Goal: Transaction & Acquisition: Purchase product/service

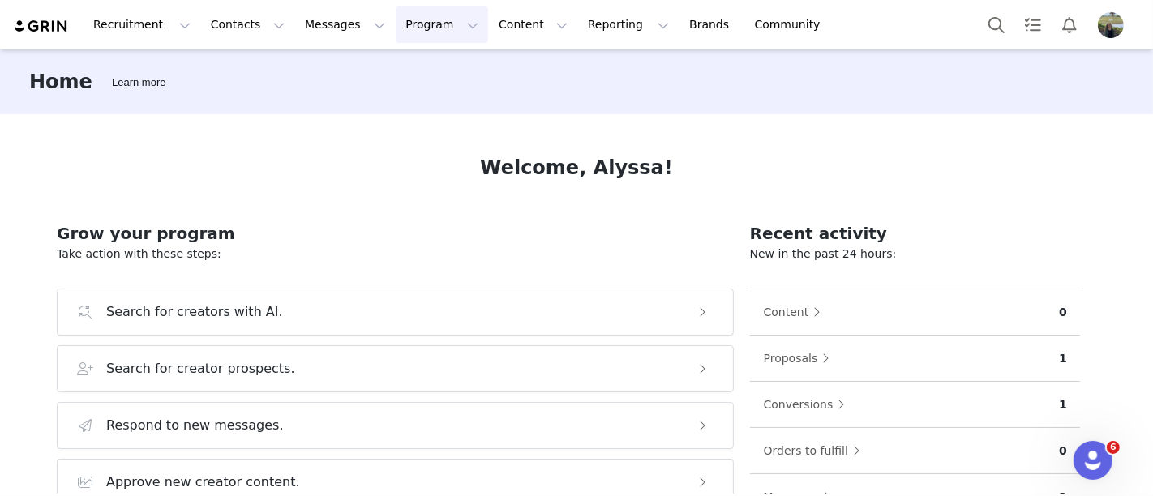
click at [409, 20] on button "Program Program" at bounding box center [442, 24] width 92 height 36
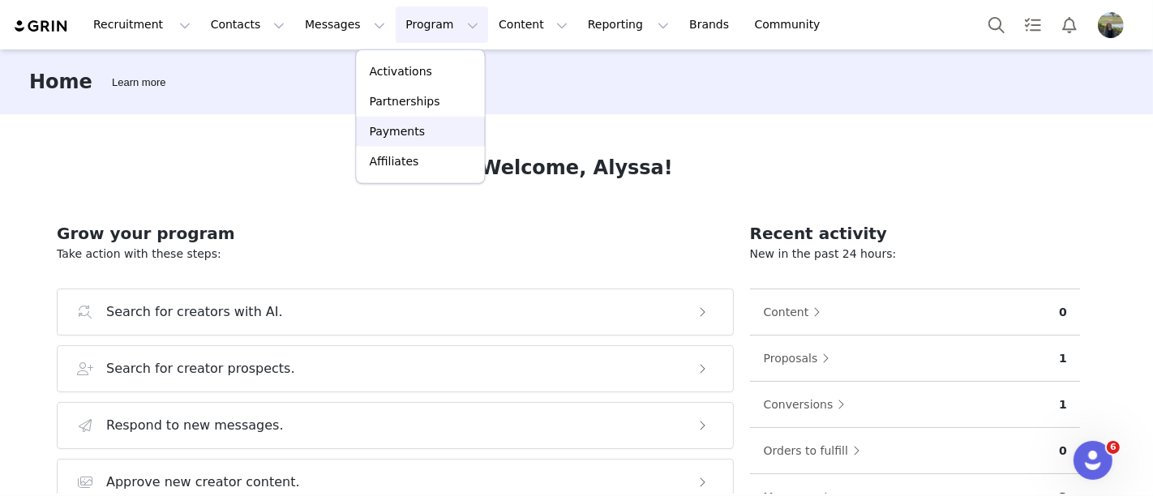
click at [420, 122] on link "Payments" at bounding box center [421, 132] width 128 height 30
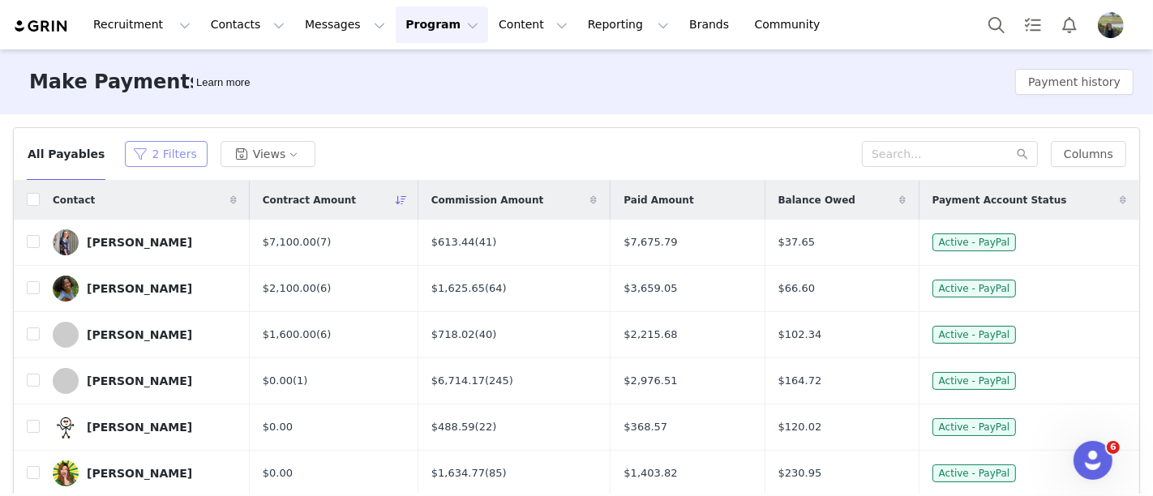
click at [159, 162] on button "2 Filters" at bounding box center [166, 154] width 82 height 26
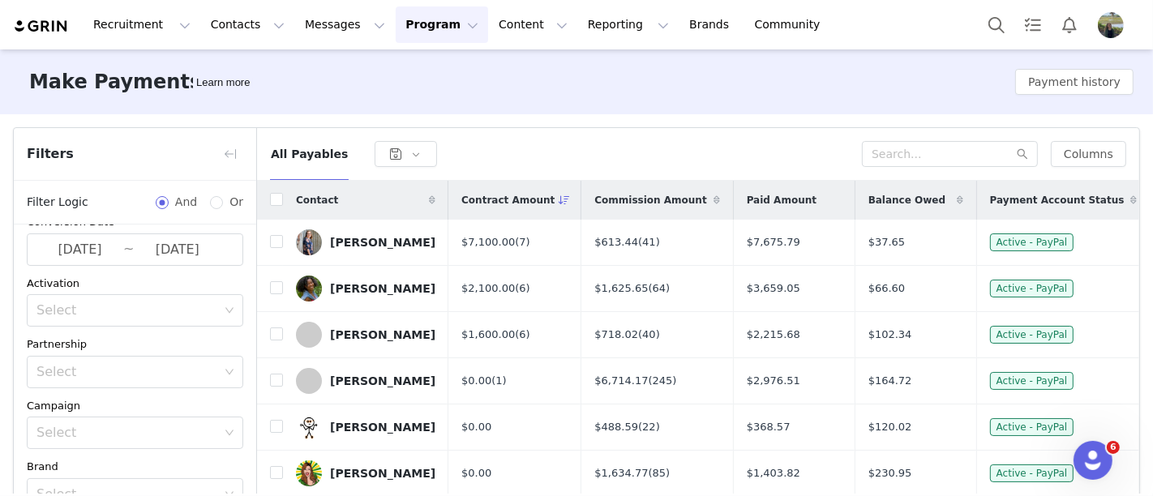
scroll to position [270, 0]
click at [233, 161] on button "button" at bounding box center [230, 154] width 26 height 26
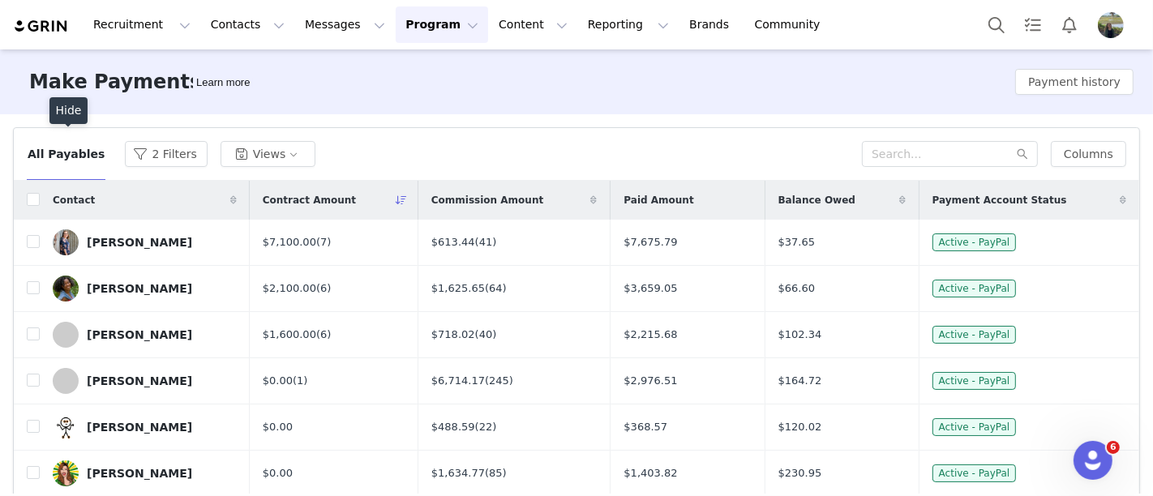
scroll to position [379, 0]
click at [144, 160] on button "2 Filters" at bounding box center [166, 154] width 82 height 26
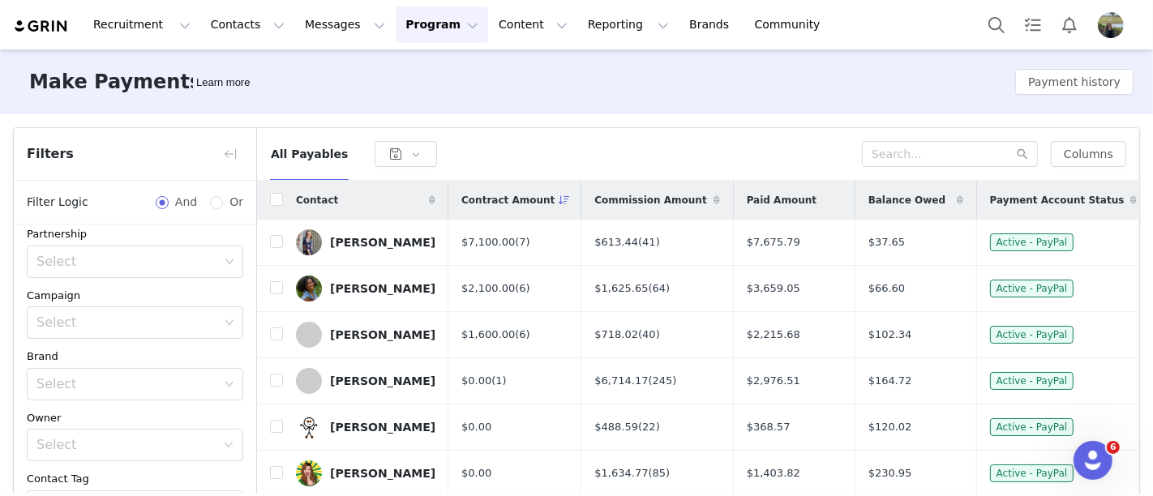
scroll to position [270, 0]
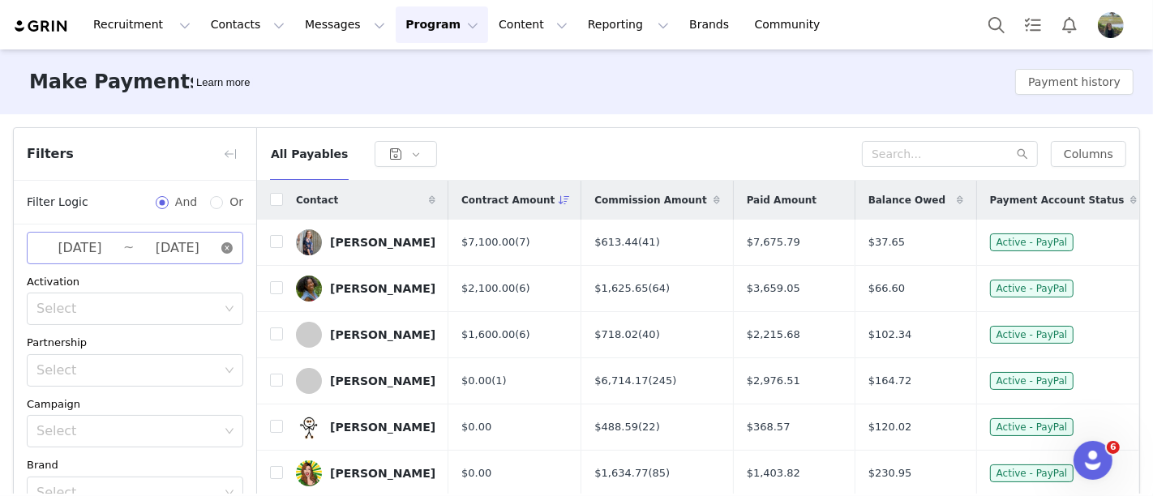
click at [221, 251] on icon "icon: close-circle" at bounding box center [226, 247] width 11 height 11
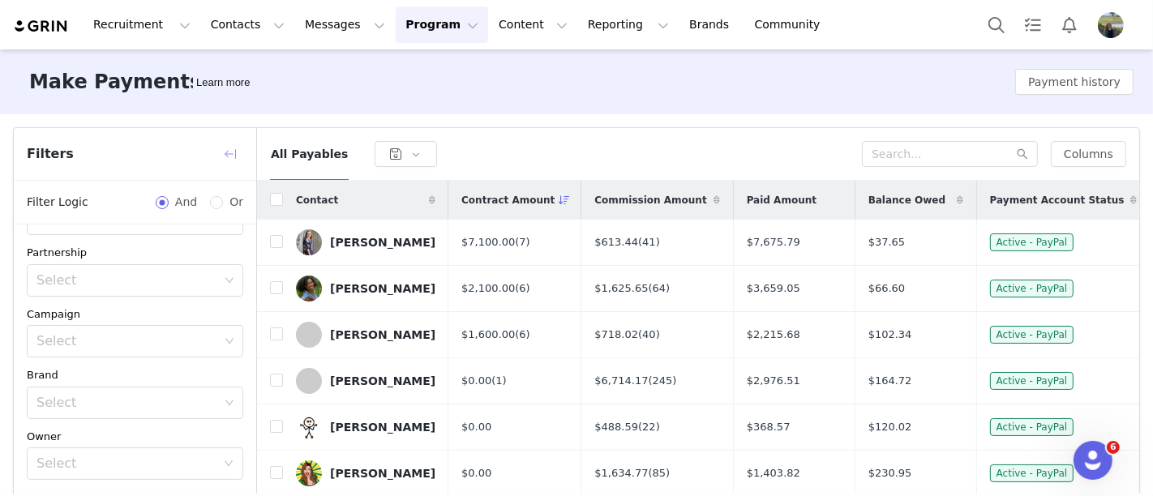
click at [231, 149] on button "button" at bounding box center [230, 154] width 26 height 26
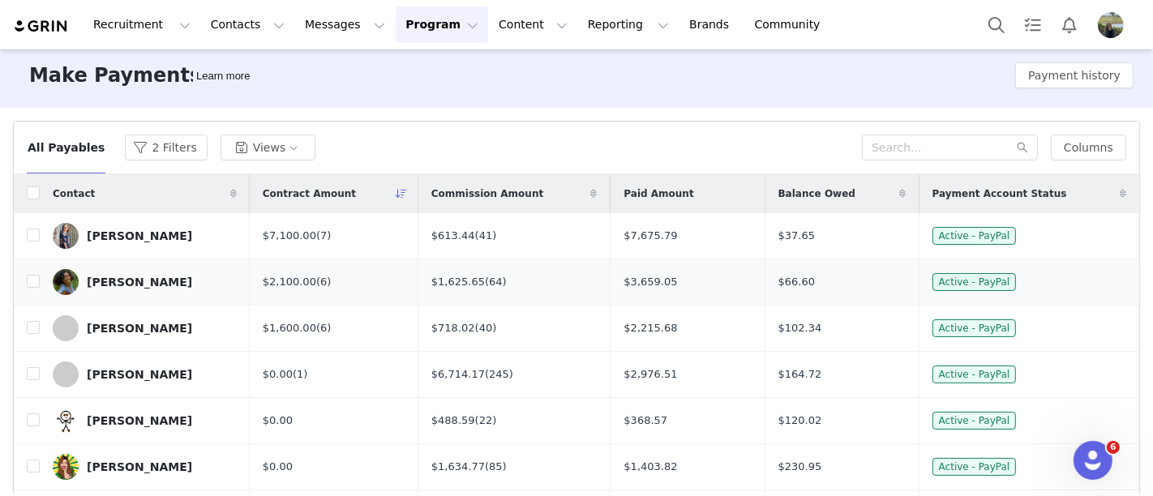
scroll to position [0, 0]
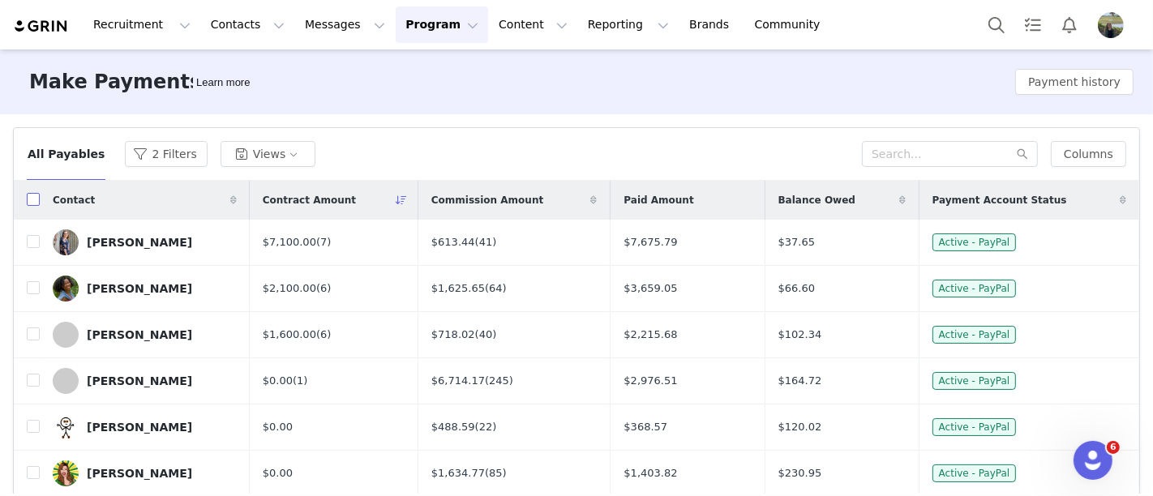
click at [28, 203] on input "checkbox" at bounding box center [33, 199] width 13 height 13
checkbox input "true"
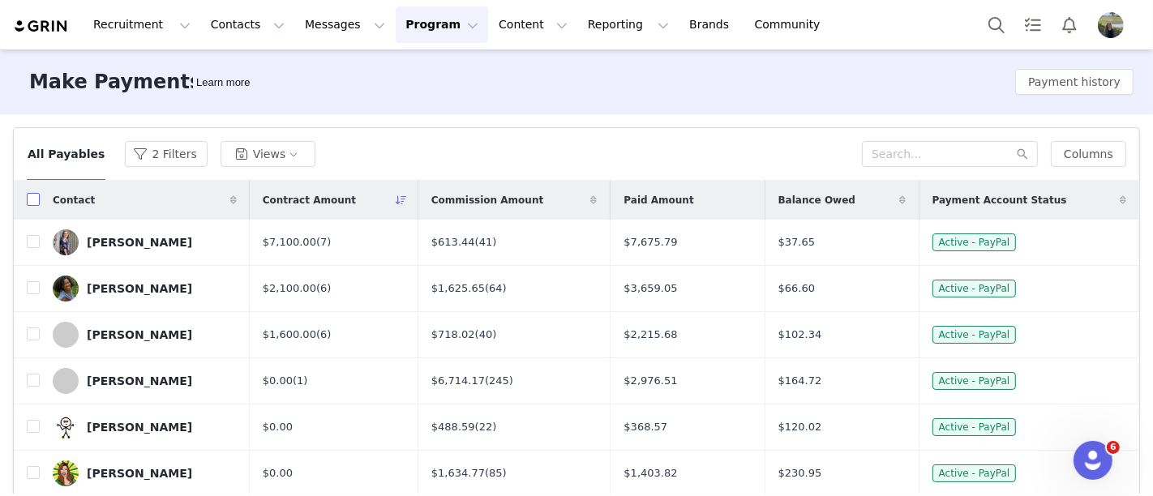
checkbox input "true"
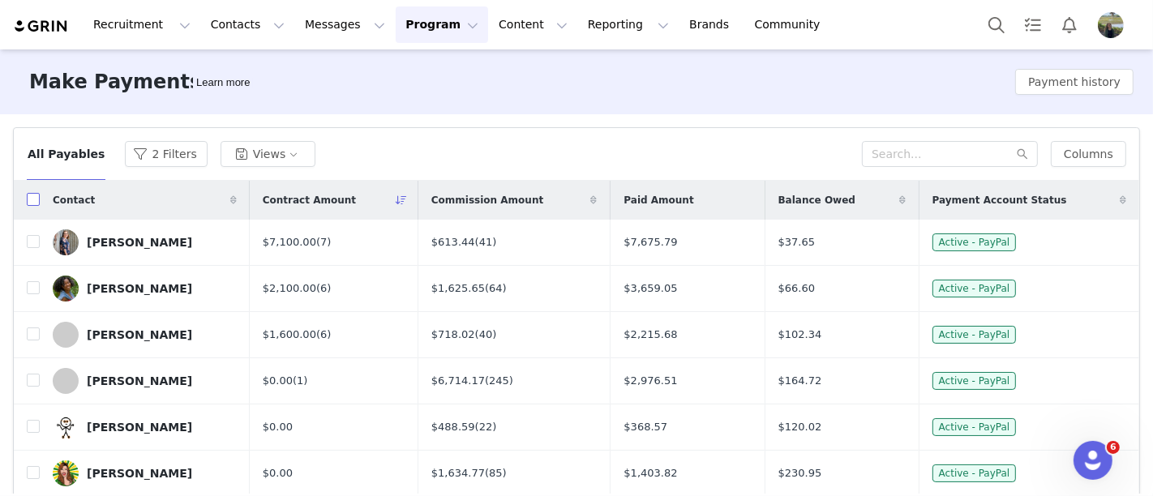
checkbox input "true"
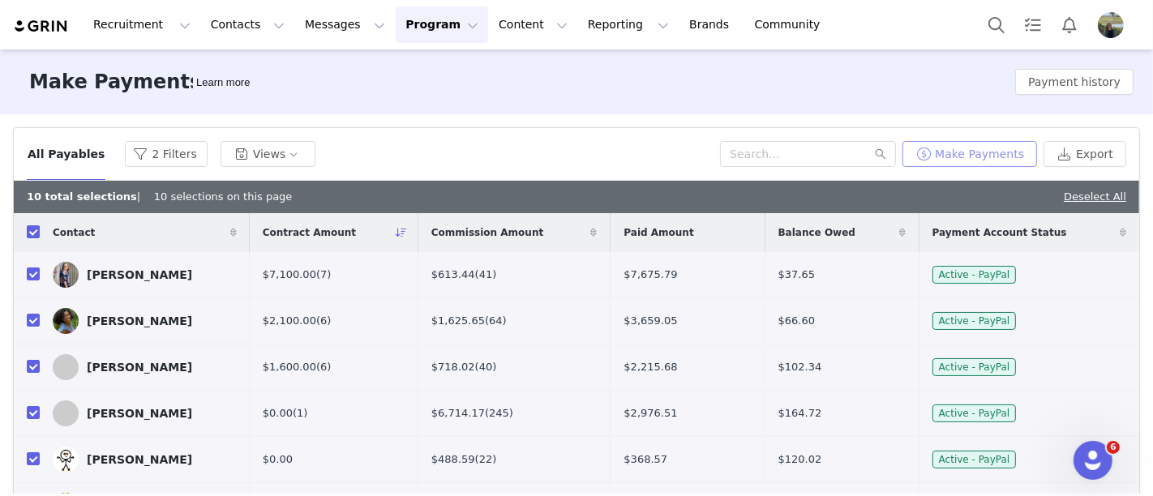
click at [989, 150] on button "Make Payments" at bounding box center [969, 154] width 135 height 26
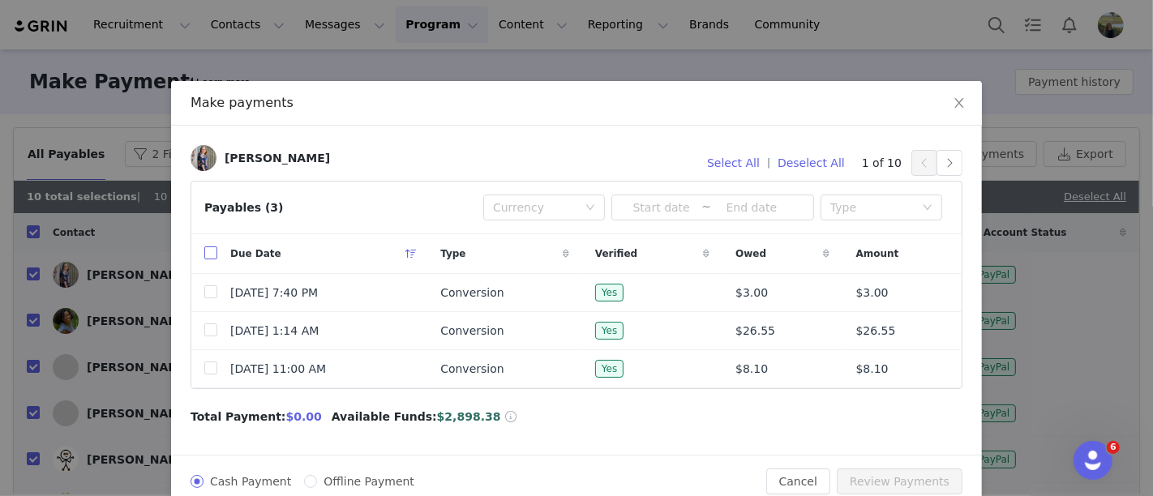
click at [204, 252] on input "checkbox" at bounding box center [210, 252] width 13 height 13
checkbox input "true"
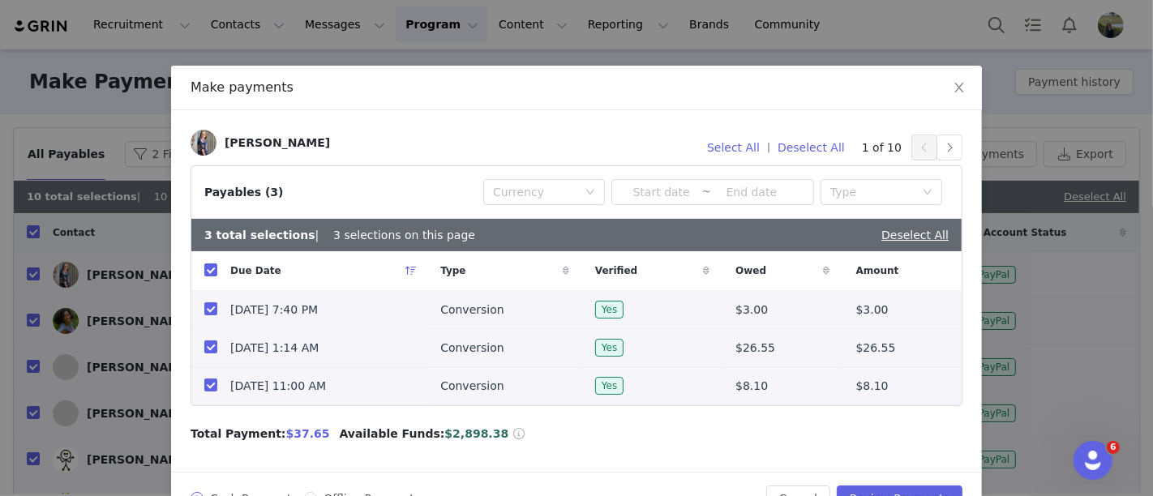
scroll to position [59, 0]
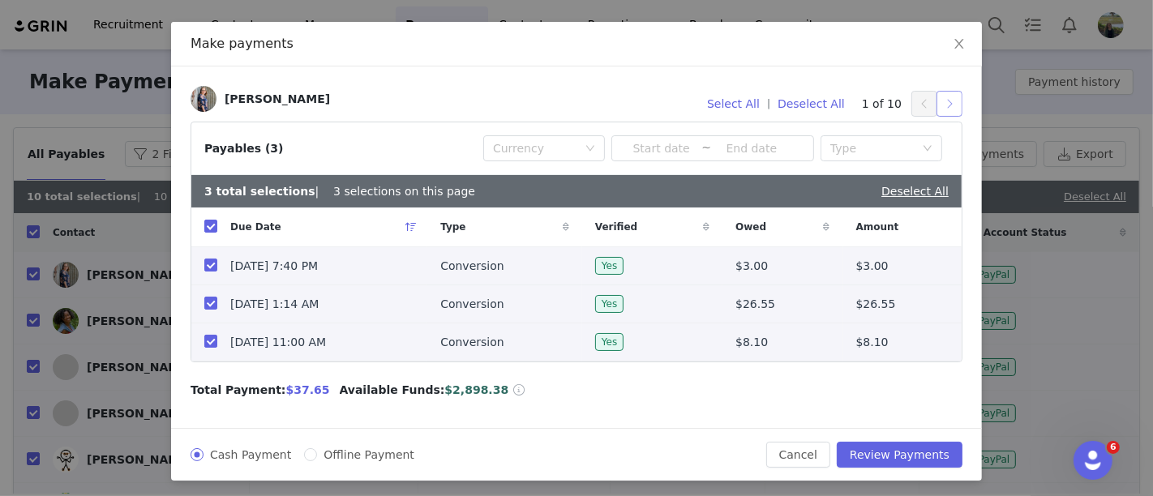
click at [947, 101] on button "button" at bounding box center [949, 104] width 26 height 26
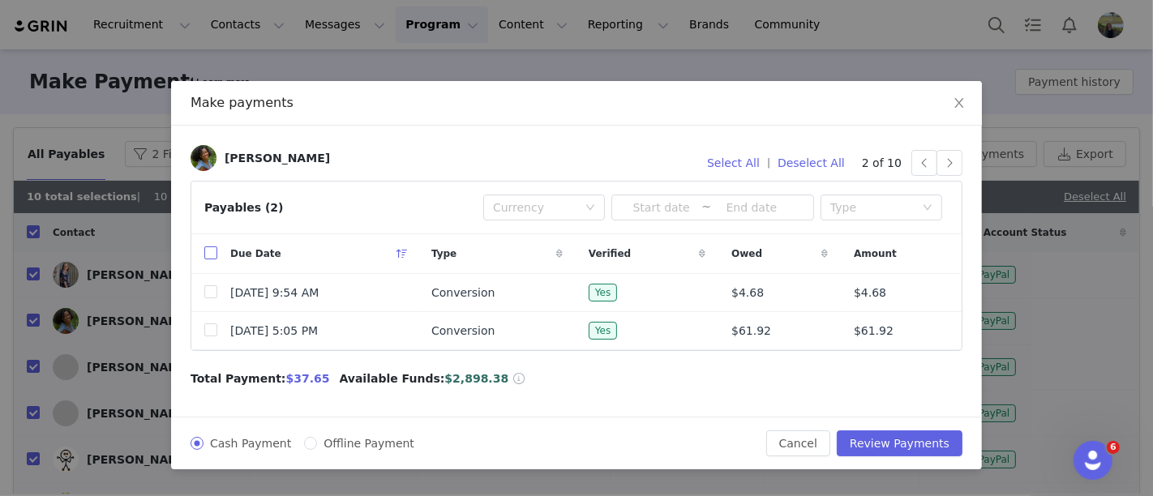
click at [211, 251] on input "checkbox" at bounding box center [210, 252] width 13 height 13
checkbox input "true"
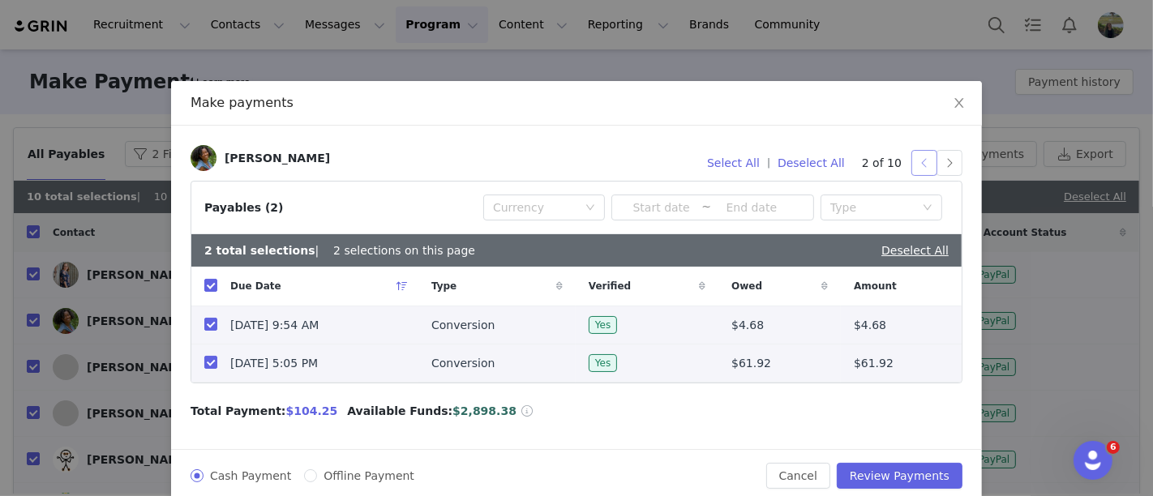
click at [916, 166] on button "button" at bounding box center [924, 163] width 26 height 26
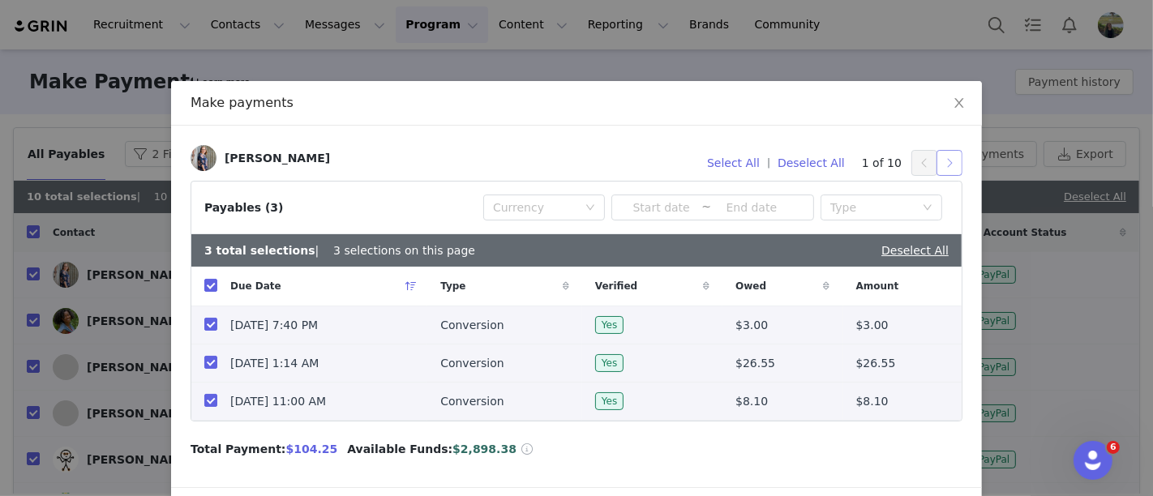
click at [947, 161] on button "button" at bounding box center [949, 163] width 26 height 26
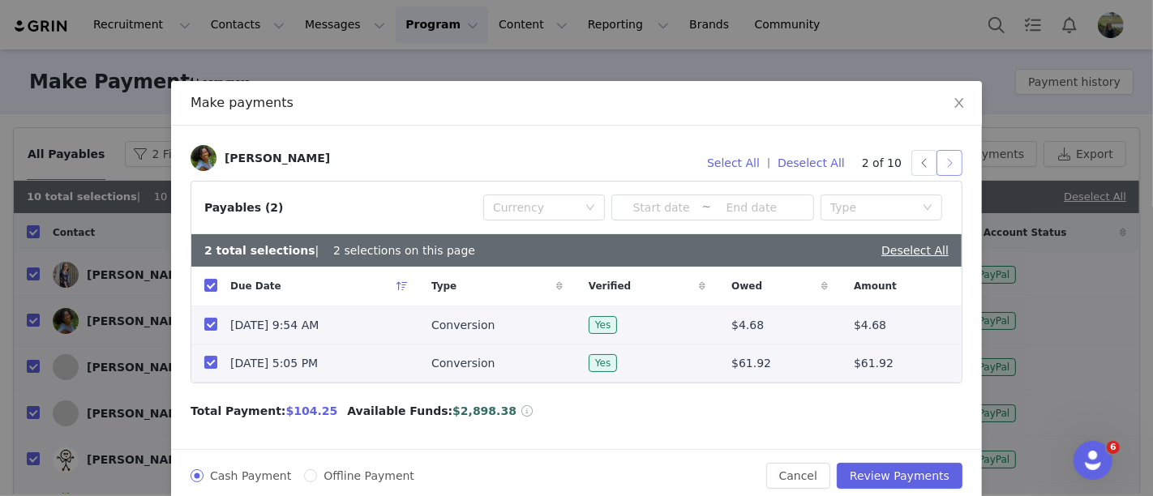
click at [947, 161] on button "button" at bounding box center [949, 163] width 26 height 26
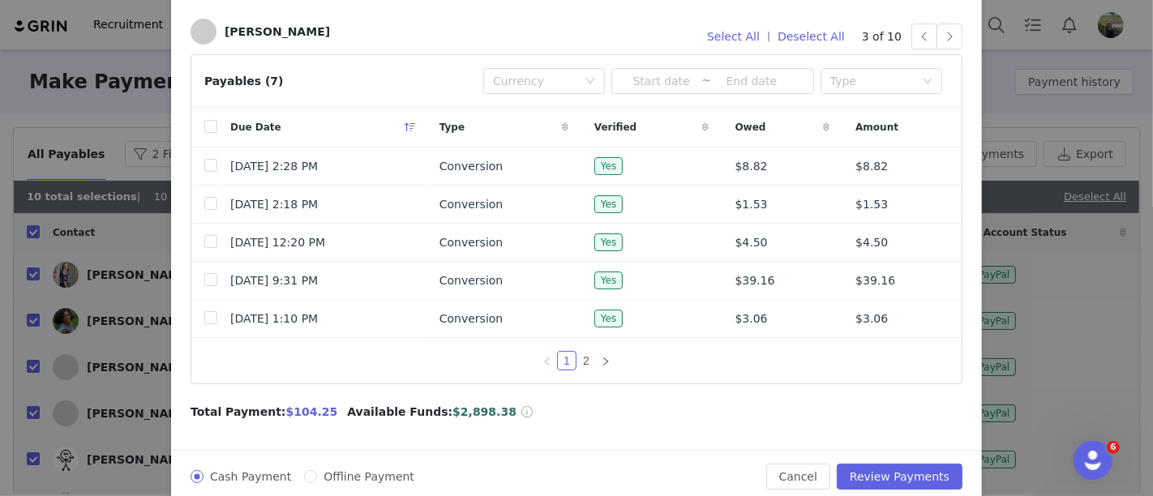
scroll to position [147, 0]
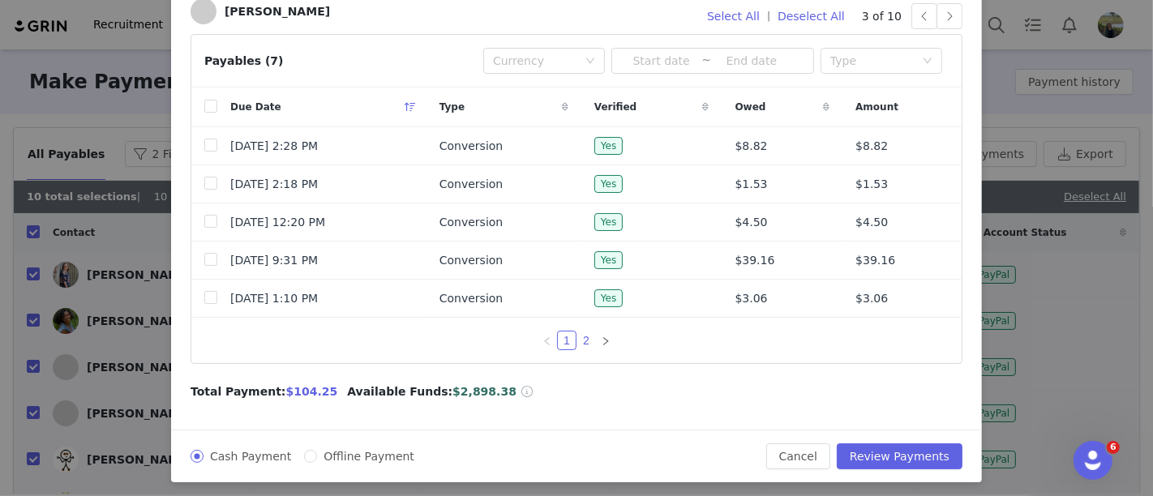
click at [583, 334] on link "2" at bounding box center [586, 341] width 18 height 18
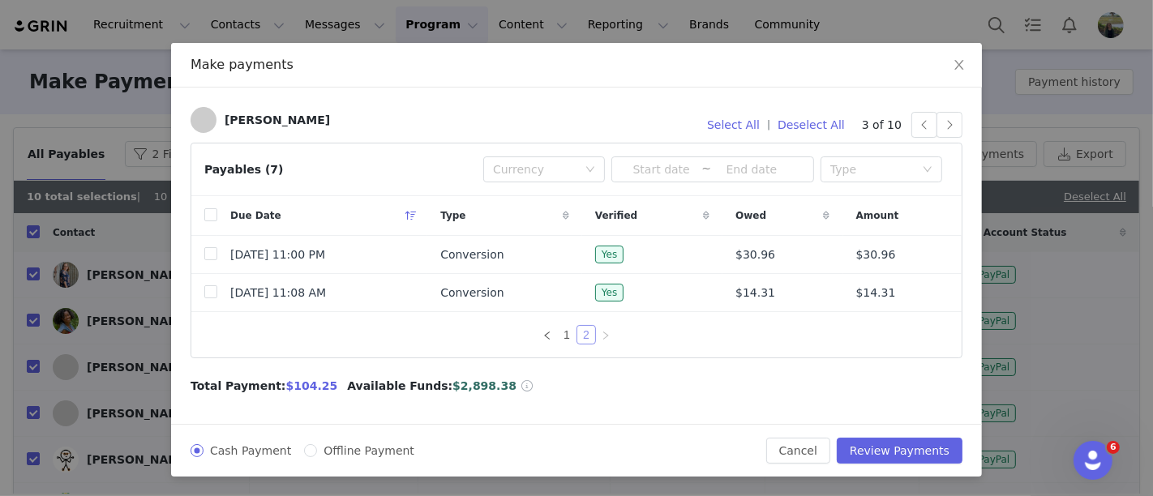
scroll to position [34, 0]
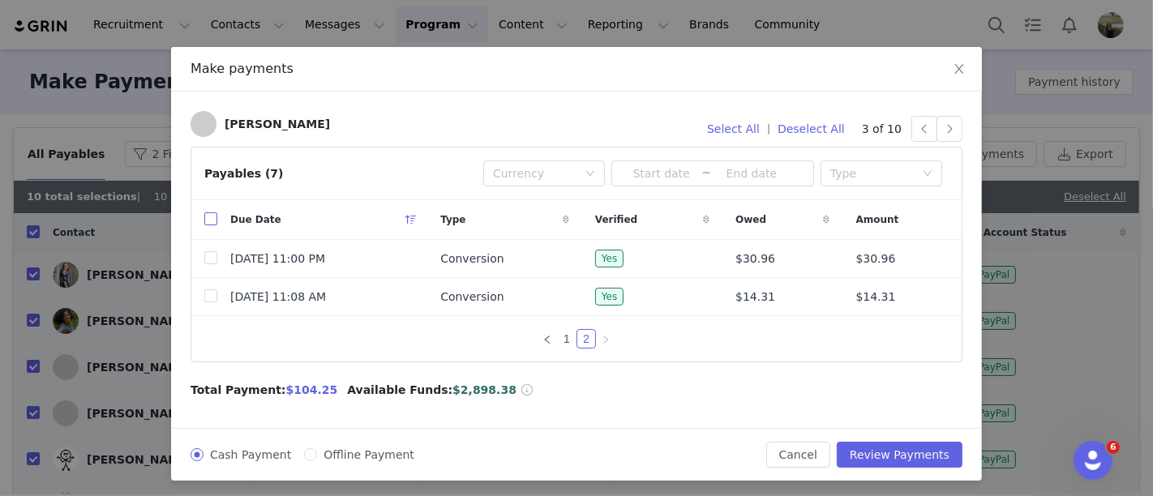
click at [204, 221] on input "checkbox" at bounding box center [210, 218] width 13 height 13
checkbox input "true"
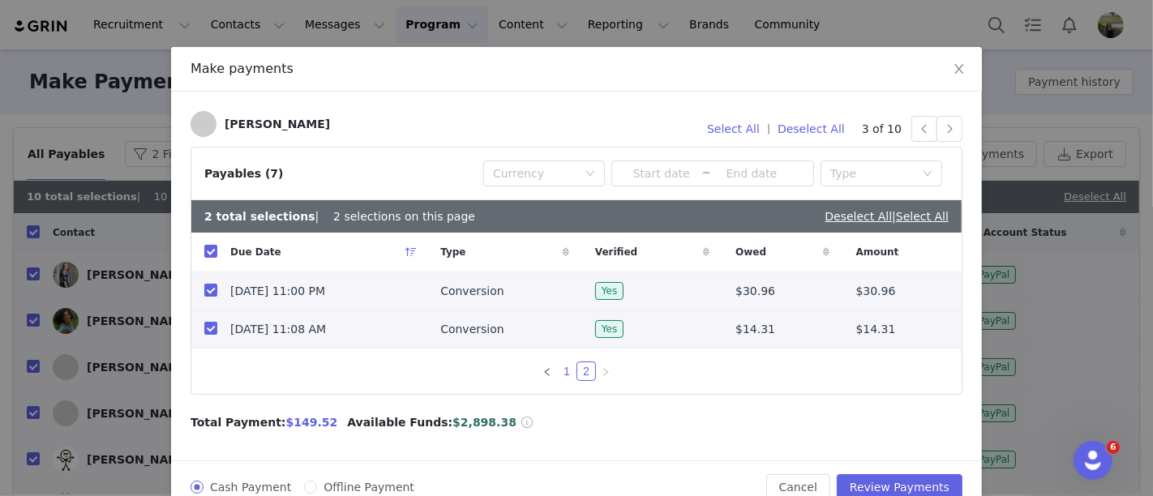
click at [562, 367] on link "1" at bounding box center [567, 371] width 18 height 18
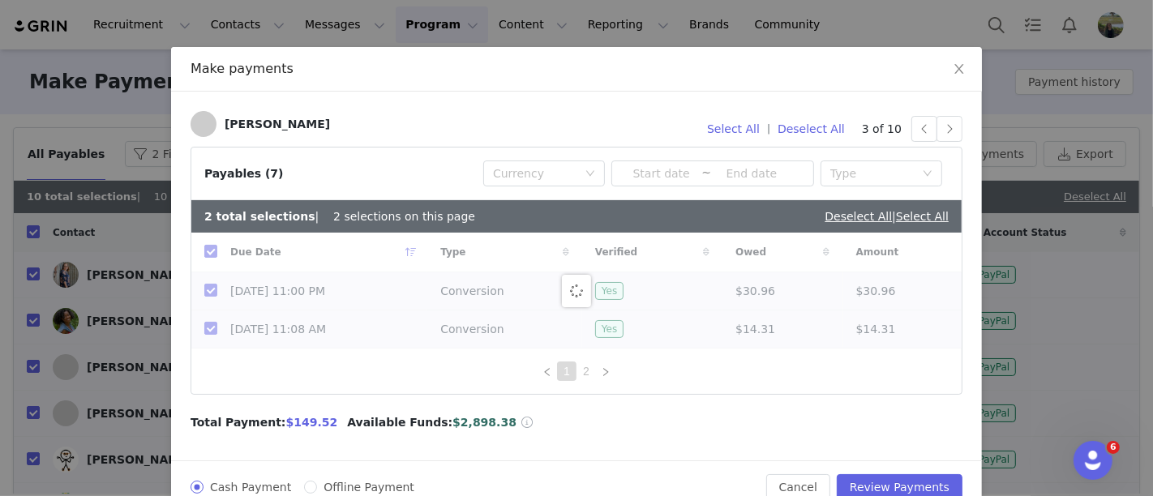
checkbox input "false"
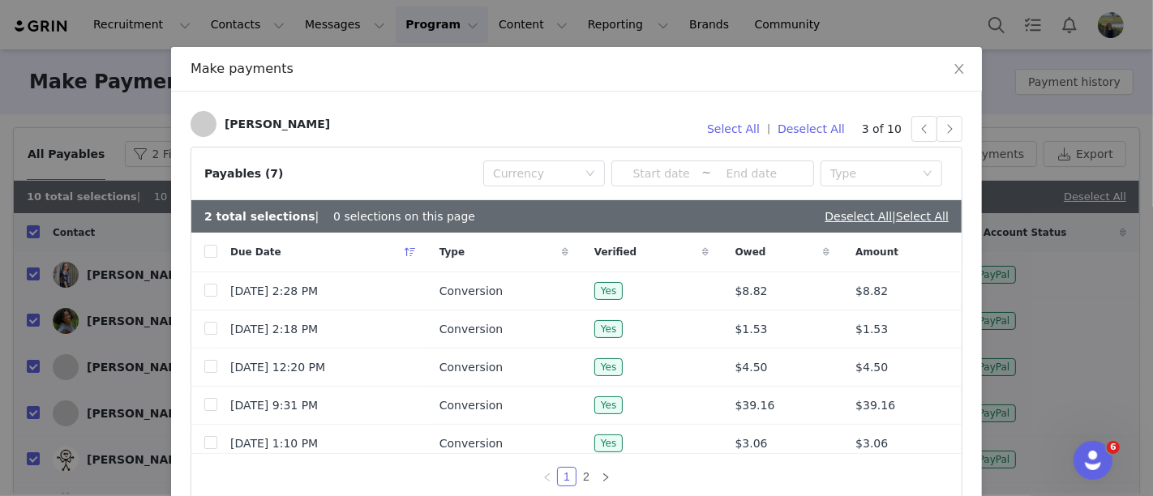
click at [217, 244] on div "Due Date" at bounding box center [321, 252] width 209 height 39
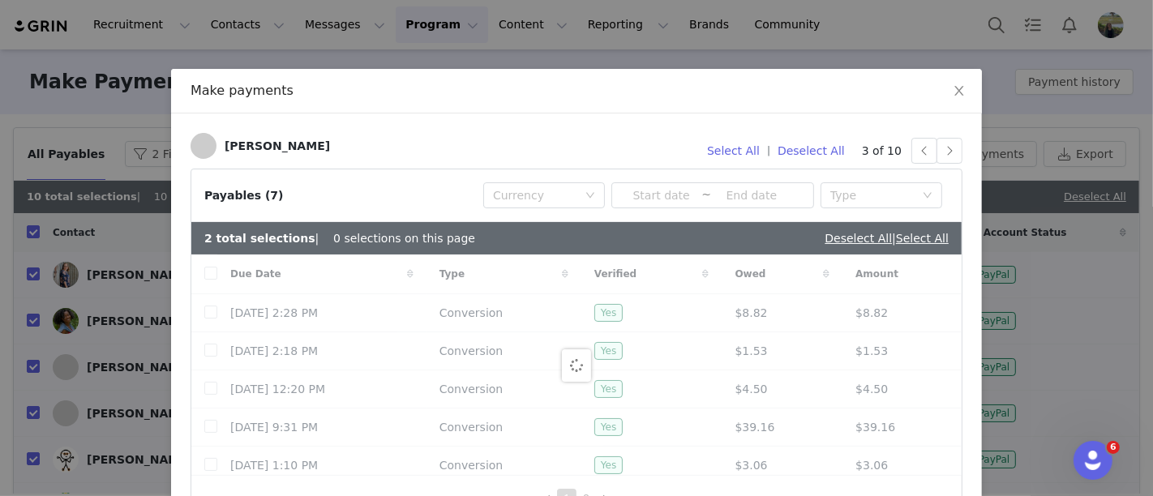
scroll to position [0, 0]
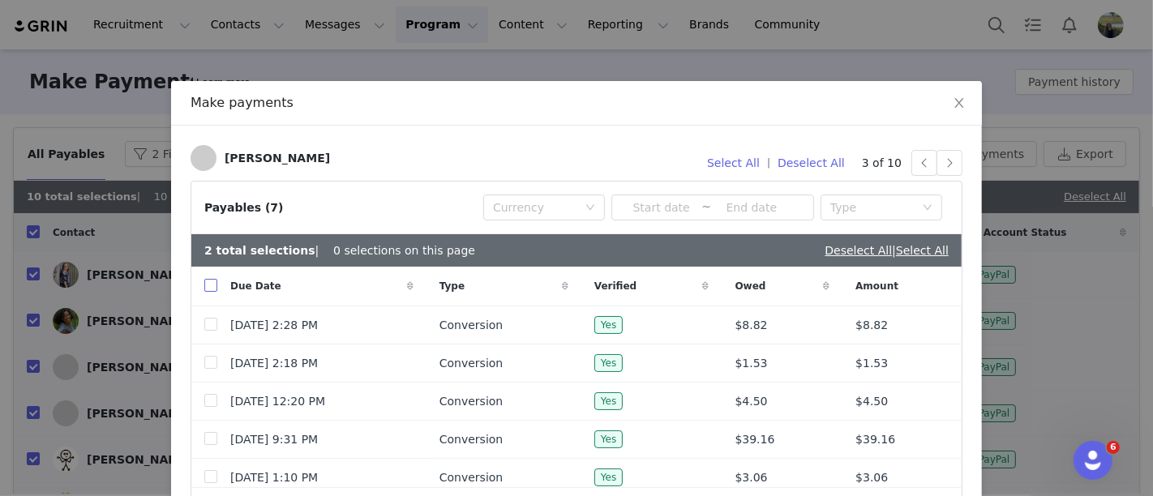
click at [204, 291] on input "checkbox" at bounding box center [210, 285] width 13 height 13
checkbox input "true"
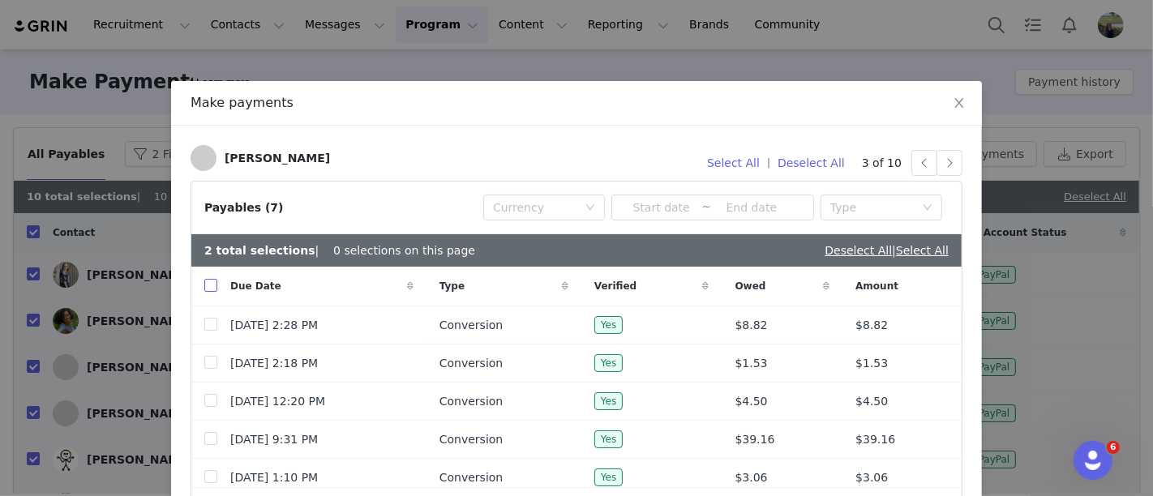
checkbox input "true"
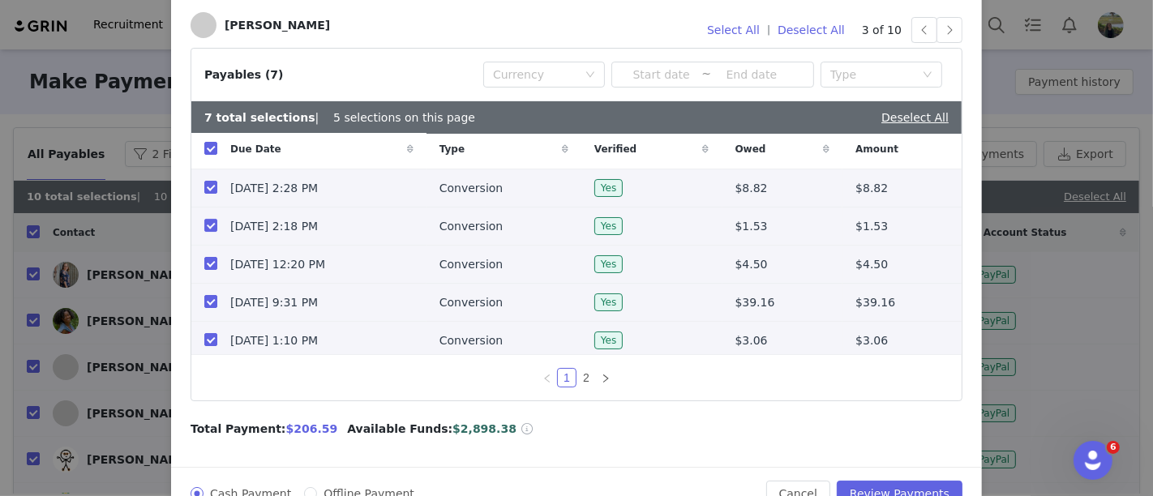
scroll to position [175, 0]
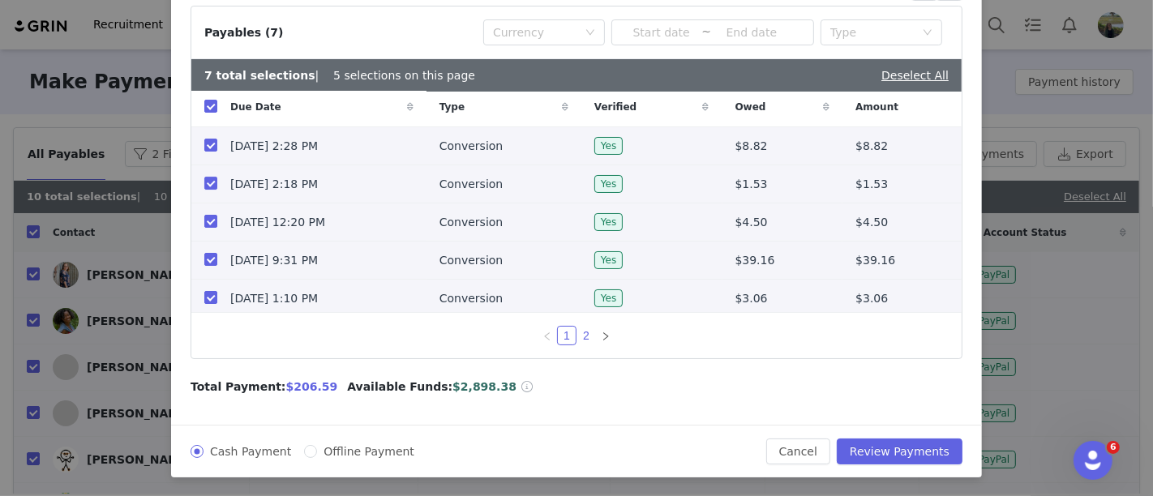
click at [577, 340] on link "2" at bounding box center [586, 336] width 18 height 18
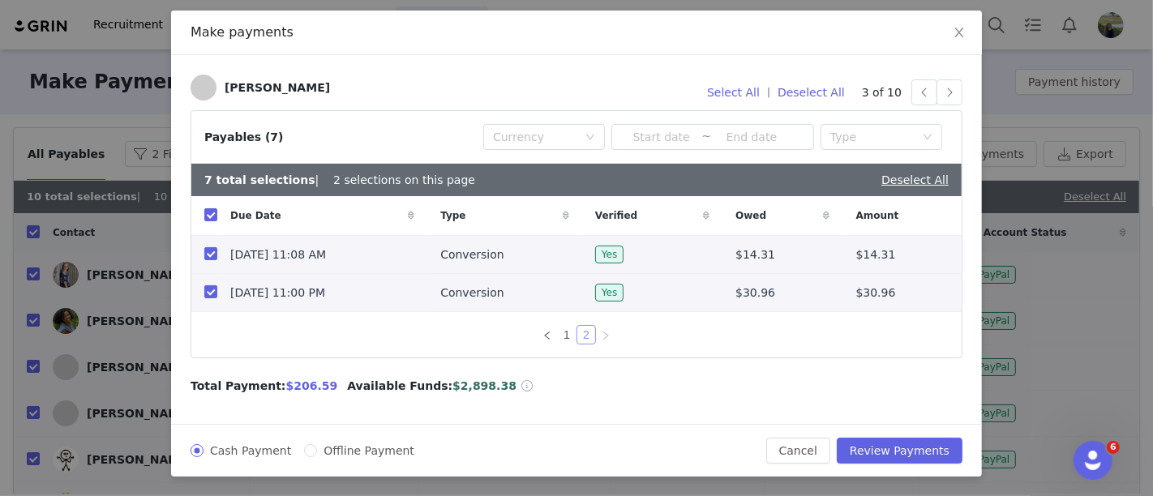
scroll to position [66, 0]
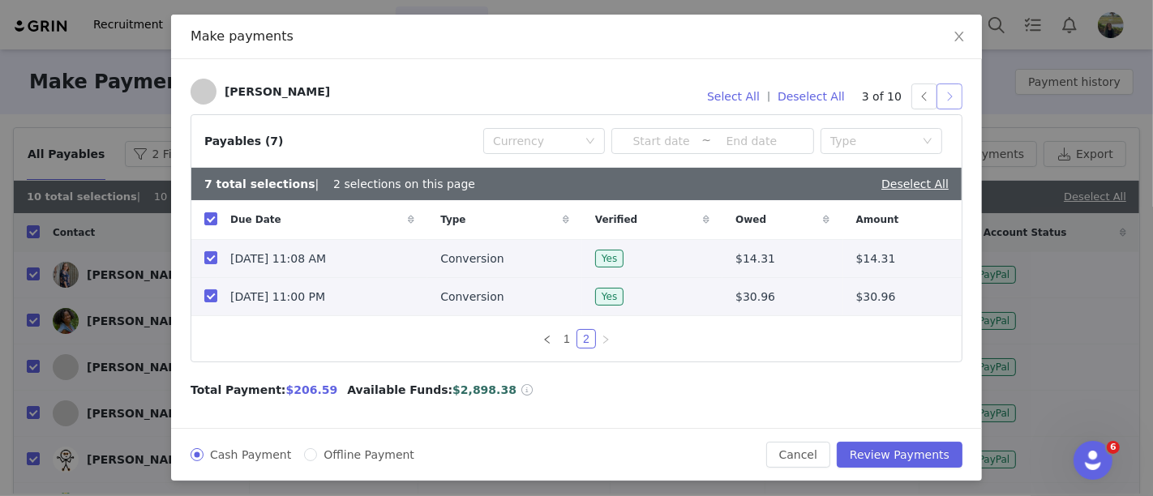
click at [948, 93] on button "button" at bounding box center [949, 97] width 26 height 26
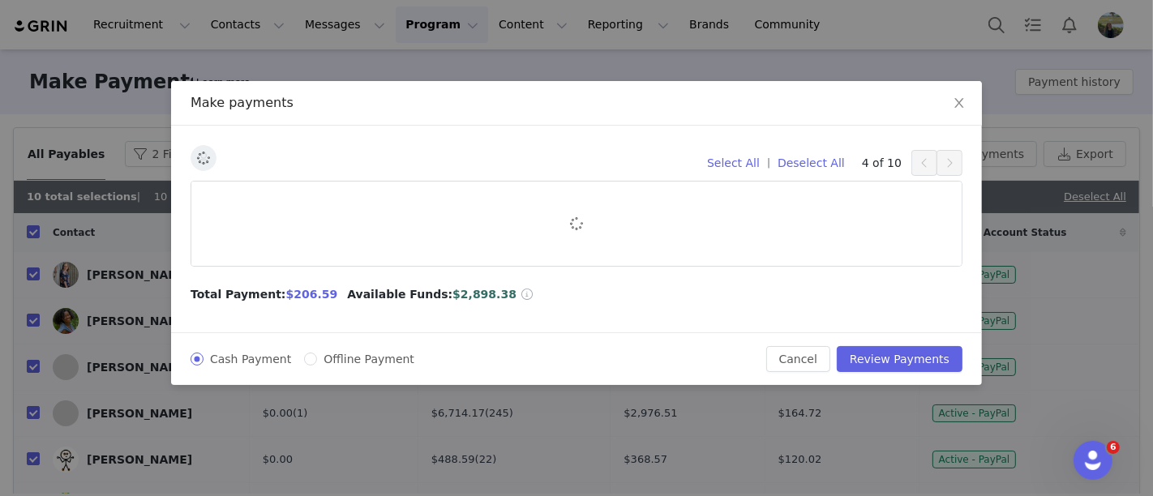
scroll to position [0, 0]
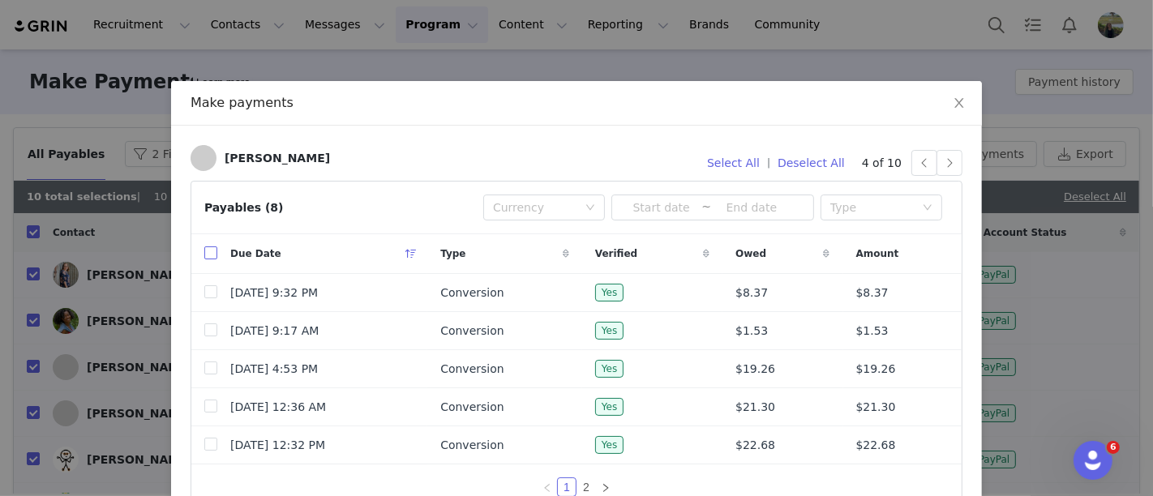
click at [204, 250] on input "checkbox" at bounding box center [210, 252] width 13 height 13
checkbox input "true"
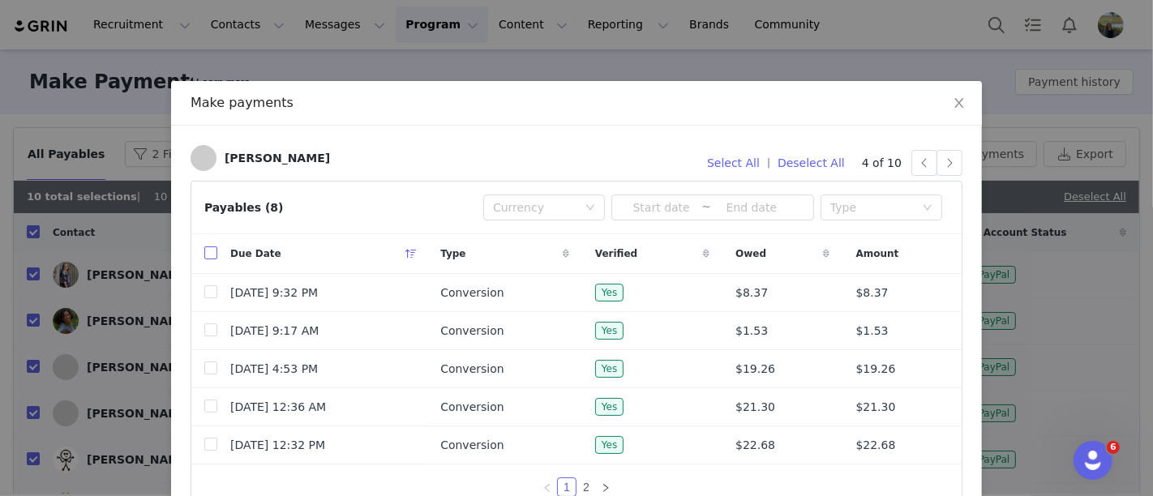
checkbox input "true"
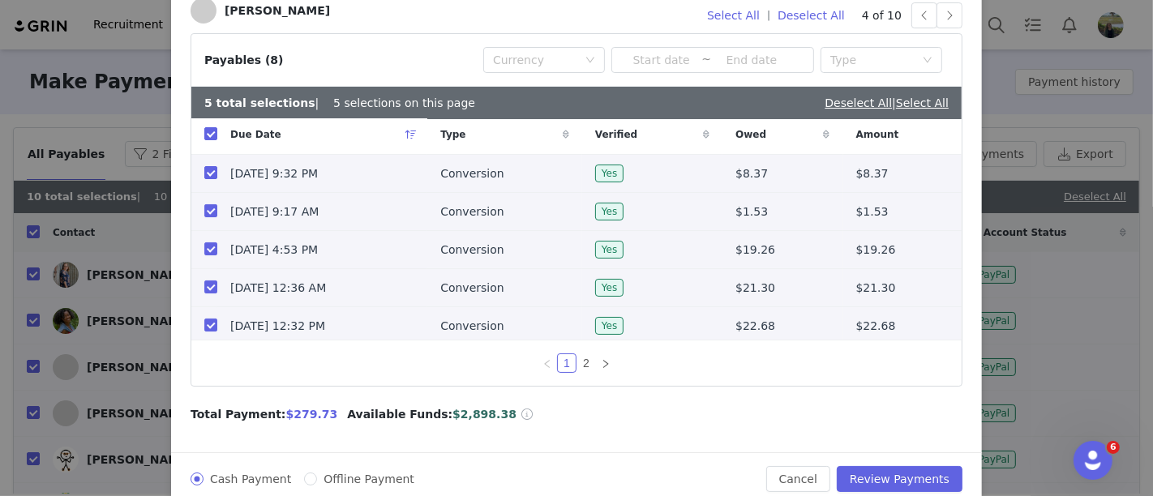
scroll to position [175, 0]
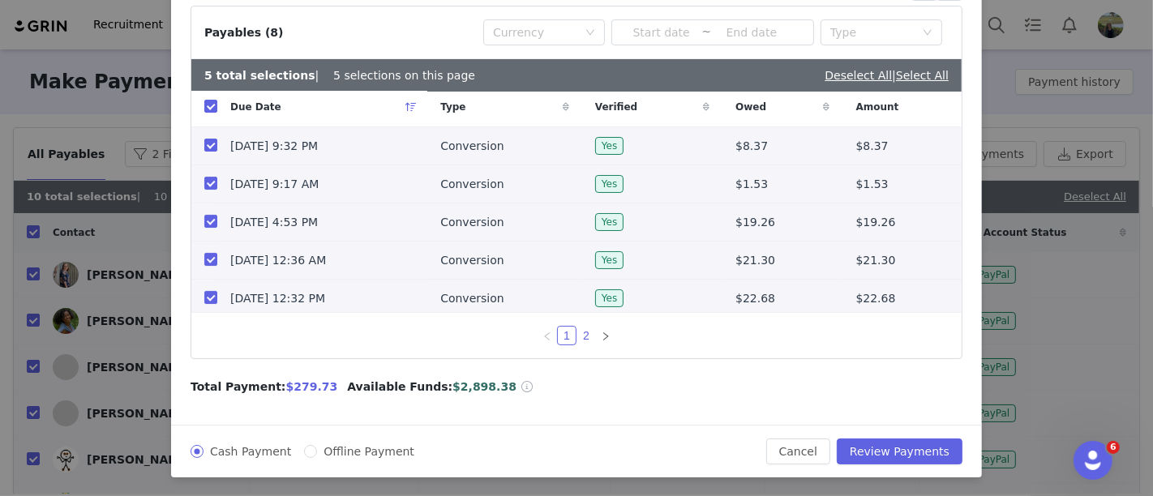
click at [577, 334] on link "2" at bounding box center [586, 336] width 18 height 18
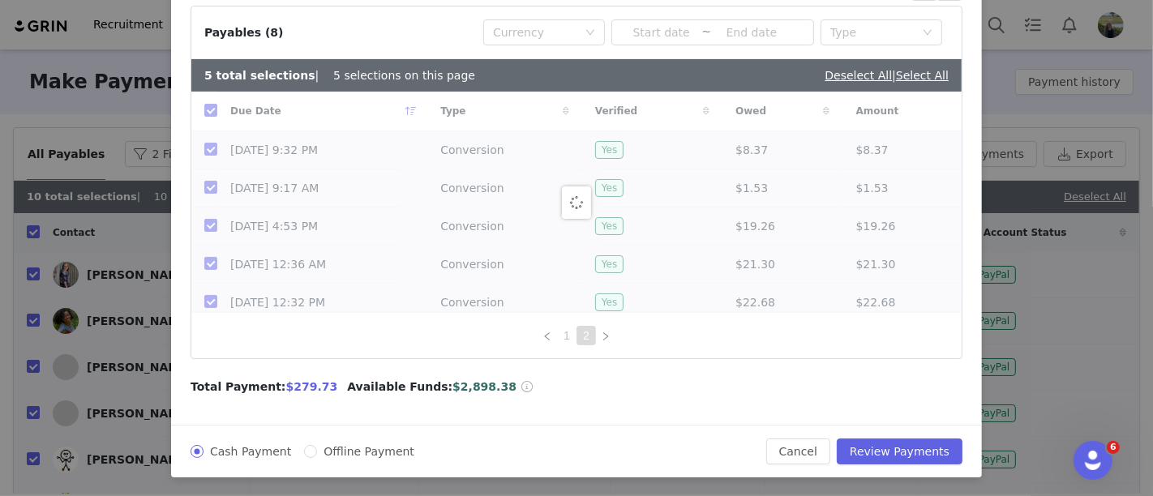
checkbox input "false"
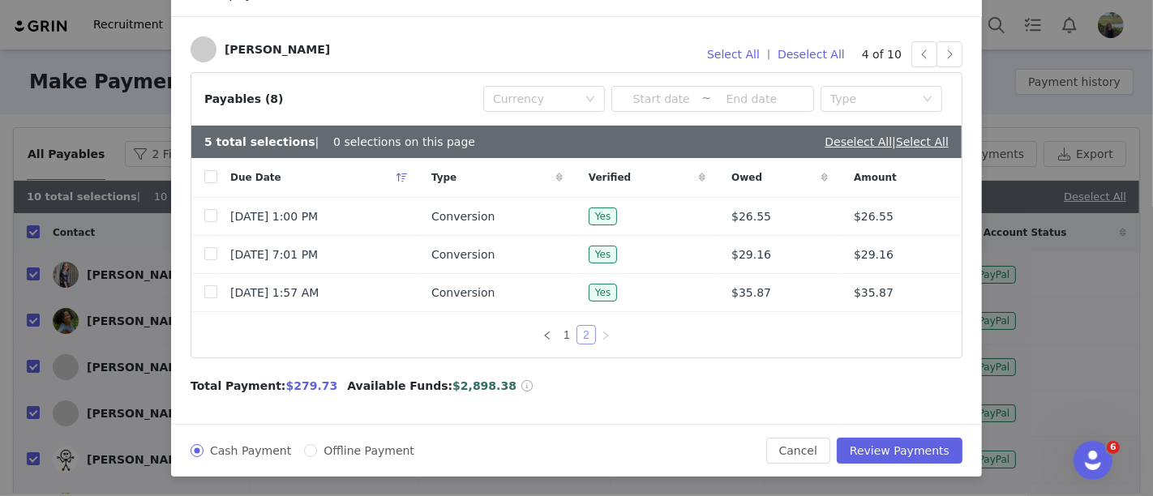
scroll to position [105, 0]
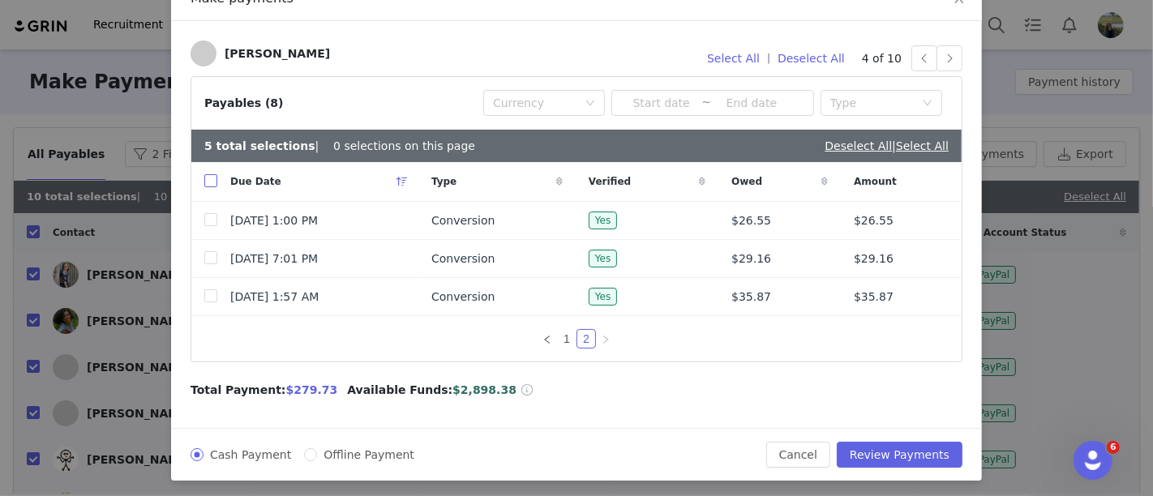
click at [206, 184] on input "checkbox" at bounding box center [210, 180] width 13 height 13
checkbox input "true"
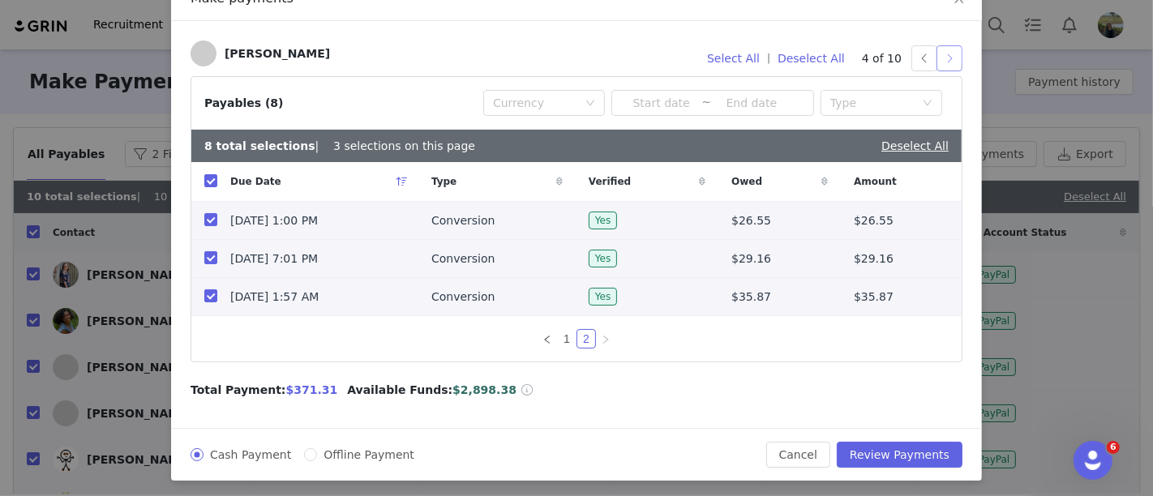
click at [949, 58] on button "button" at bounding box center [949, 58] width 26 height 26
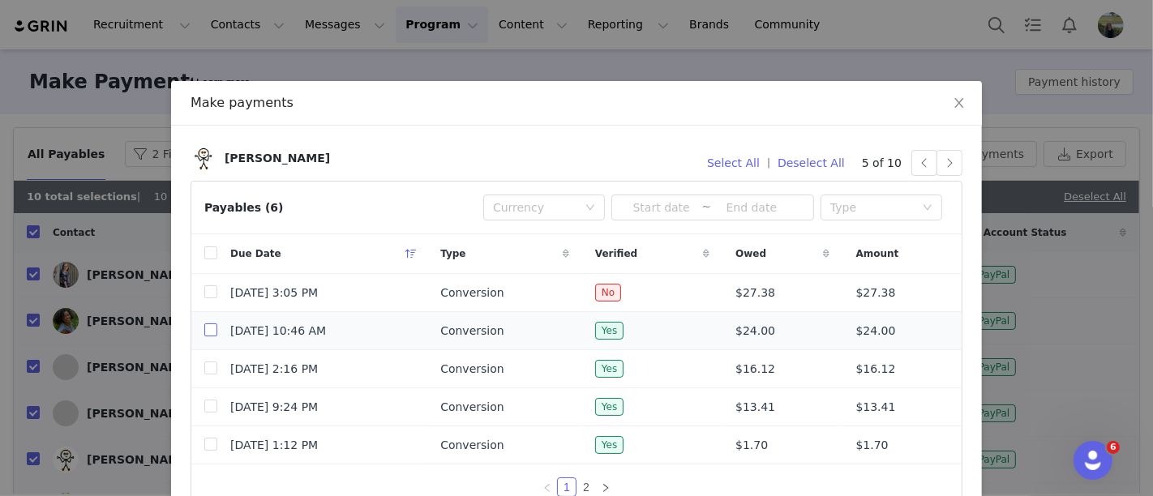
click at [204, 330] on input "checkbox" at bounding box center [210, 329] width 13 height 13
checkbox input "true"
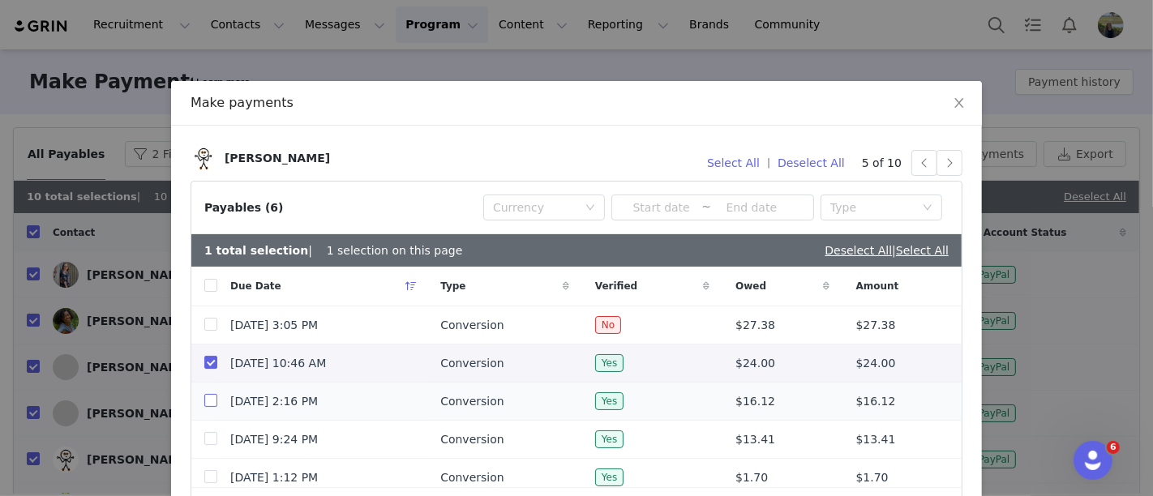
click at [205, 401] on input "checkbox" at bounding box center [210, 400] width 13 height 13
checkbox input "true"
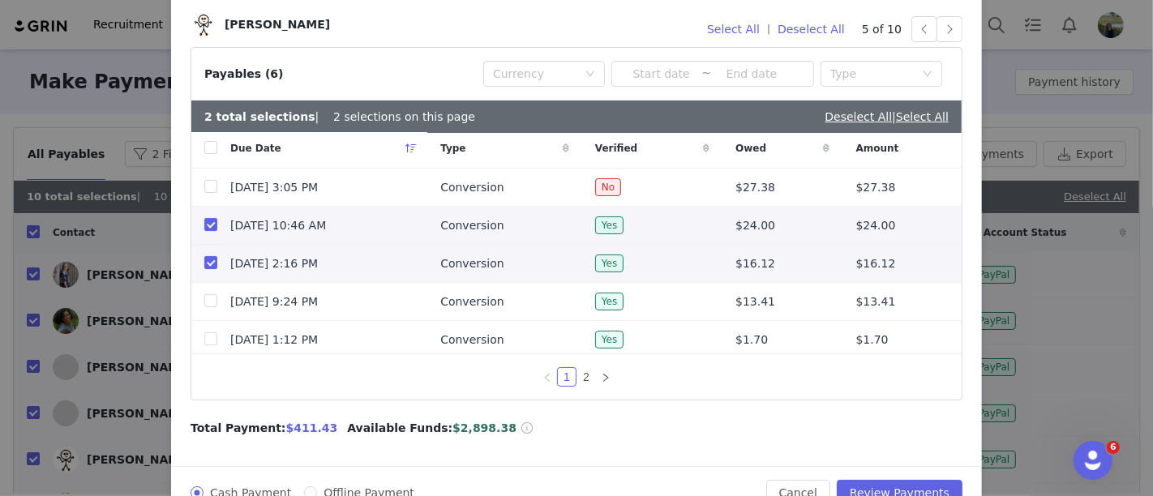
scroll to position [175, 0]
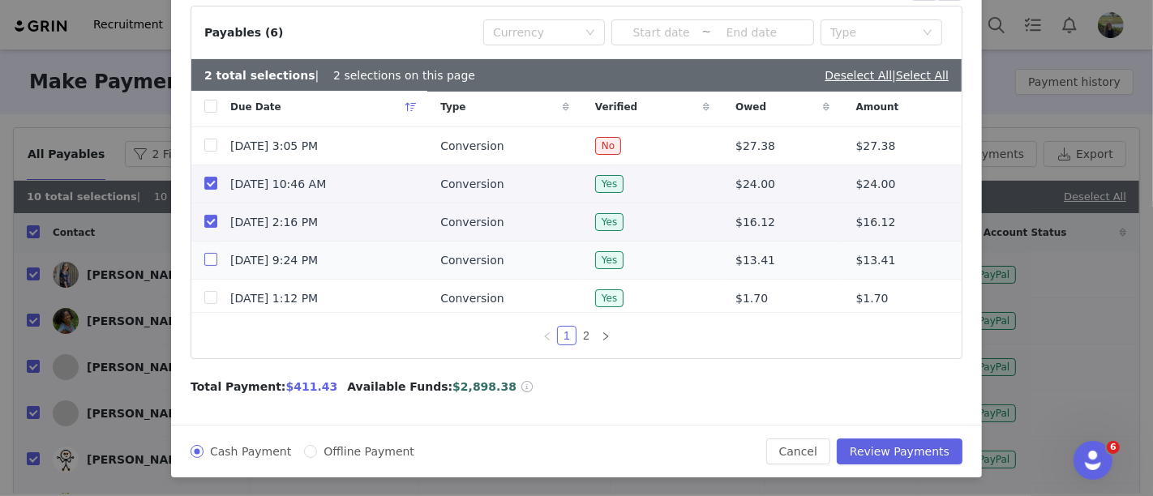
click at [204, 257] on input "checkbox" at bounding box center [210, 259] width 13 height 13
checkbox input "true"
click at [204, 299] on input "checkbox" at bounding box center [210, 297] width 13 height 13
checkbox input "true"
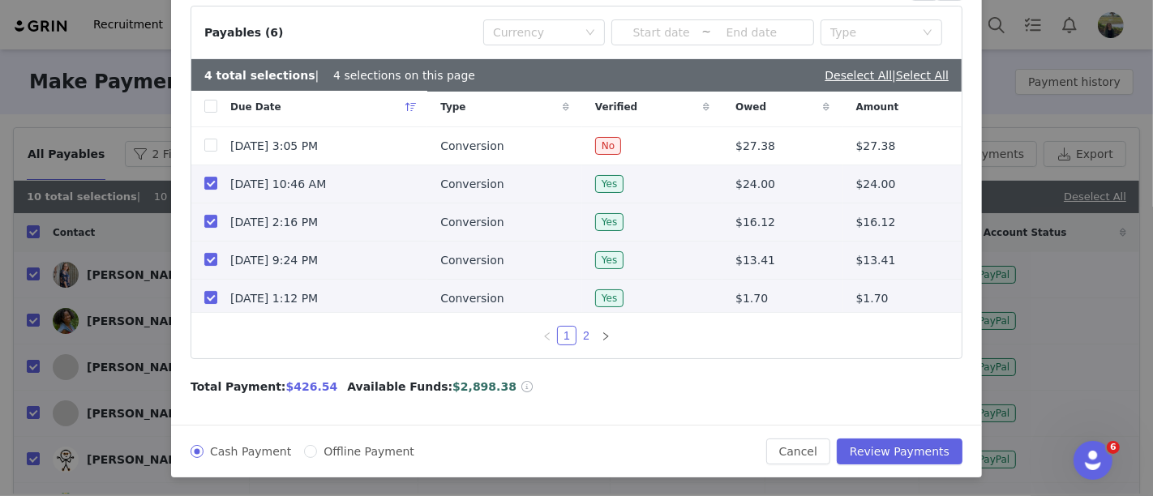
click at [581, 334] on link "2" at bounding box center [586, 336] width 18 height 18
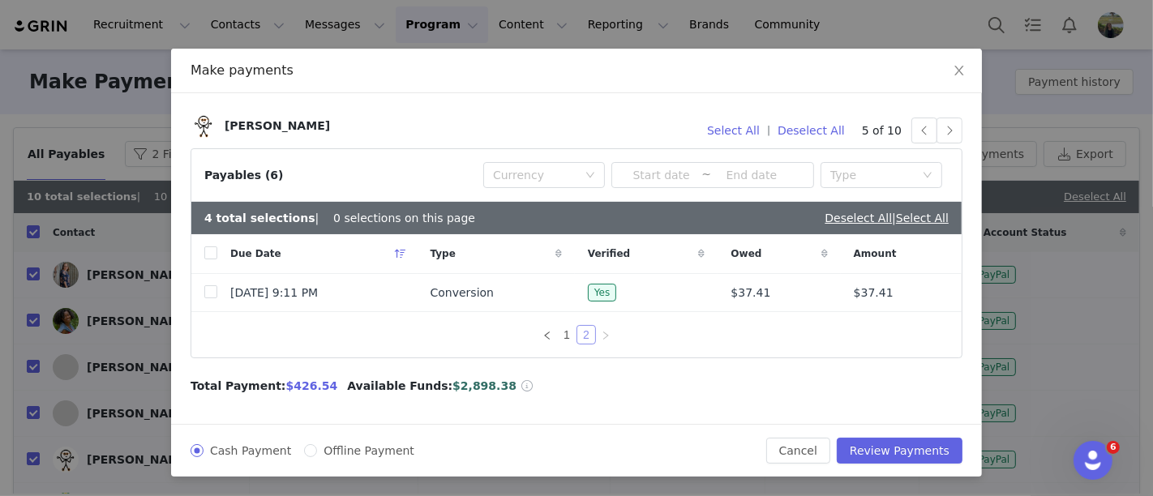
scroll to position [30, 0]
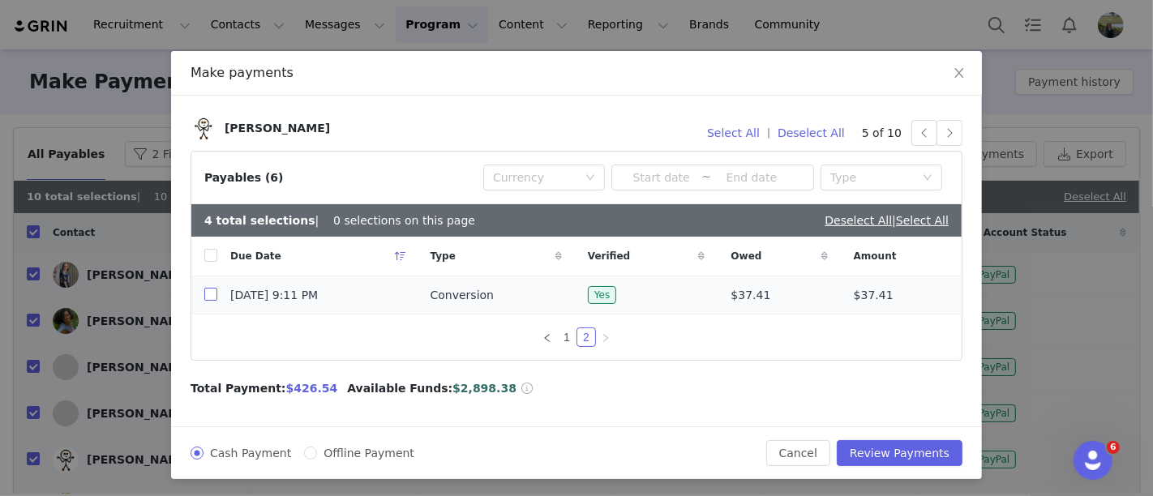
click at [204, 299] on input "checkbox" at bounding box center [210, 294] width 13 height 13
checkbox input "true"
click at [943, 127] on button "button" at bounding box center [949, 133] width 26 height 26
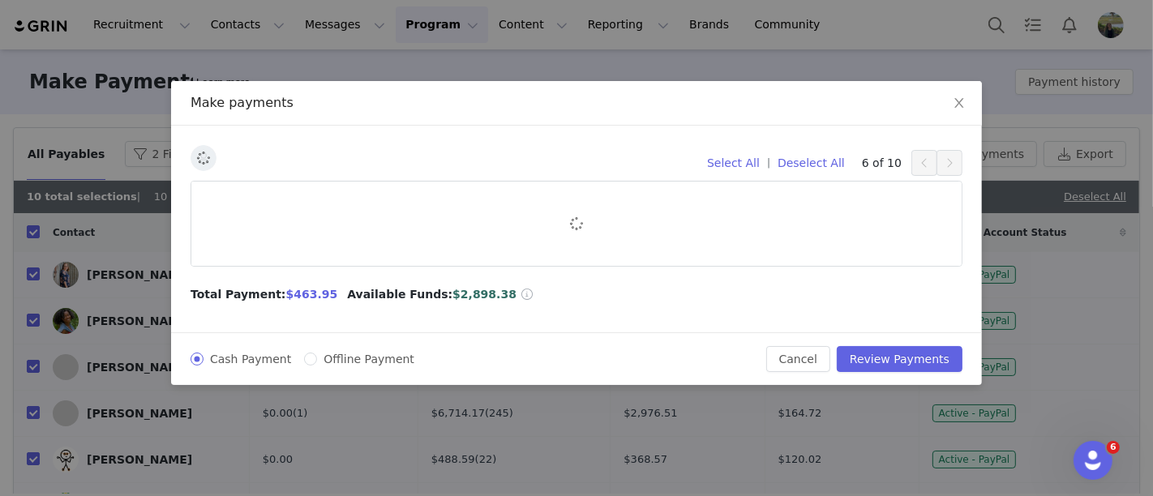
scroll to position [0, 0]
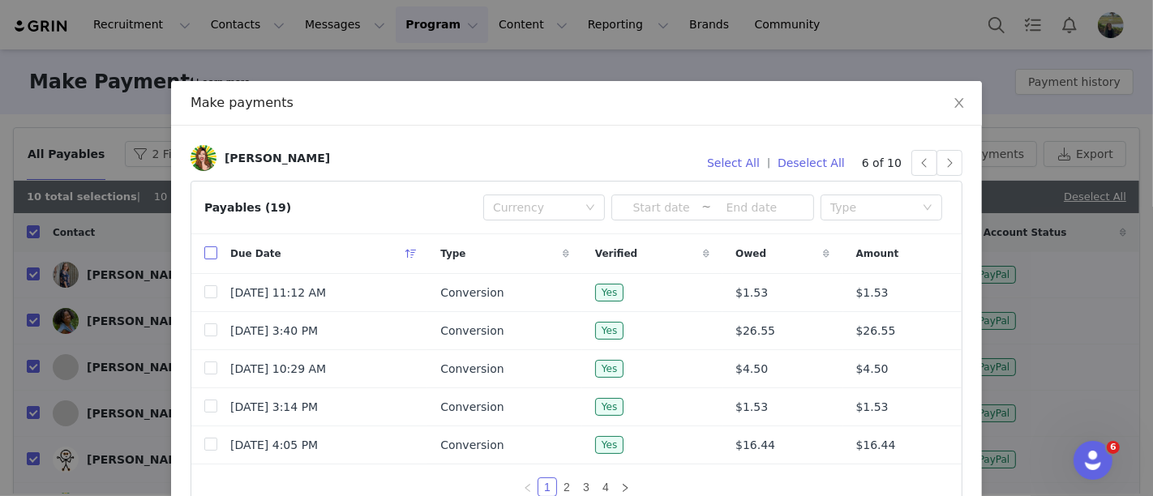
click at [204, 257] on input "checkbox" at bounding box center [210, 252] width 13 height 13
checkbox input "true"
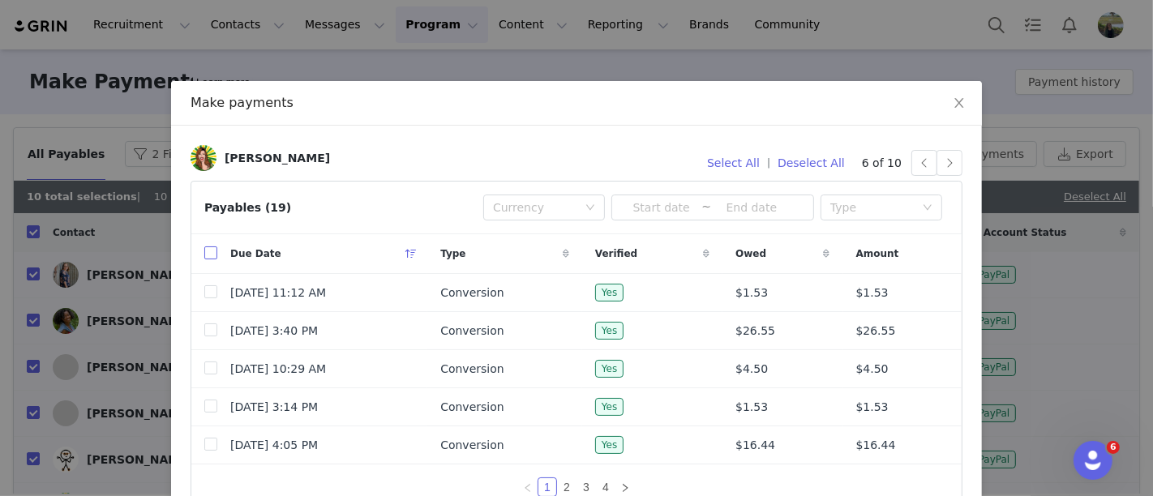
checkbox input "true"
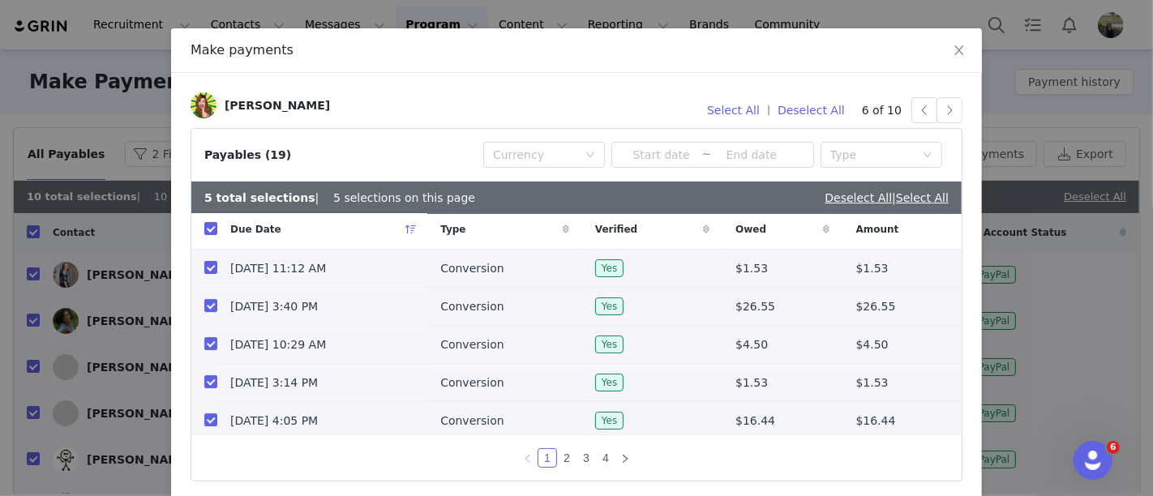
scroll to position [90, 0]
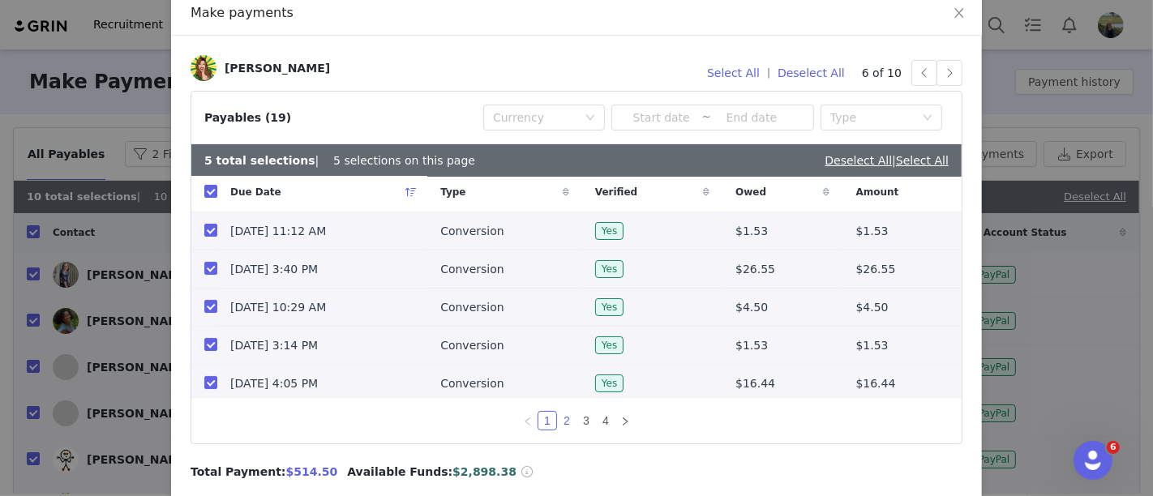
click at [558, 419] on link "2" at bounding box center [567, 421] width 18 height 18
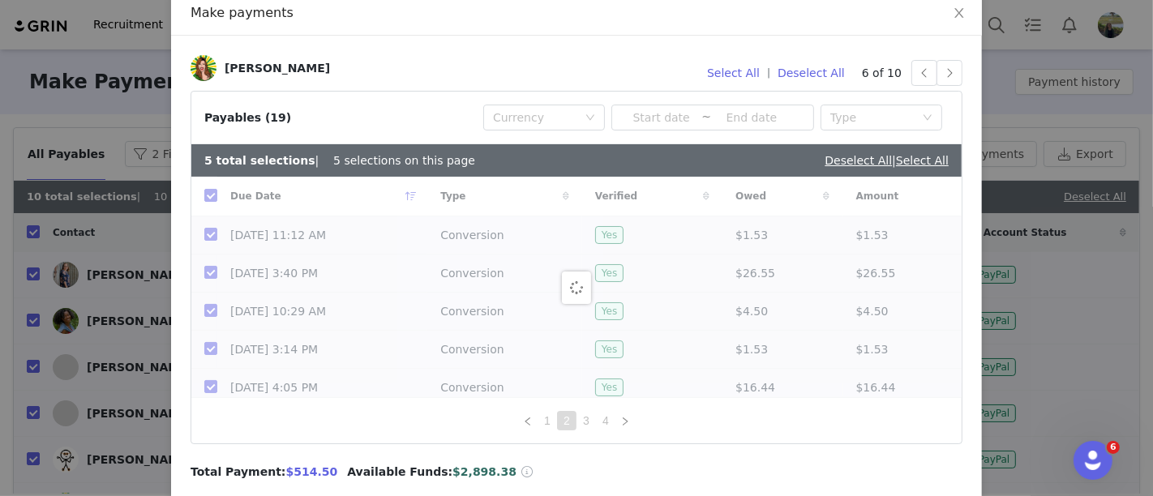
checkbox input "false"
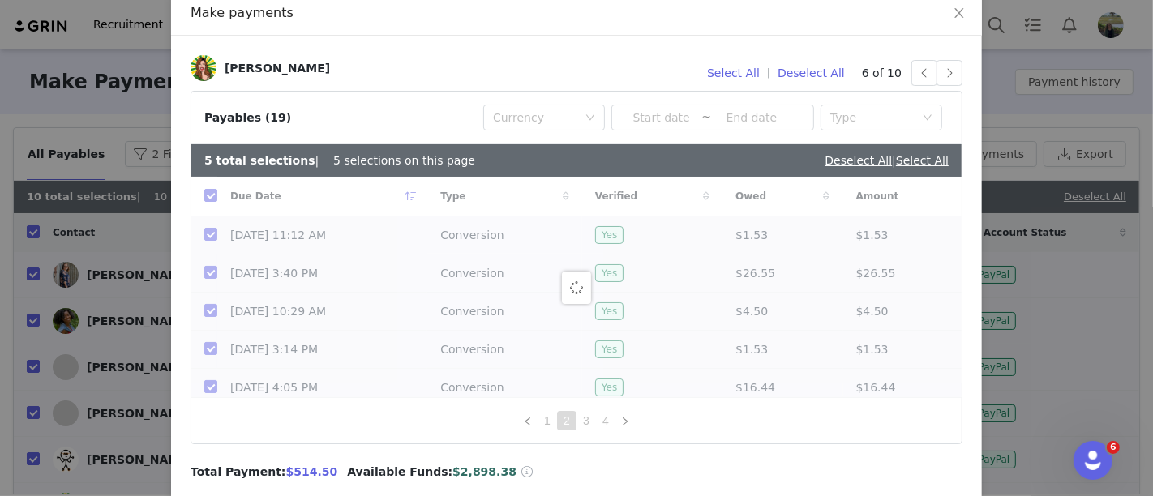
checkbox input "false"
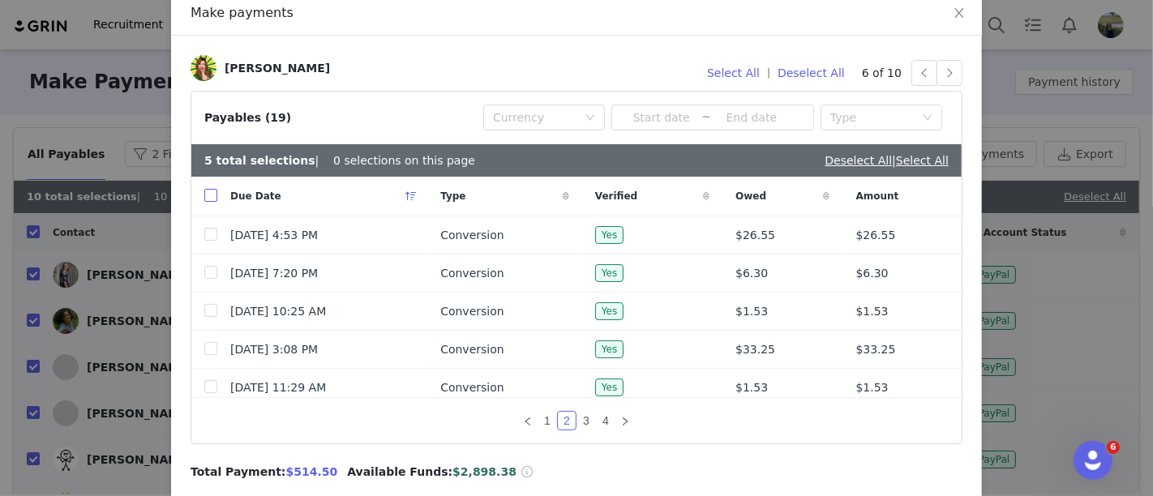
click at [207, 199] on input "checkbox" at bounding box center [210, 195] width 13 height 13
checkbox input "true"
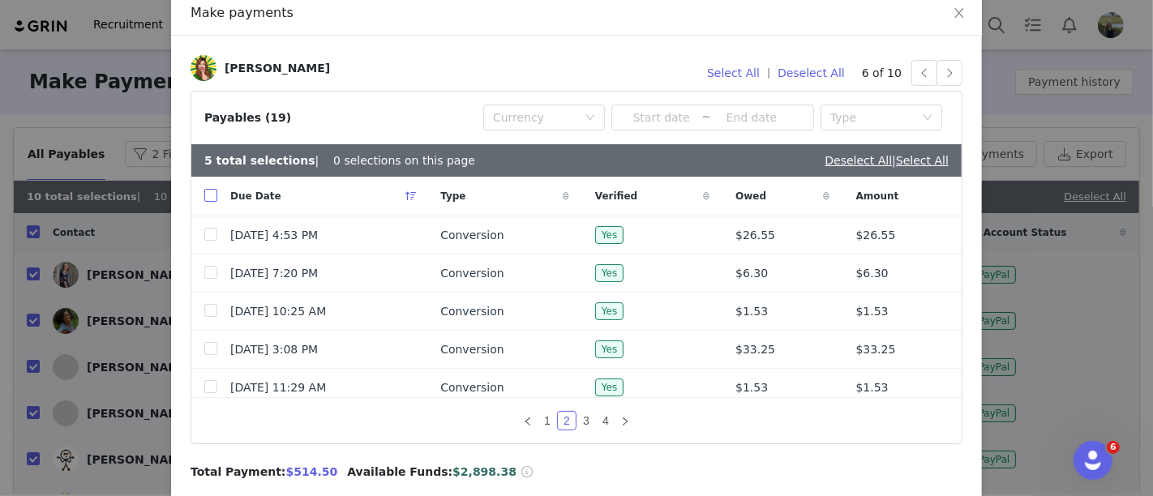
checkbox input "true"
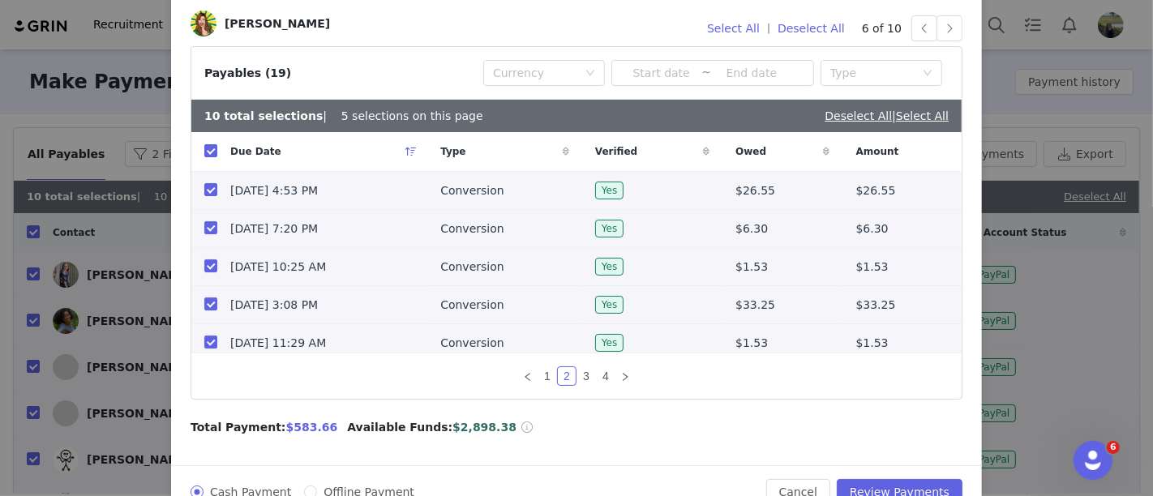
scroll to position [175, 0]
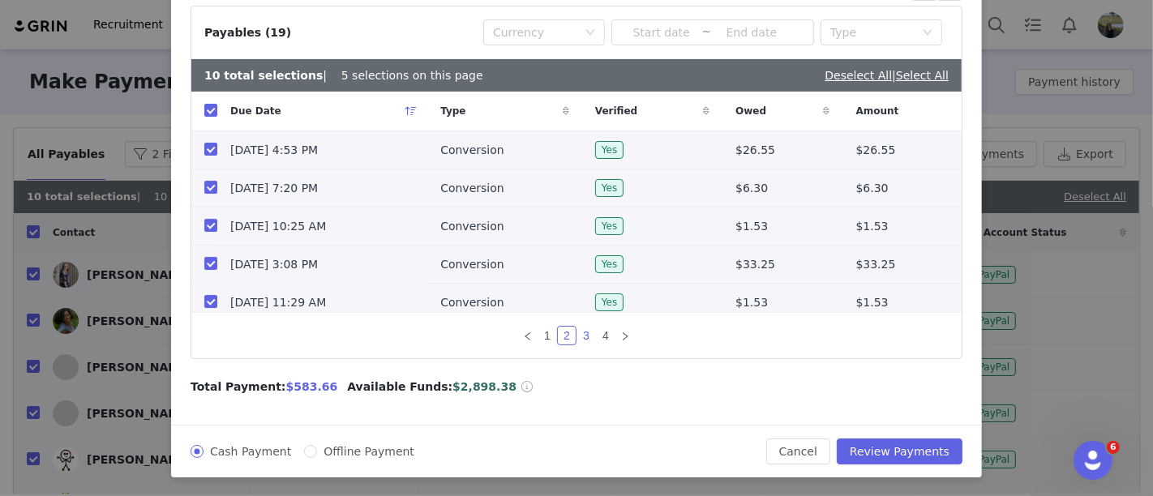
click at [580, 336] on link "3" at bounding box center [586, 336] width 18 height 18
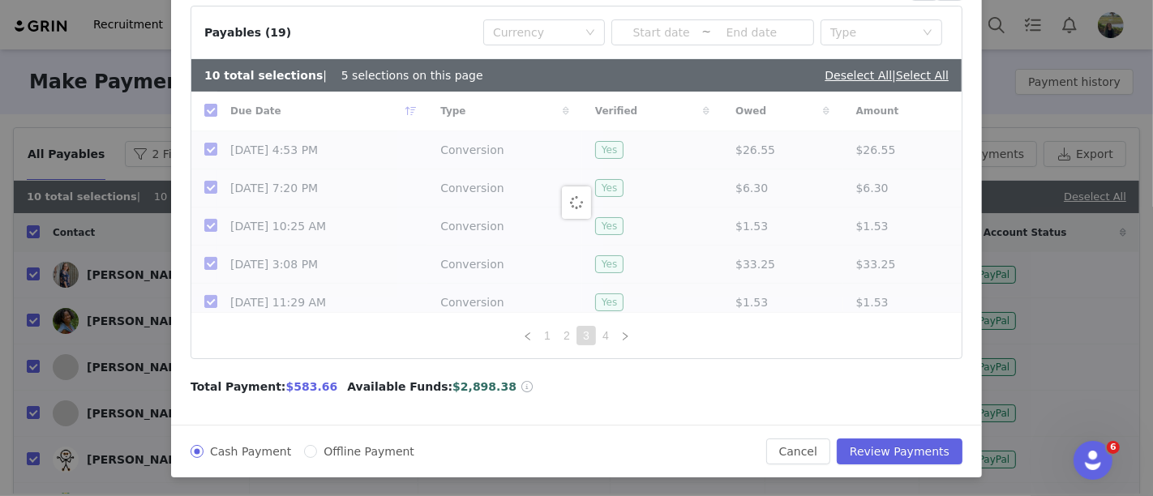
checkbox input "false"
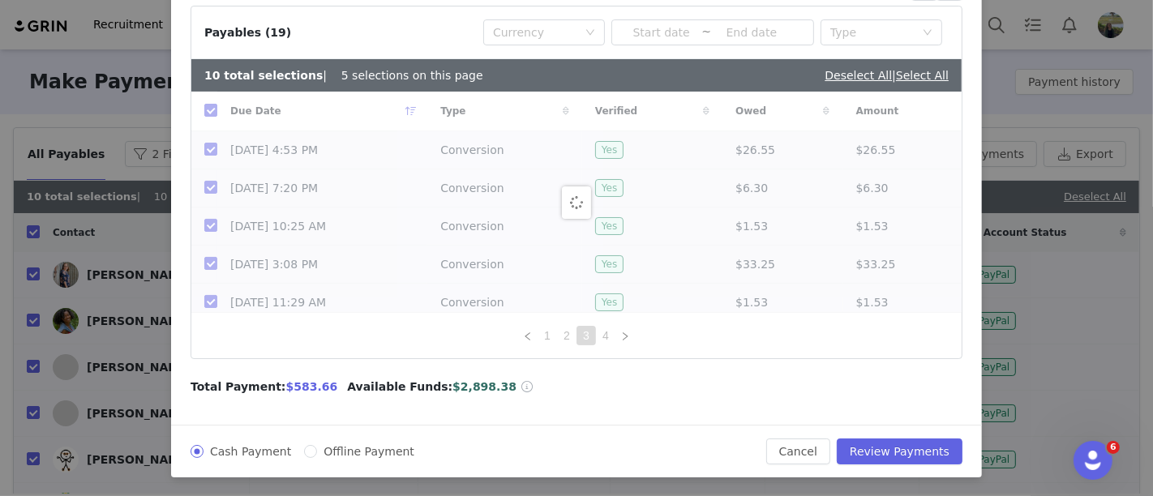
checkbox input "false"
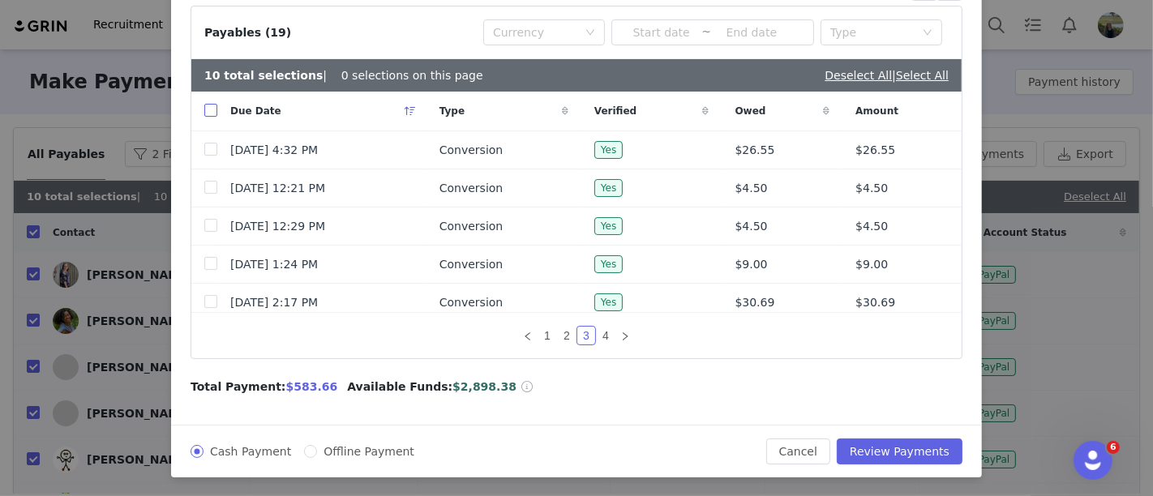
click at [204, 114] on input "checkbox" at bounding box center [210, 110] width 13 height 13
checkbox input "true"
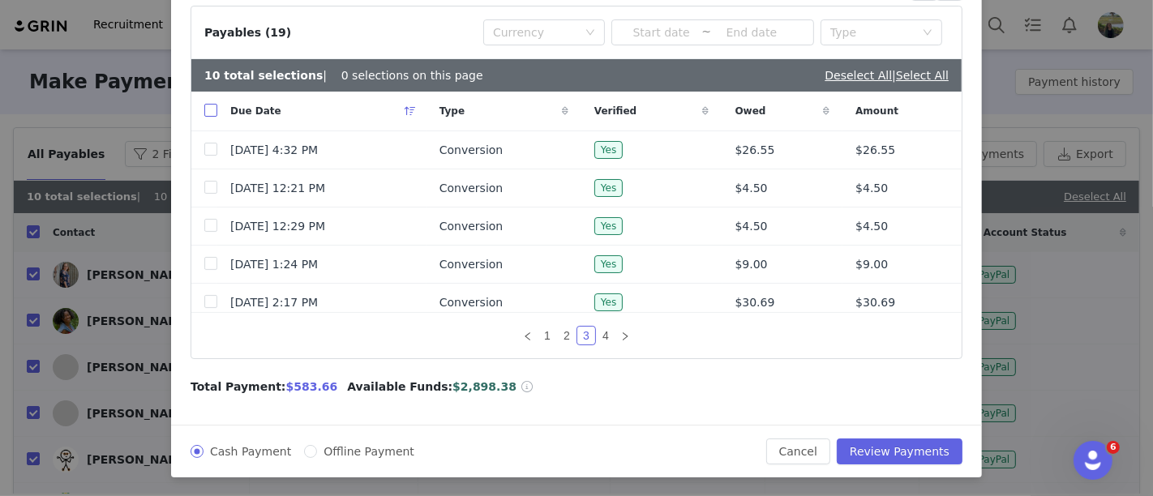
checkbox input "true"
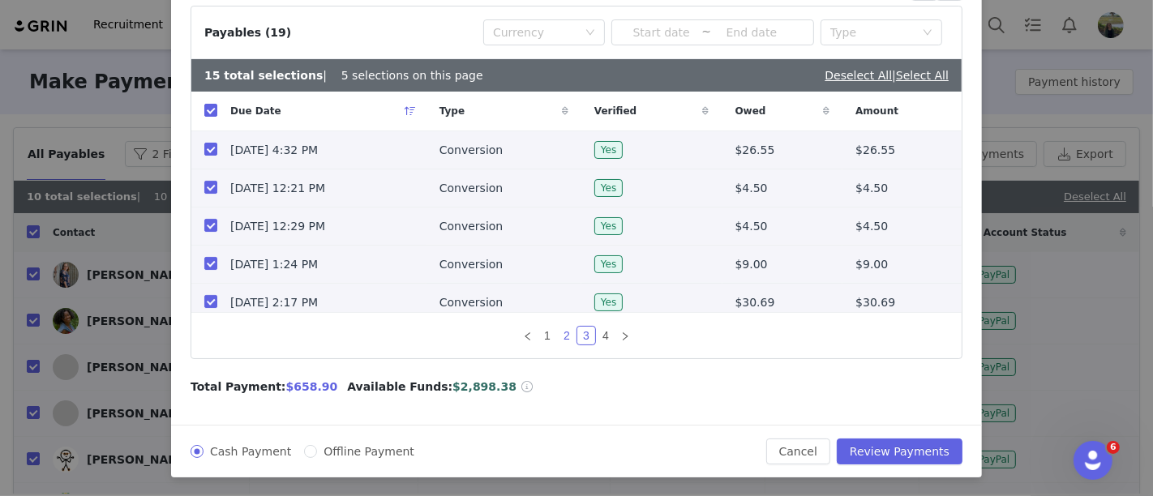
click at [561, 337] on link "2" at bounding box center [567, 336] width 18 height 18
click at [538, 343] on link "1" at bounding box center [547, 336] width 18 height 18
click at [604, 332] on link "4" at bounding box center [606, 336] width 18 height 18
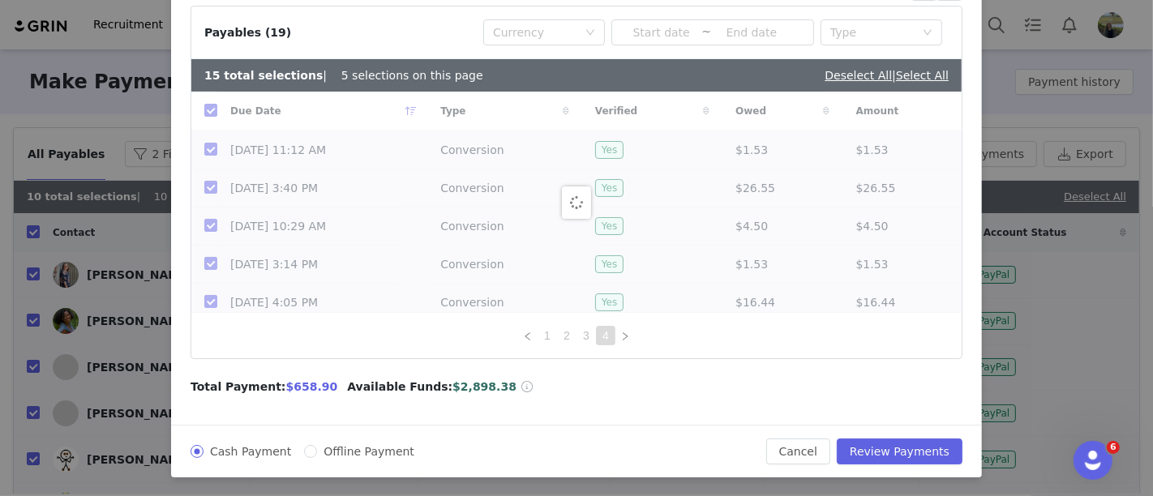
checkbox input "false"
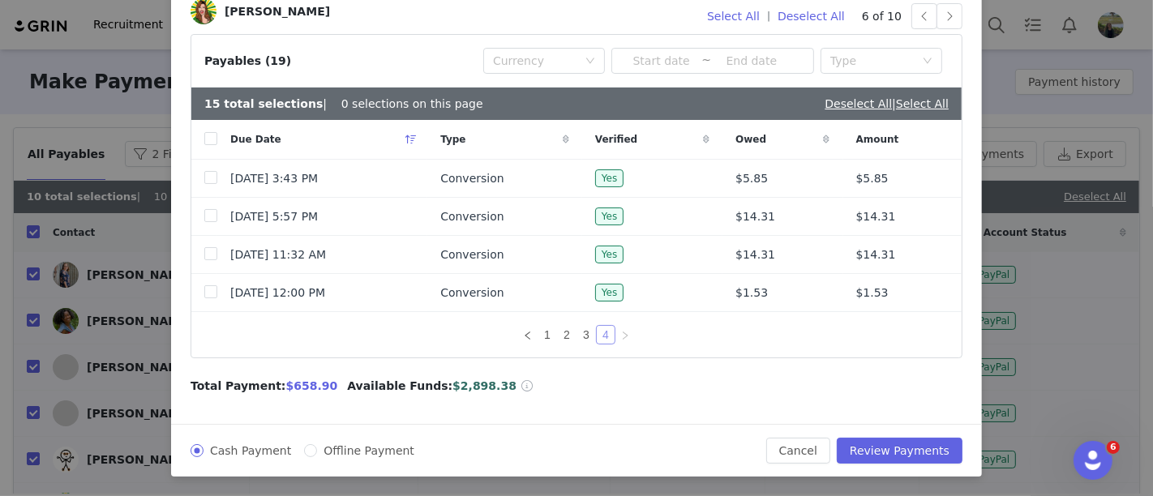
scroll to position [142, 0]
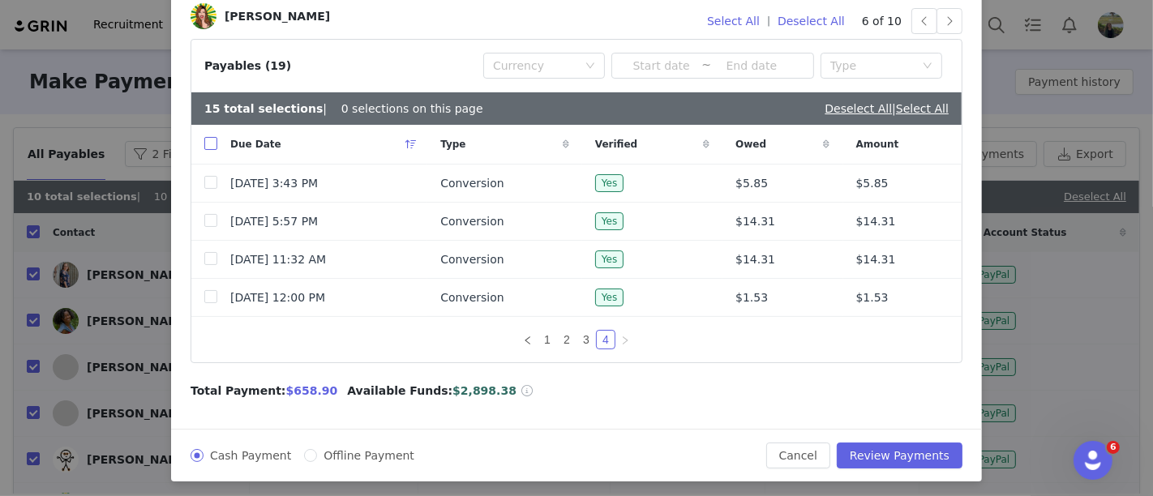
click at [204, 149] on input "checkbox" at bounding box center [210, 143] width 13 height 13
checkbox input "true"
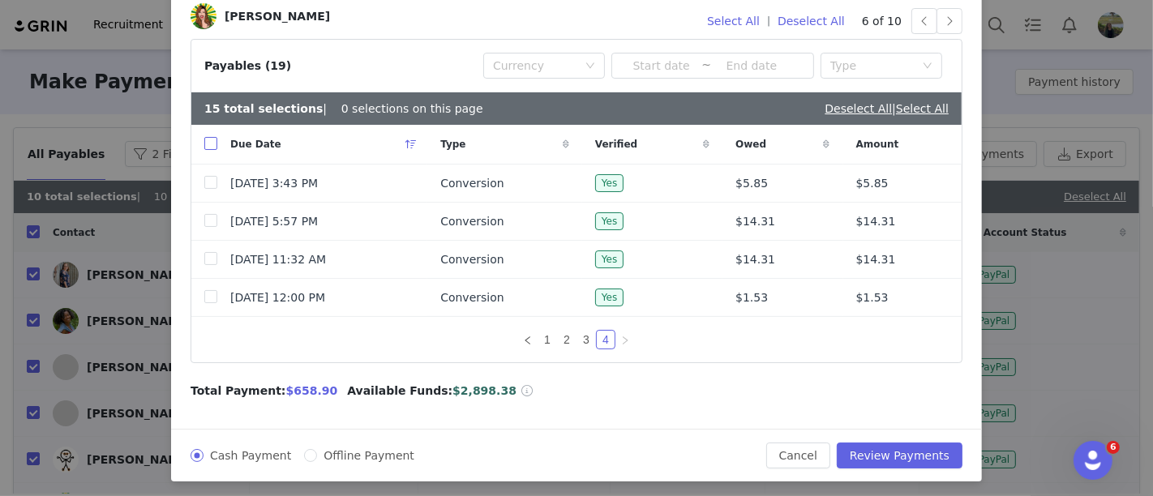
checkbox input "true"
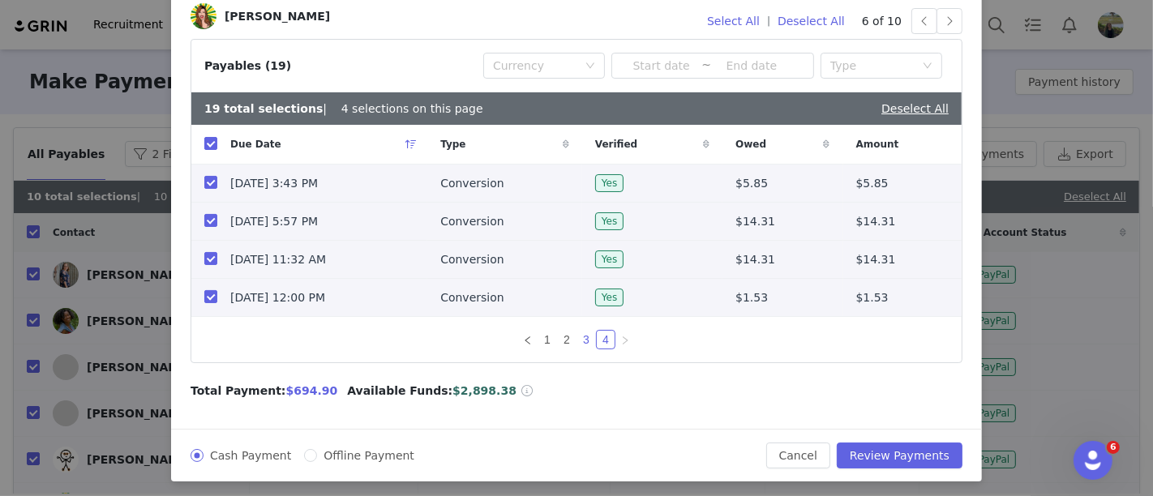
click at [577, 338] on link "3" at bounding box center [586, 340] width 18 height 18
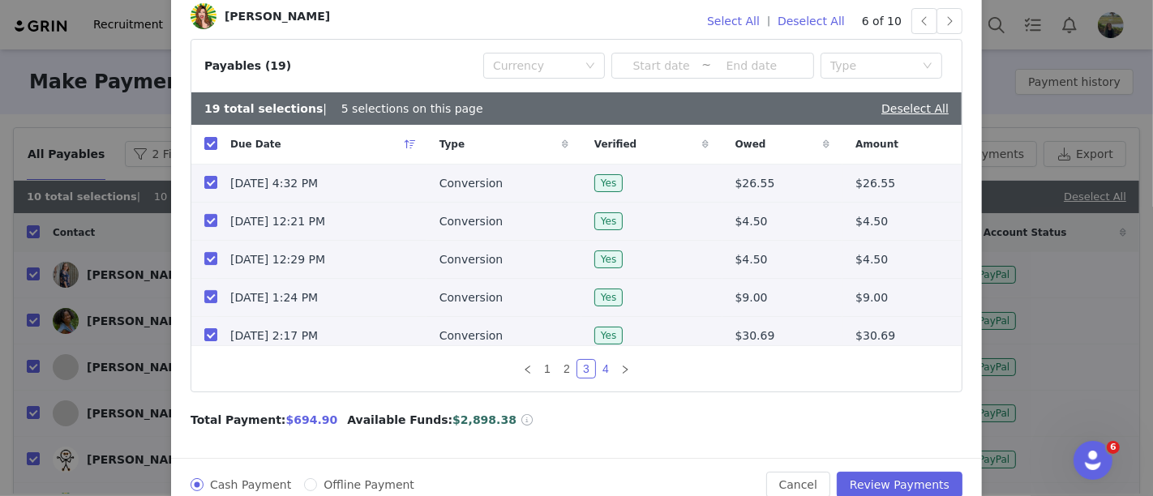
click at [597, 365] on link "4" at bounding box center [606, 369] width 18 height 18
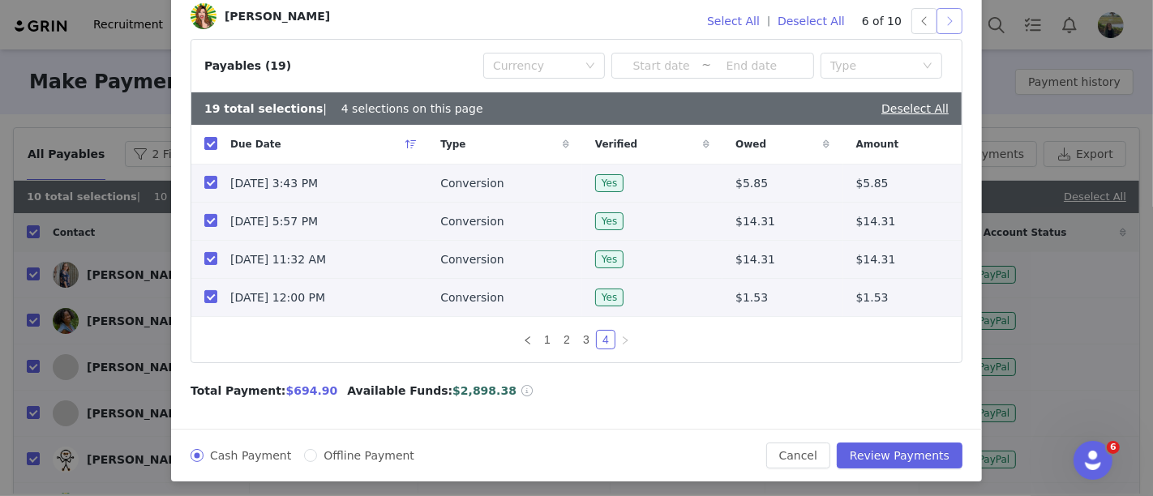
click at [942, 28] on button "button" at bounding box center [949, 21] width 26 height 26
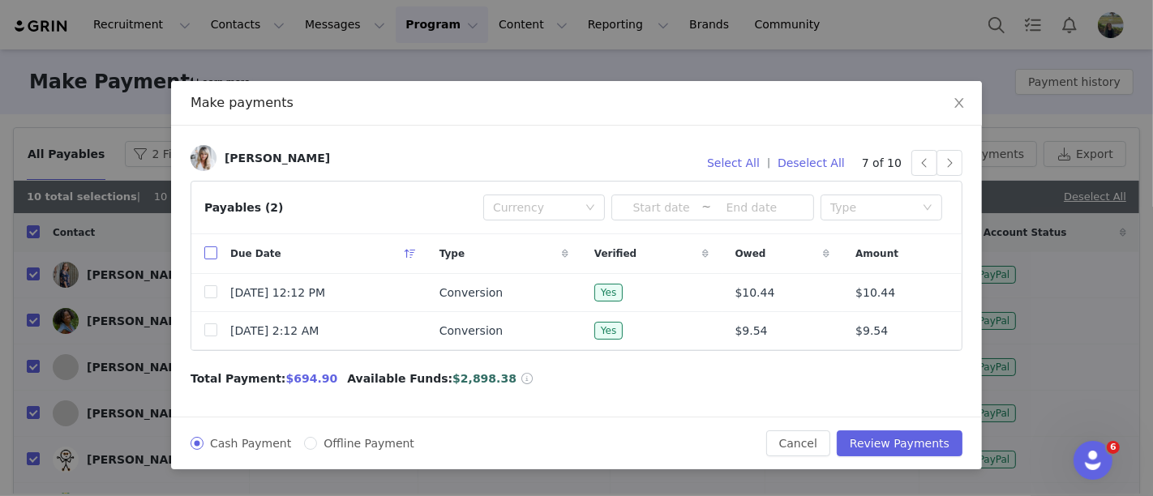
click at [211, 258] on input "checkbox" at bounding box center [210, 252] width 13 height 13
checkbox input "true"
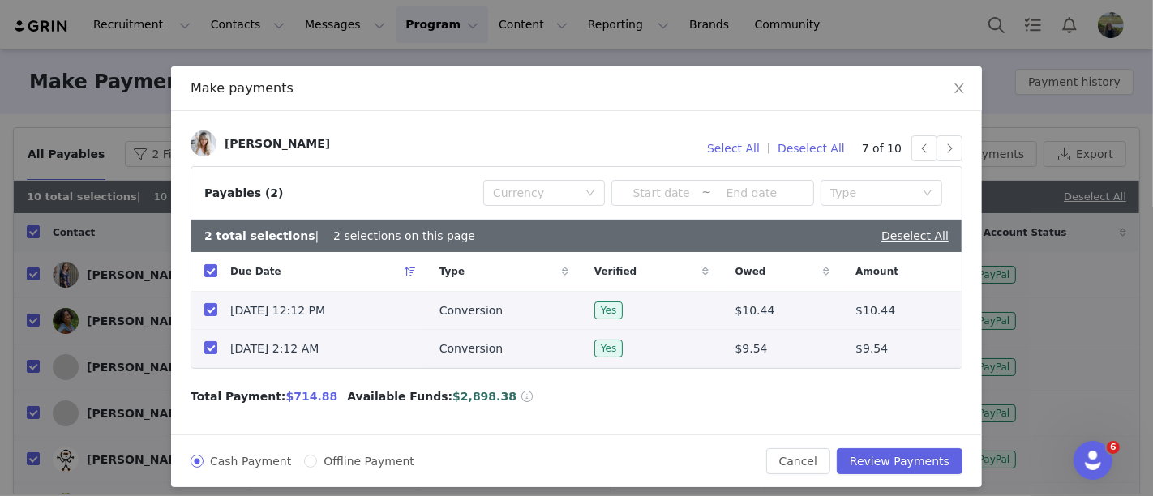
scroll to position [22, 0]
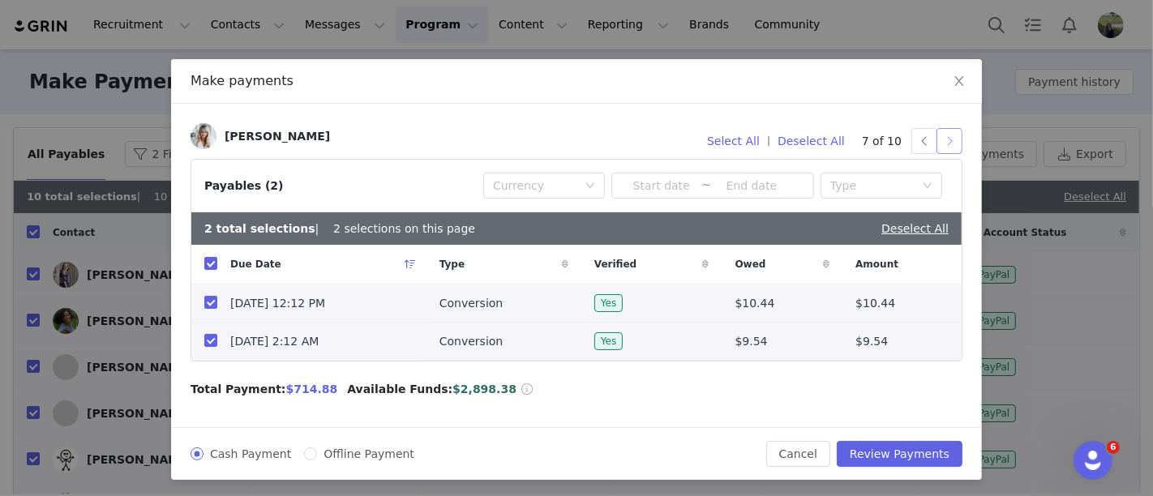
click at [949, 133] on button "button" at bounding box center [949, 141] width 26 height 26
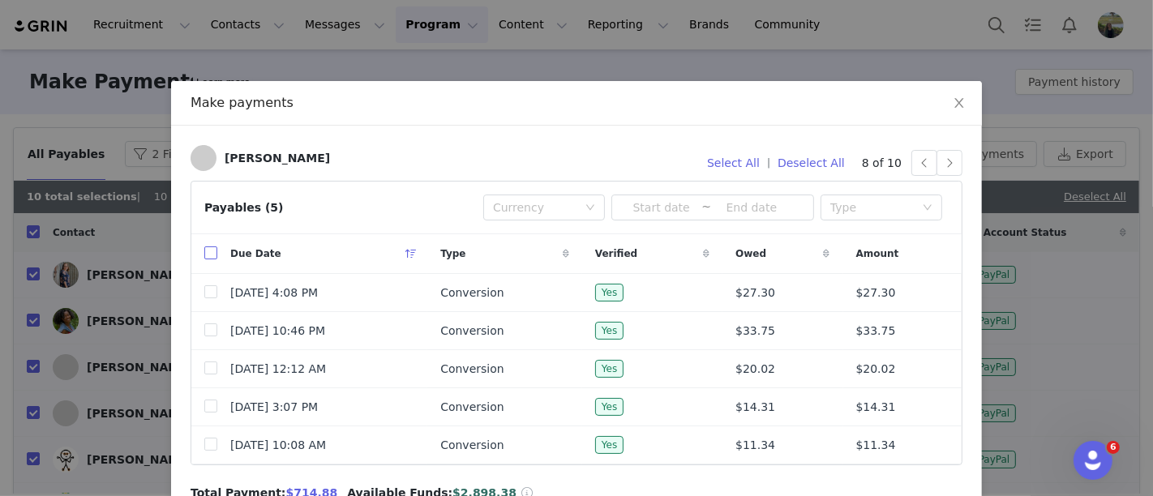
click at [208, 251] on input "checkbox" at bounding box center [210, 252] width 13 height 13
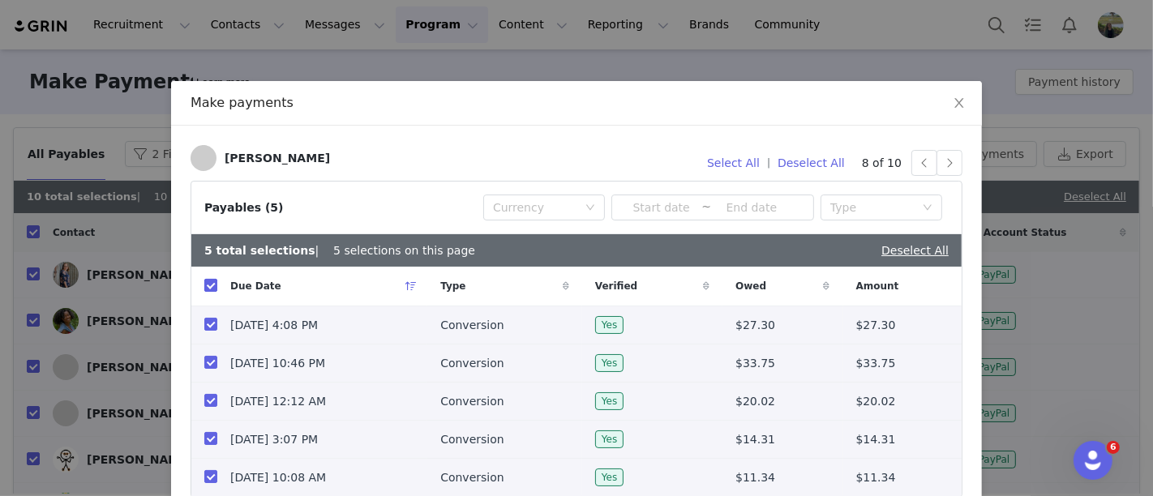
checkbox input "true"
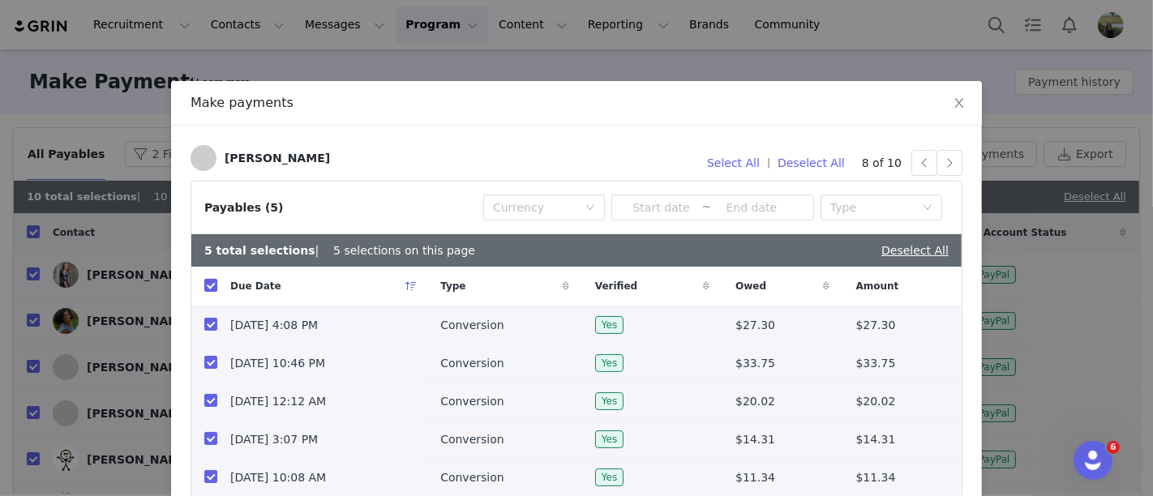
checkbox input "true"
click at [945, 169] on button "button" at bounding box center [949, 163] width 26 height 26
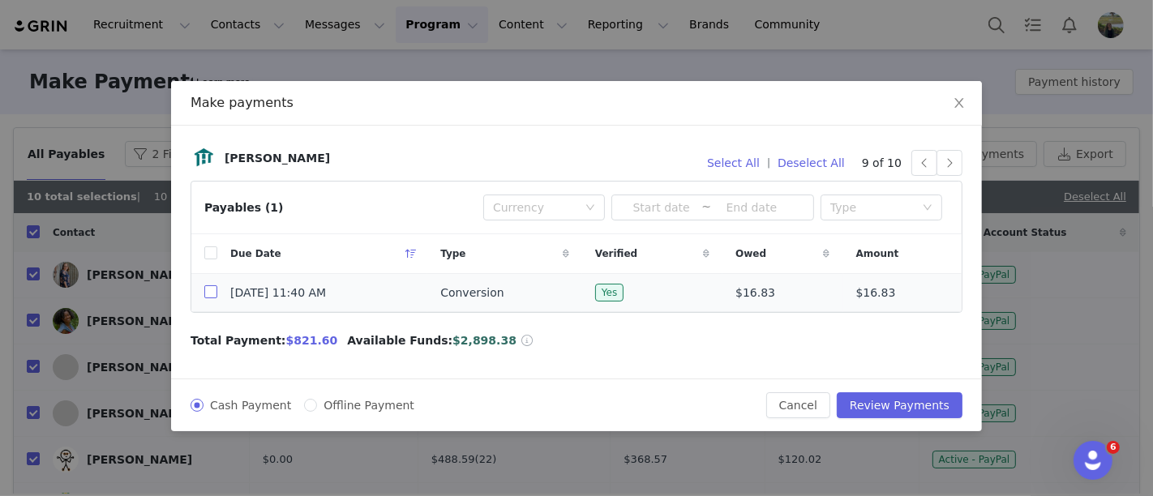
click at [211, 288] on input "checkbox" at bounding box center [210, 291] width 13 height 13
checkbox input "true"
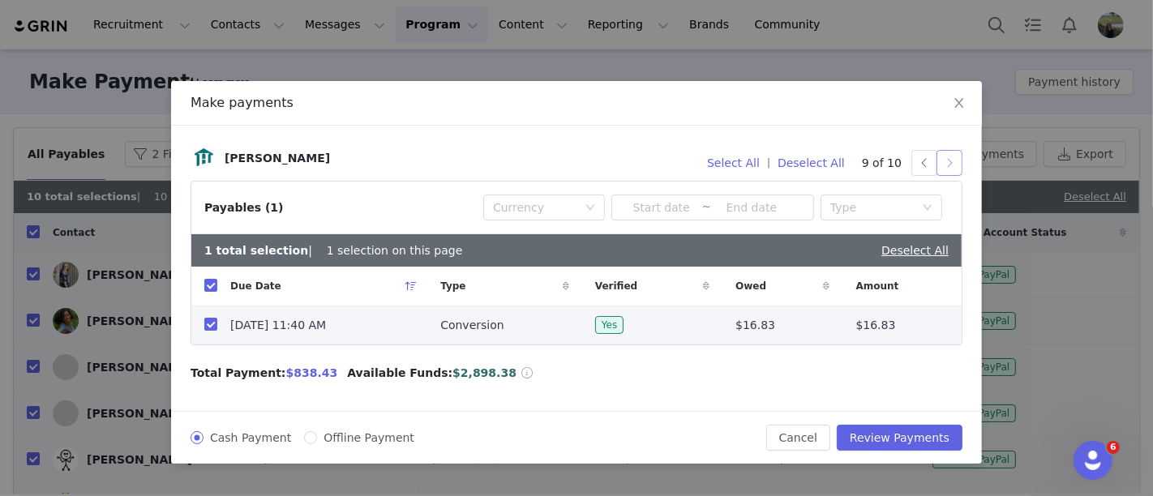
click at [949, 169] on button "button" at bounding box center [949, 163] width 26 height 26
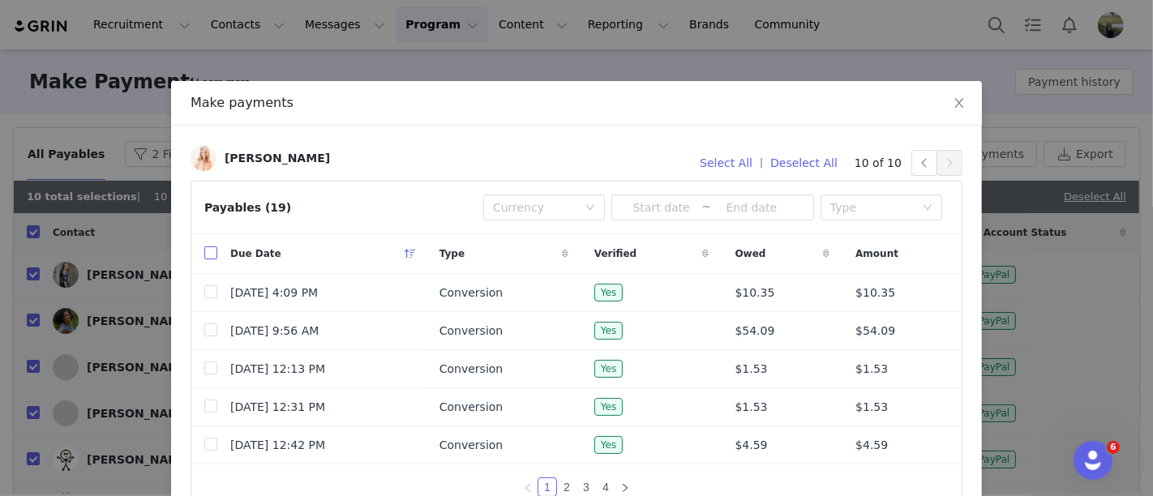
click at [208, 249] on input "checkbox" at bounding box center [210, 252] width 13 height 13
checkbox input "true"
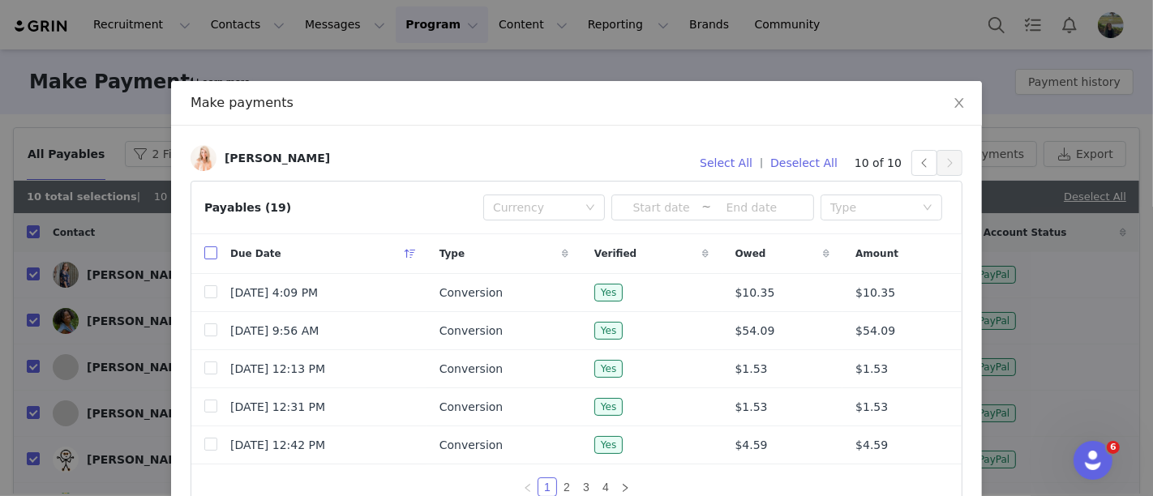
checkbox input "true"
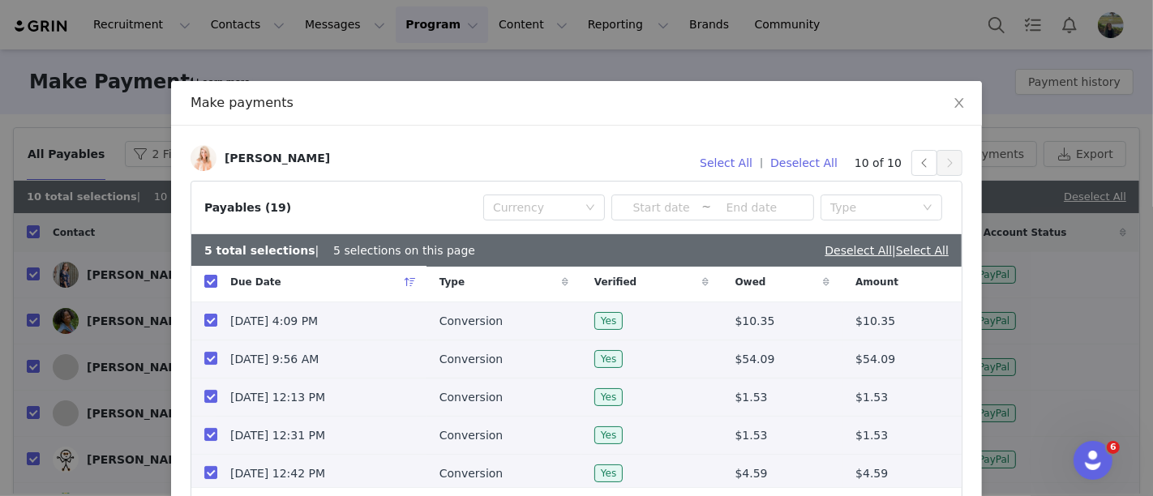
scroll to position [175, 0]
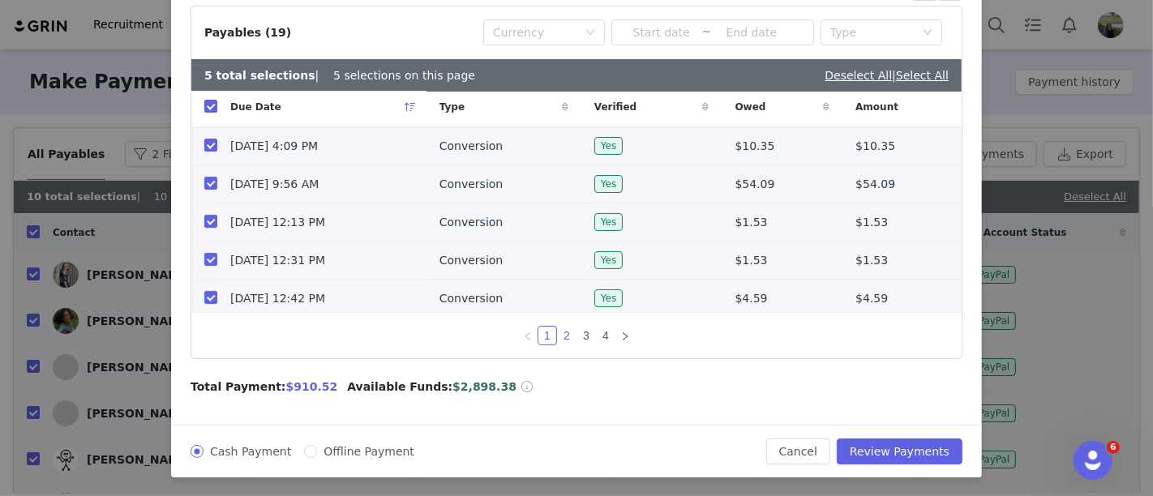
click at [558, 336] on link "2" at bounding box center [567, 336] width 18 height 18
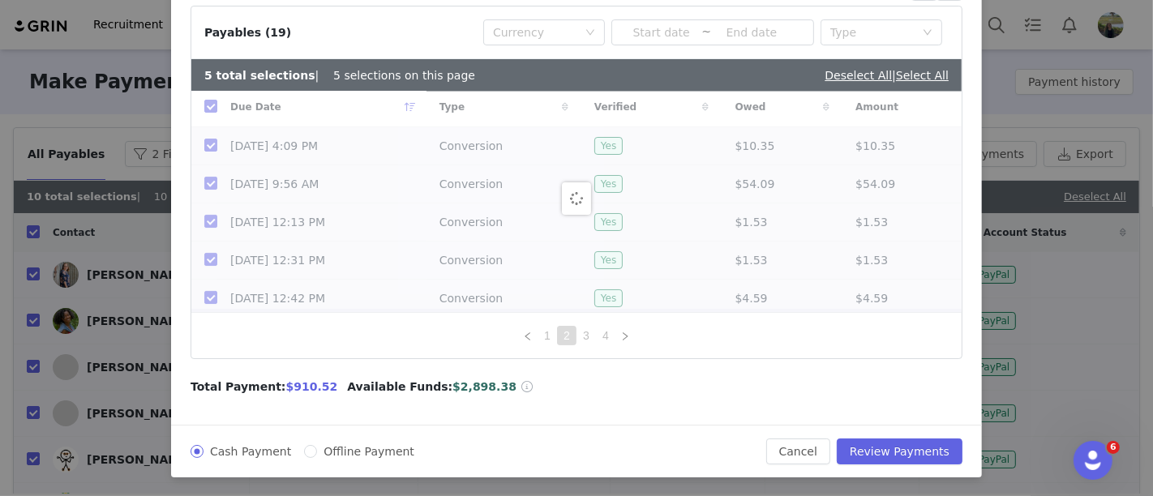
scroll to position [0, 0]
checkbox input "false"
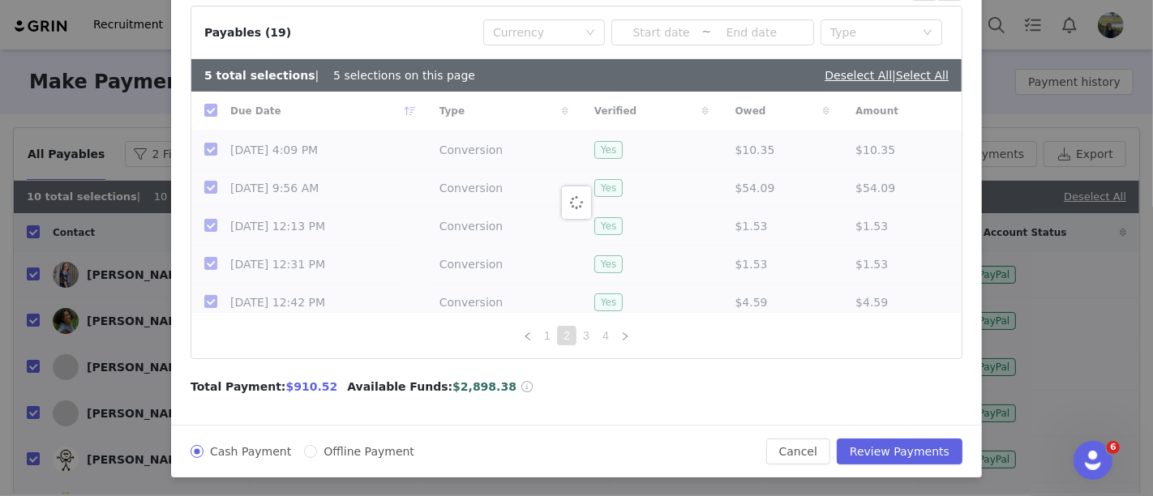
checkbox input "false"
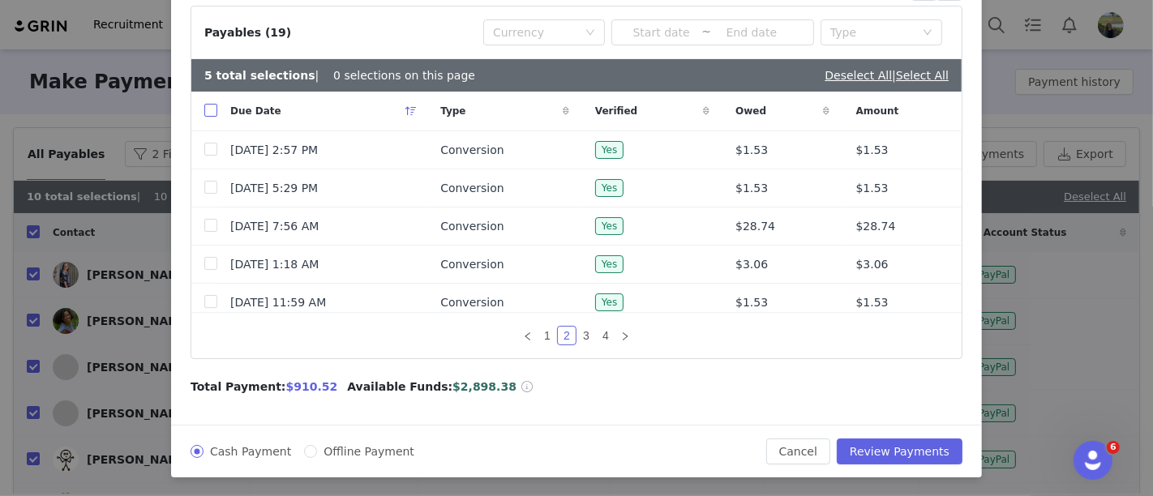
click at [204, 106] on input "checkbox" at bounding box center [210, 110] width 13 height 13
checkbox input "true"
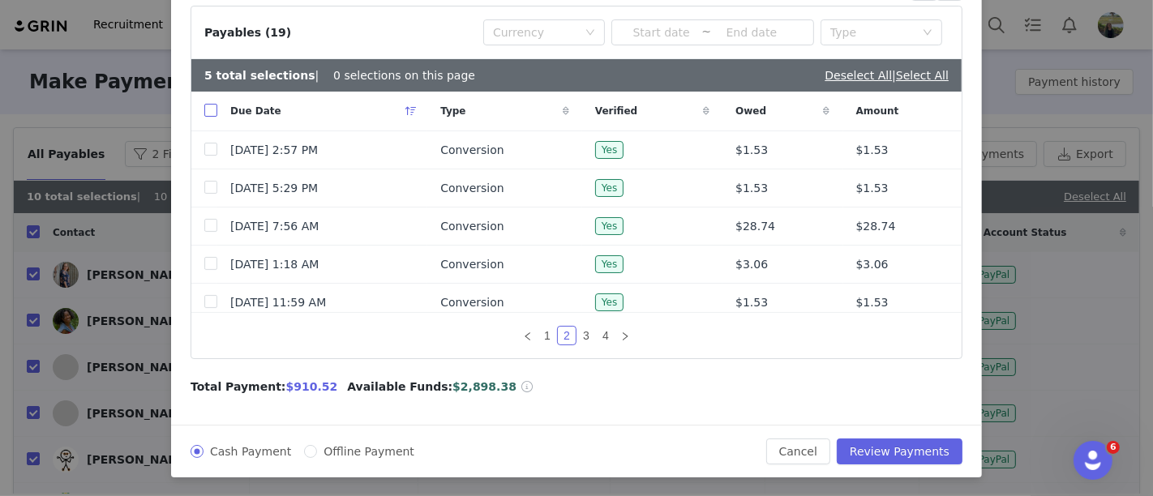
checkbox input "true"
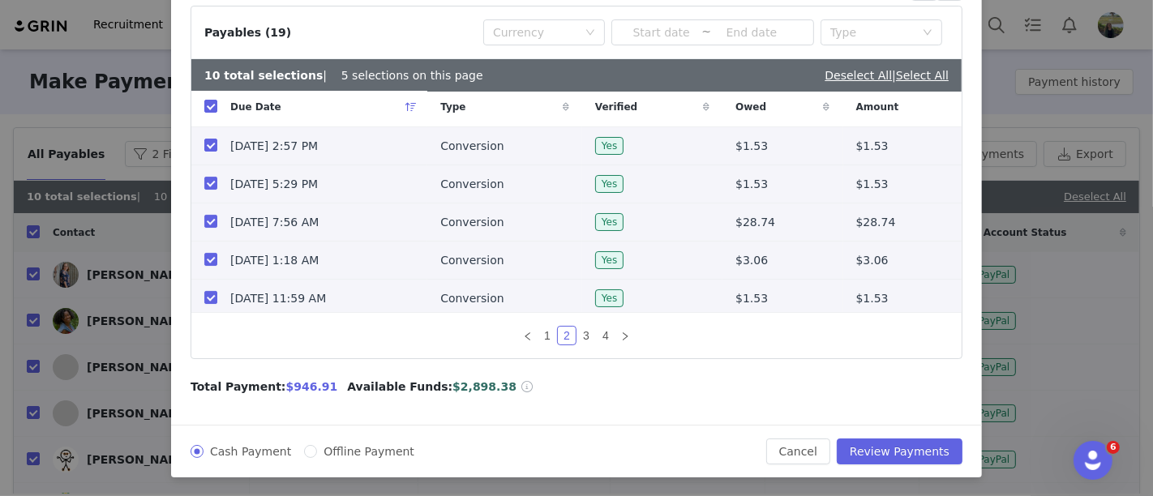
scroll to position [4, 0]
click at [581, 336] on link "3" at bounding box center [586, 336] width 18 height 18
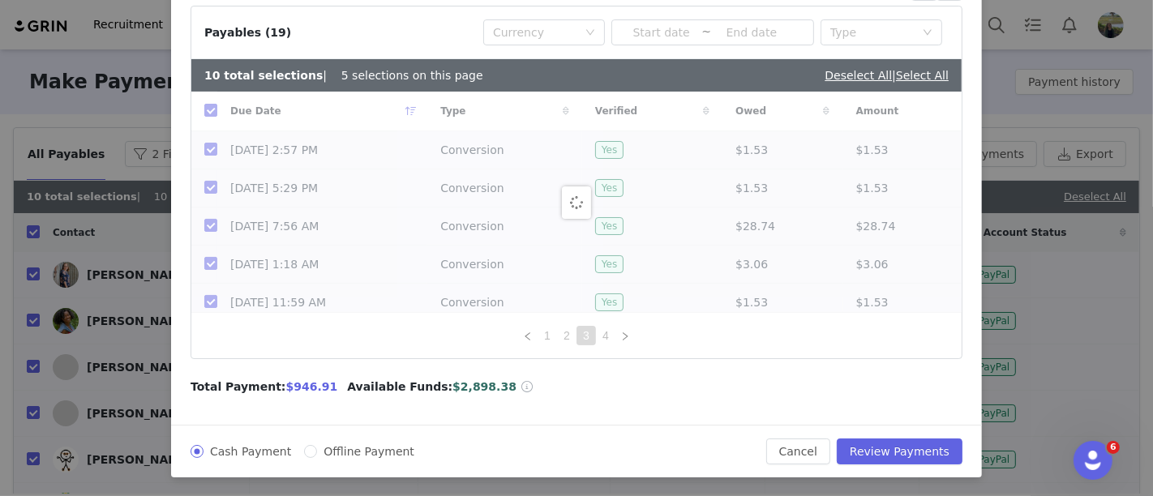
checkbox input "false"
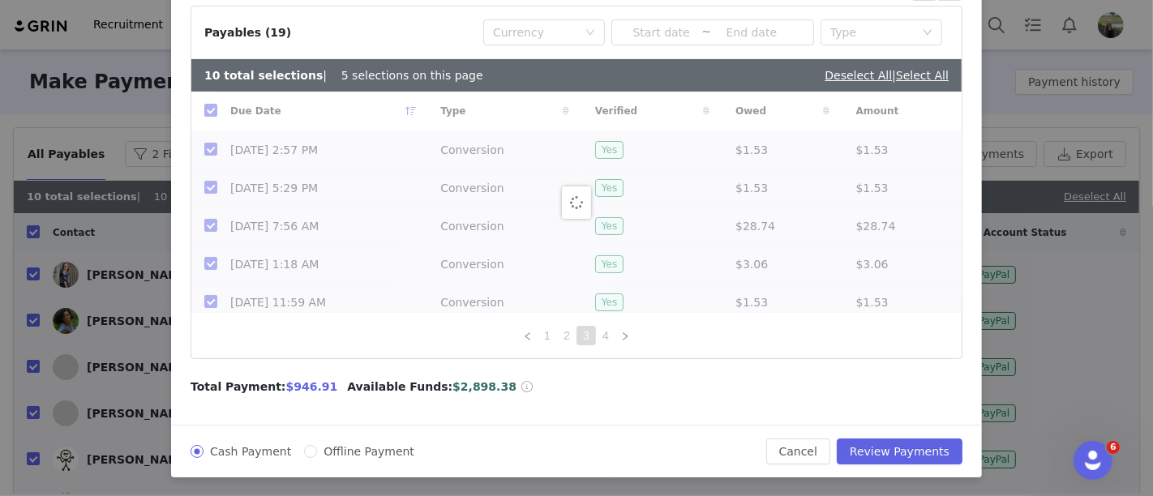
checkbox input "false"
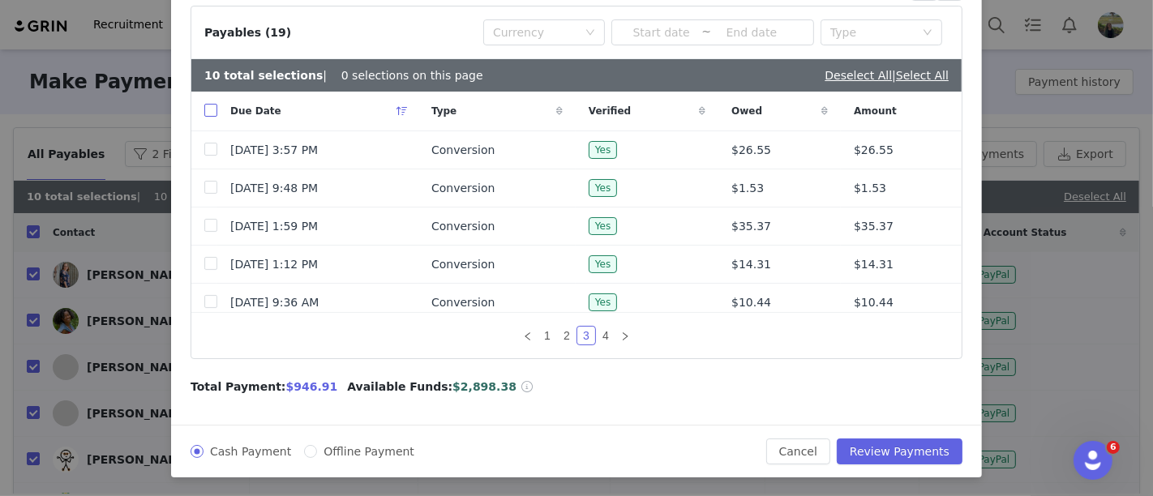
click at [208, 115] on input "checkbox" at bounding box center [210, 110] width 13 height 13
checkbox input "true"
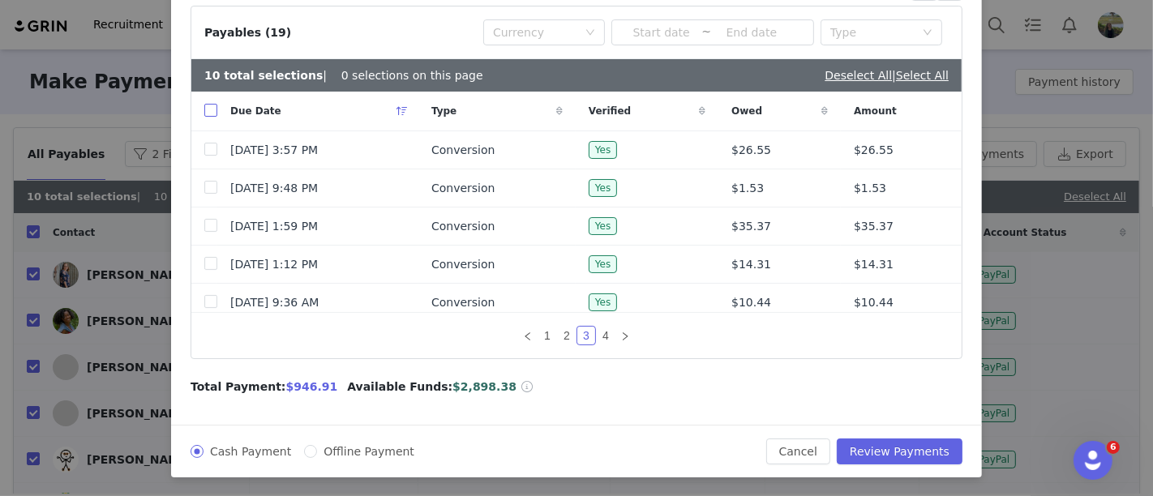
checkbox input "true"
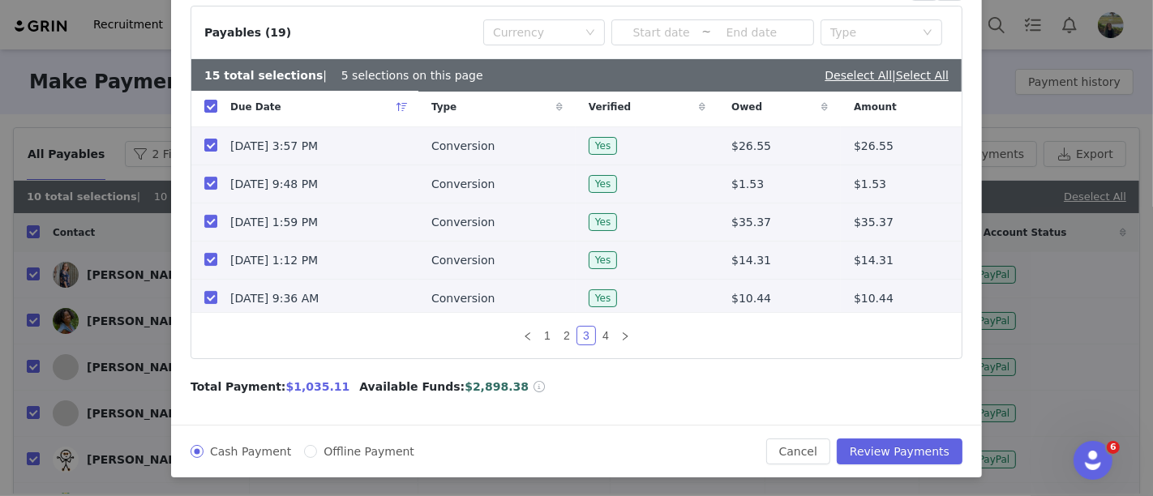
scroll to position [4, 0]
click at [598, 337] on link "4" at bounding box center [606, 336] width 18 height 18
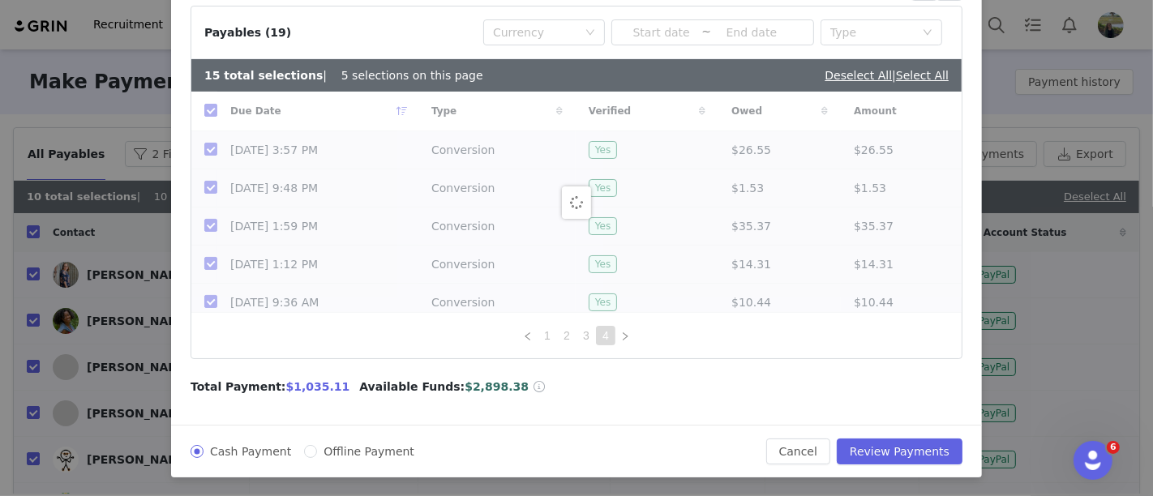
checkbox input "false"
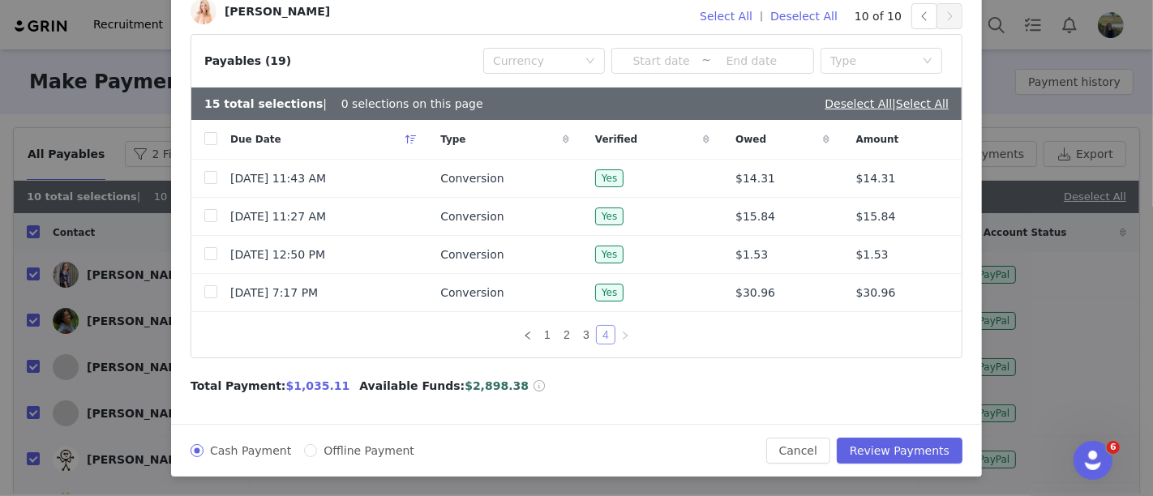
scroll to position [142, 0]
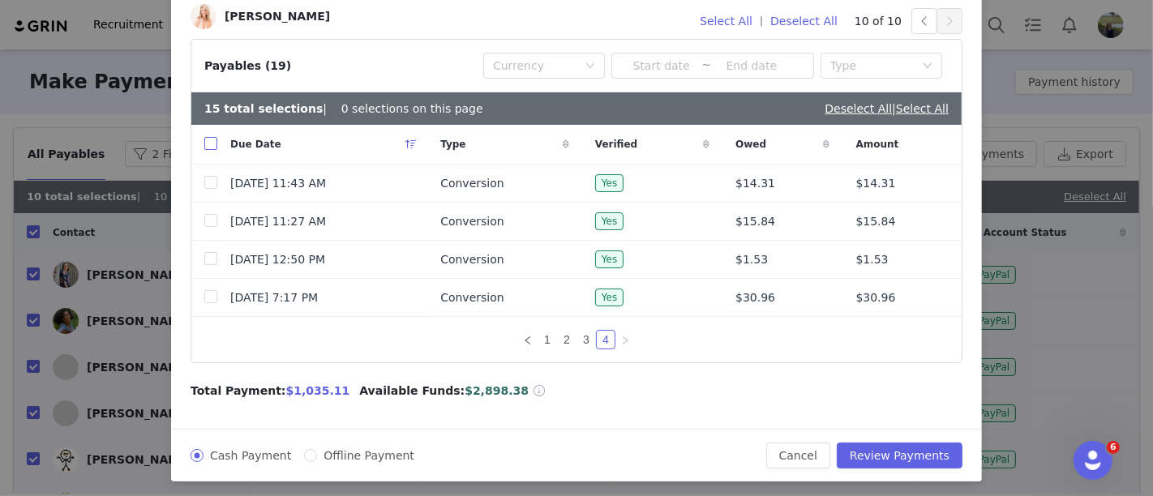
click at [204, 145] on input "checkbox" at bounding box center [210, 143] width 13 height 13
checkbox input "true"
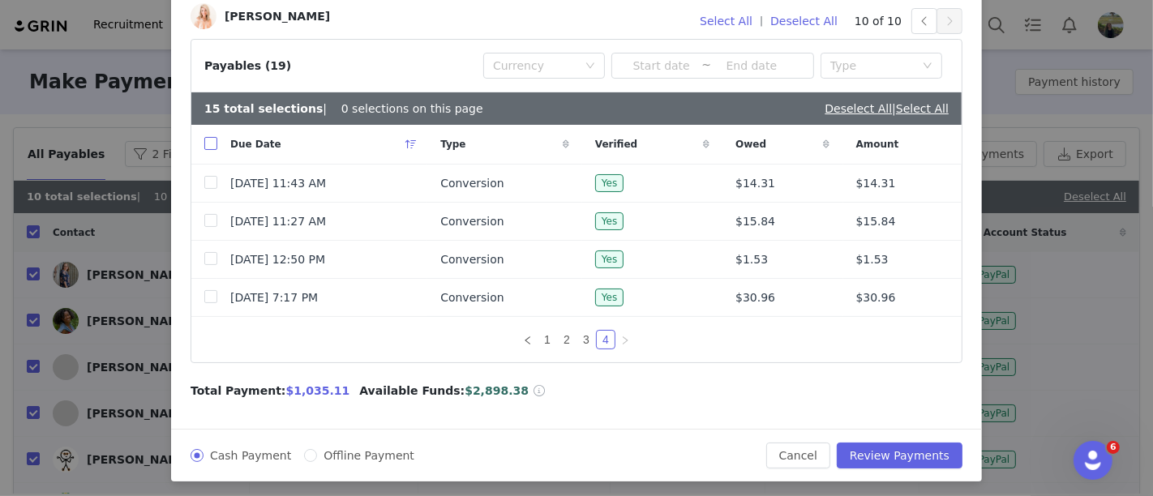
checkbox input "true"
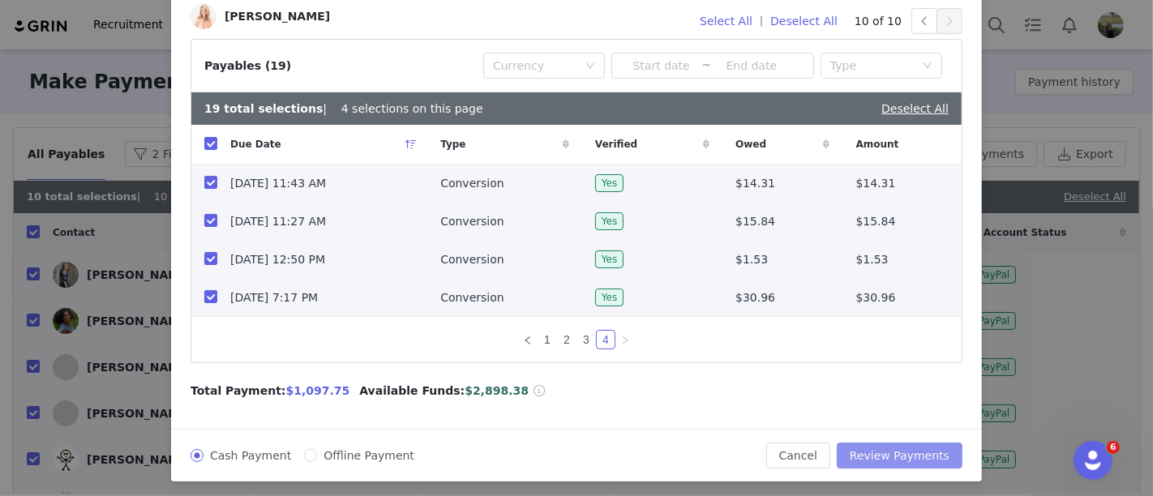
click at [933, 450] on button "Review Payments" at bounding box center [900, 456] width 126 height 26
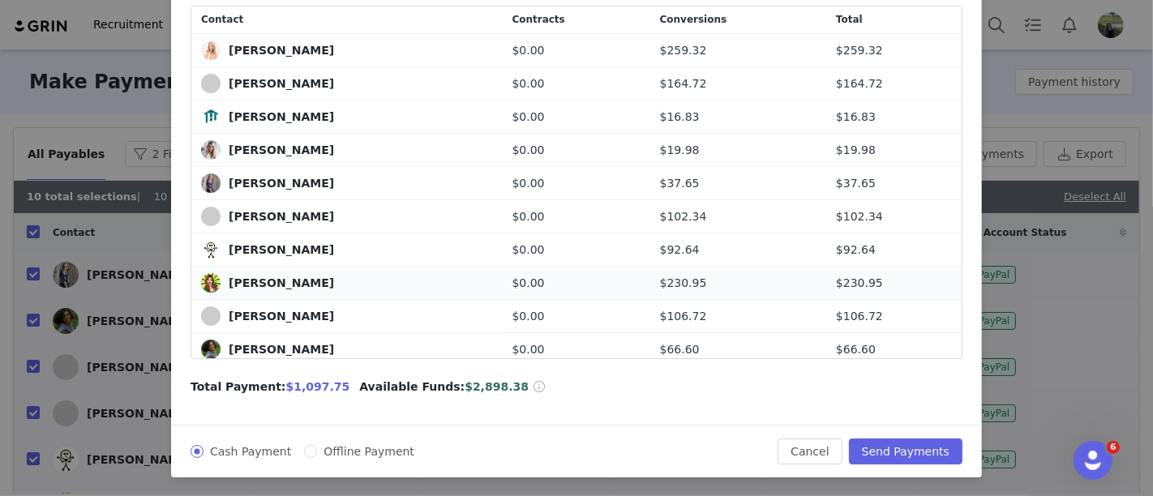
scroll to position [0, 0]
click at [925, 449] on button "Send Payments" at bounding box center [906, 452] width 114 height 26
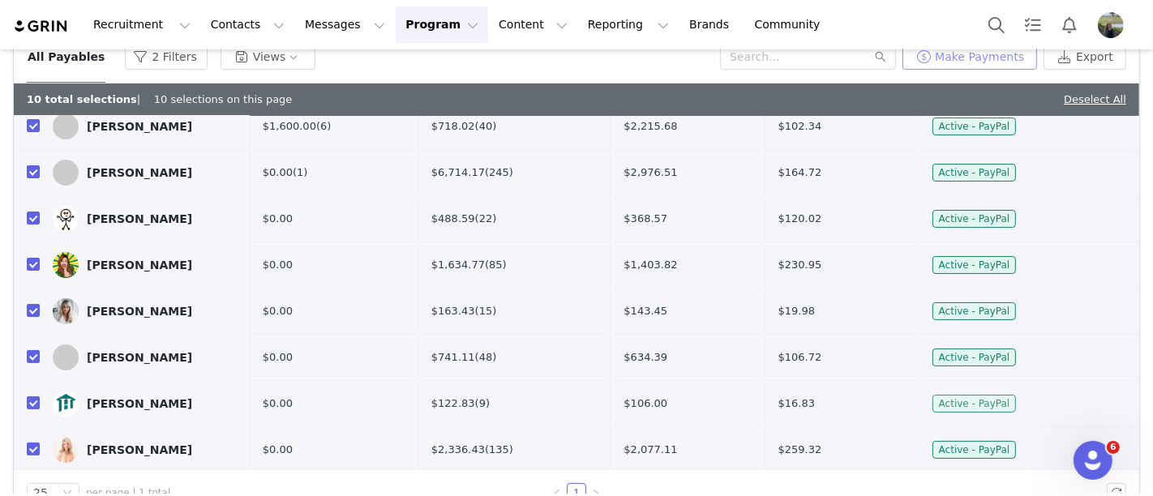
scroll to position [131, 0]
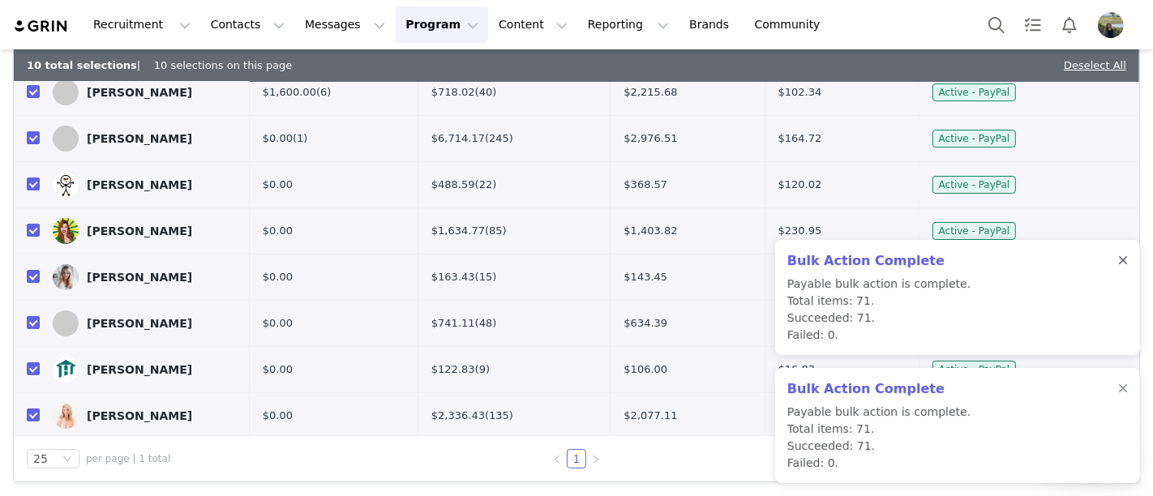
click at [1123, 256] on div at bounding box center [1123, 261] width 10 height 13
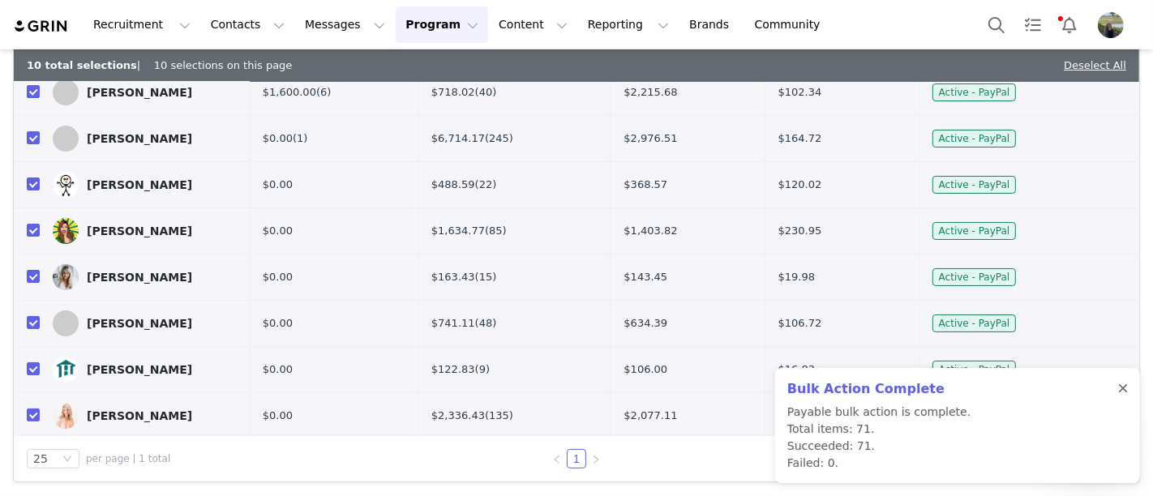
click at [1125, 386] on div at bounding box center [1123, 389] width 10 height 13
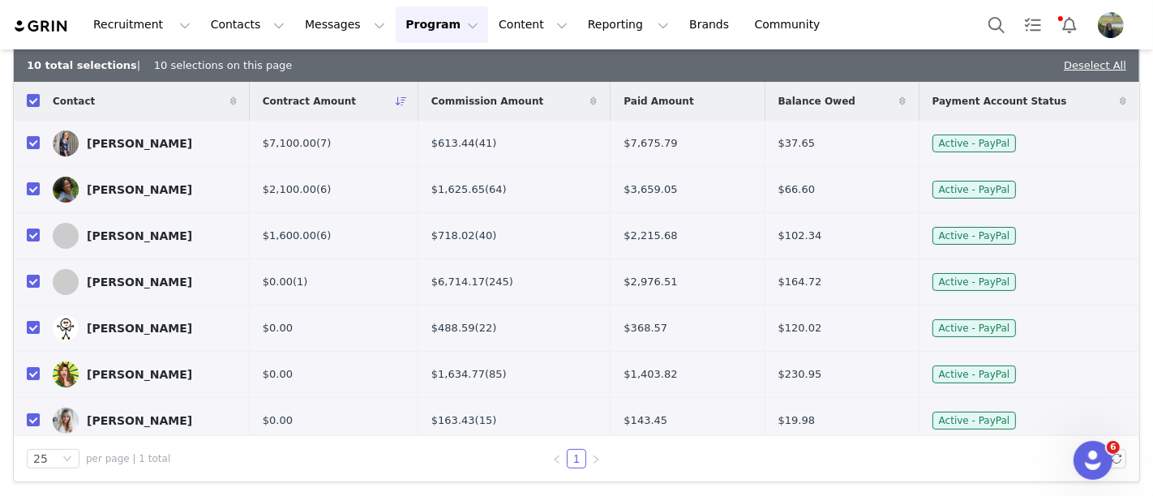
scroll to position [0, 0]
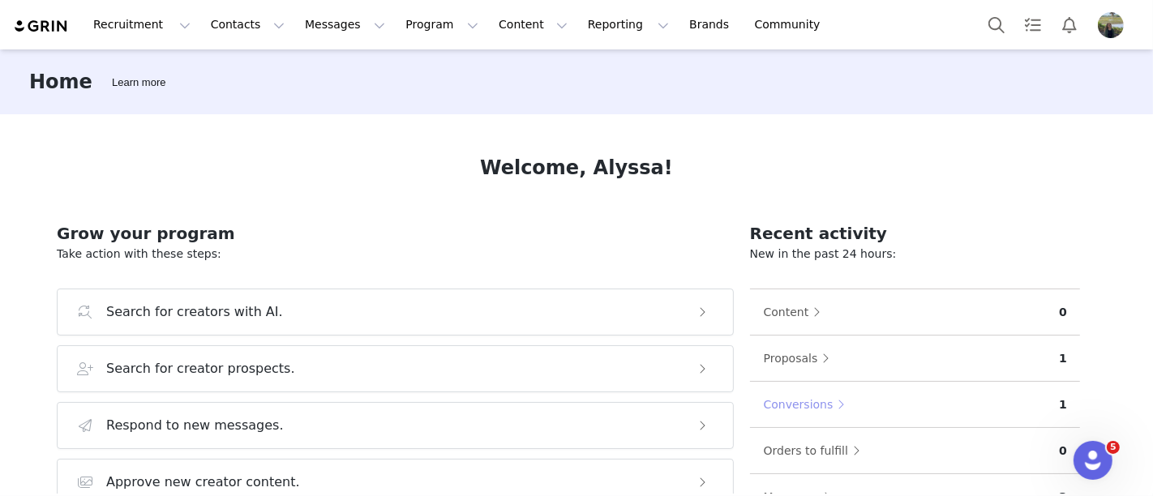
click at [803, 406] on button "Conversions" at bounding box center [808, 405] width 91 height 26
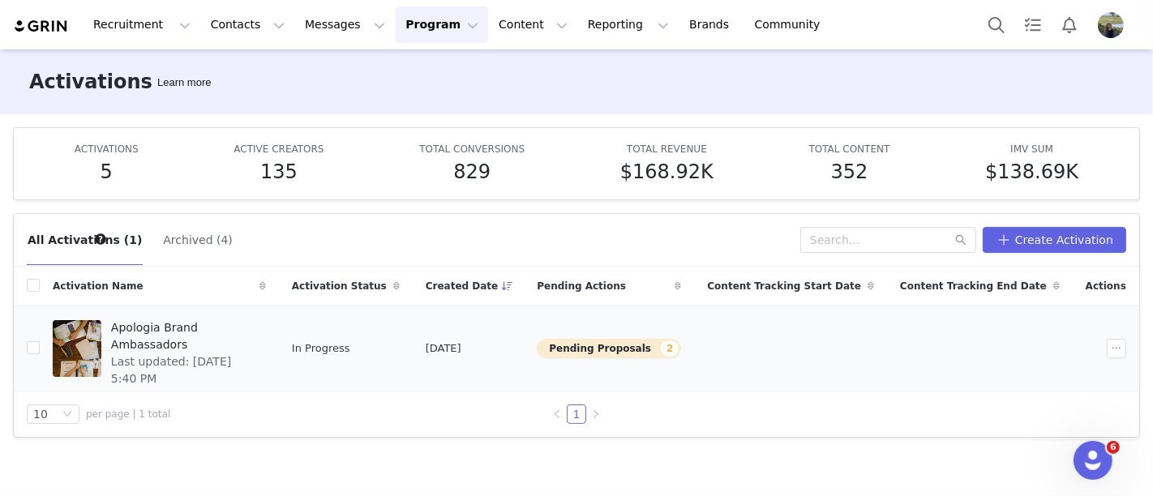
click at [266, 353] on div "Apologia Brand Ambassadors Last updated: [DATE] 5:40 PM" at bounding box center [183, 348] width 165 height 65
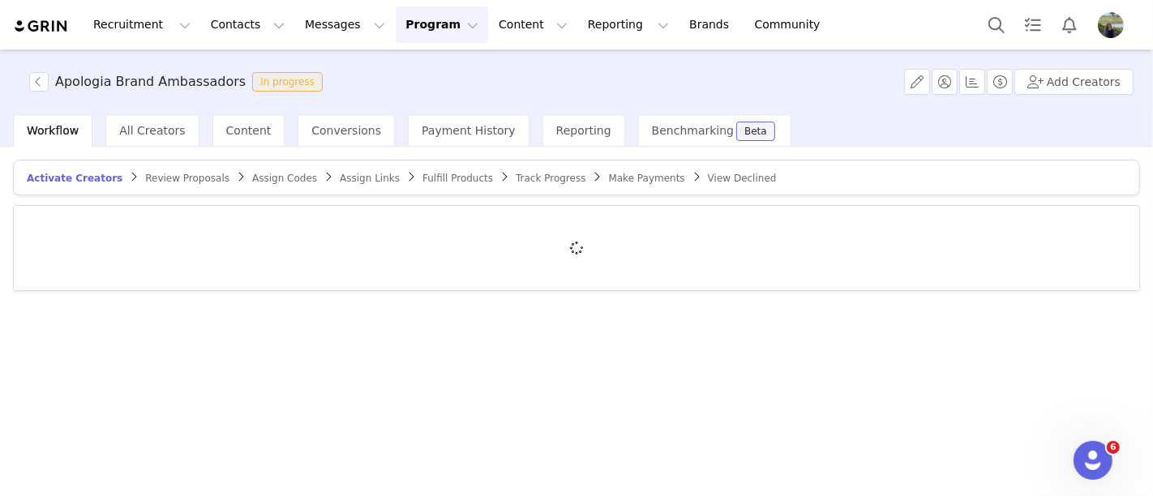
click at [171, 183] on article "Activate Creators Review Proposals Assign Codes Assign Links Fulfill Products T…" at bounding box center [576, 178] width 1127 height 36
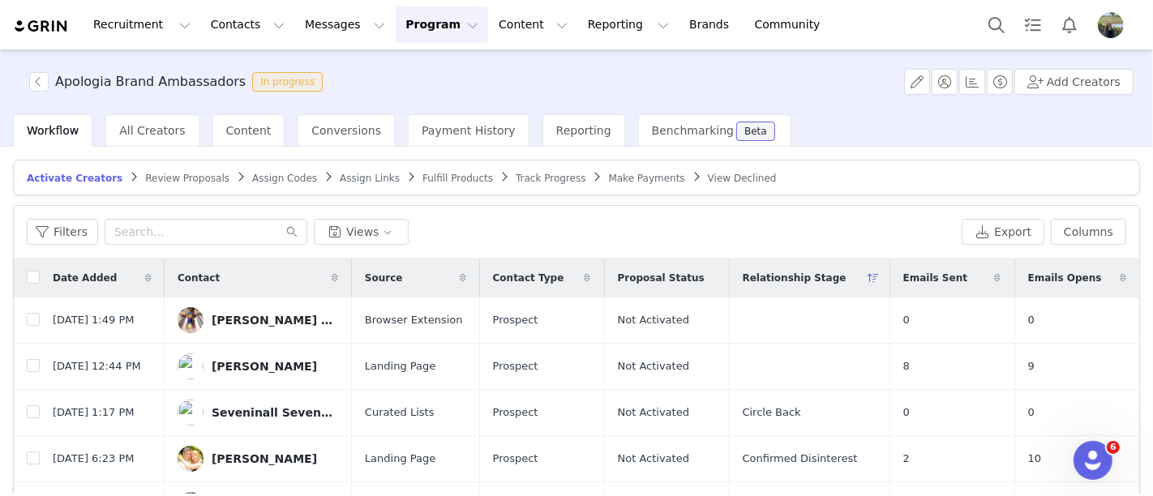
click at [167, 183] on article "Activate Creators Review Proposals Assign Codes Assign Links Fulfill Products T…" at bounding box center [576, 178] width 1127 height 36
click at [317, 124] on span "Conversions" at bounding box center [346, 130] width 70 height 13
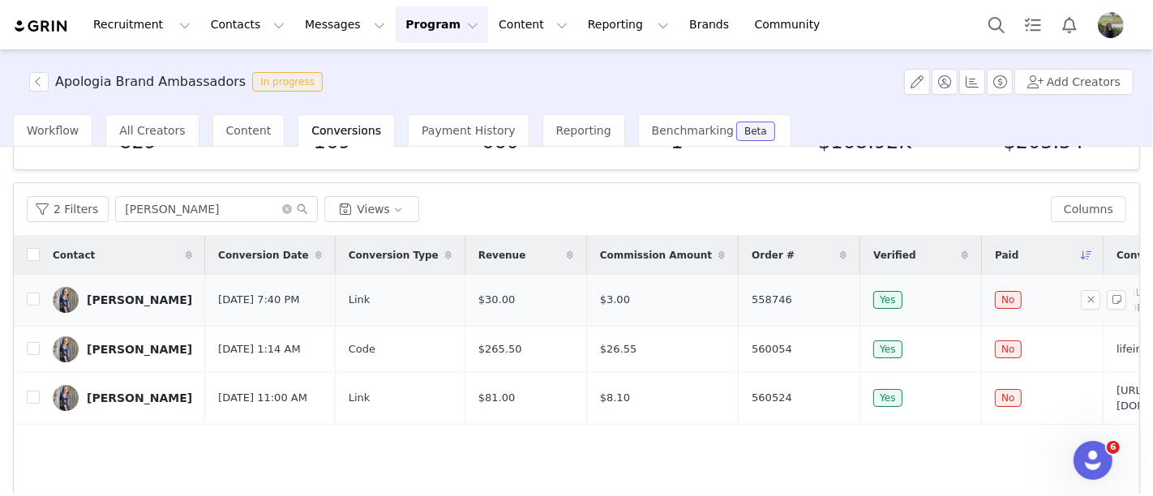
scroll to position [90, 0]
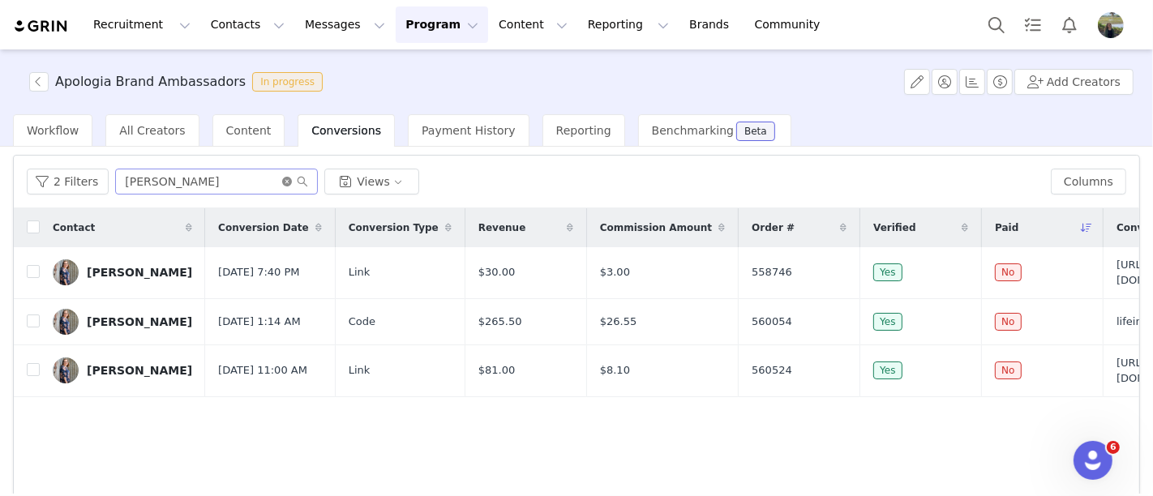
click at [282, 184] on icon "icon: close-circle" at bounding box center [287, 182] width 10 height 10
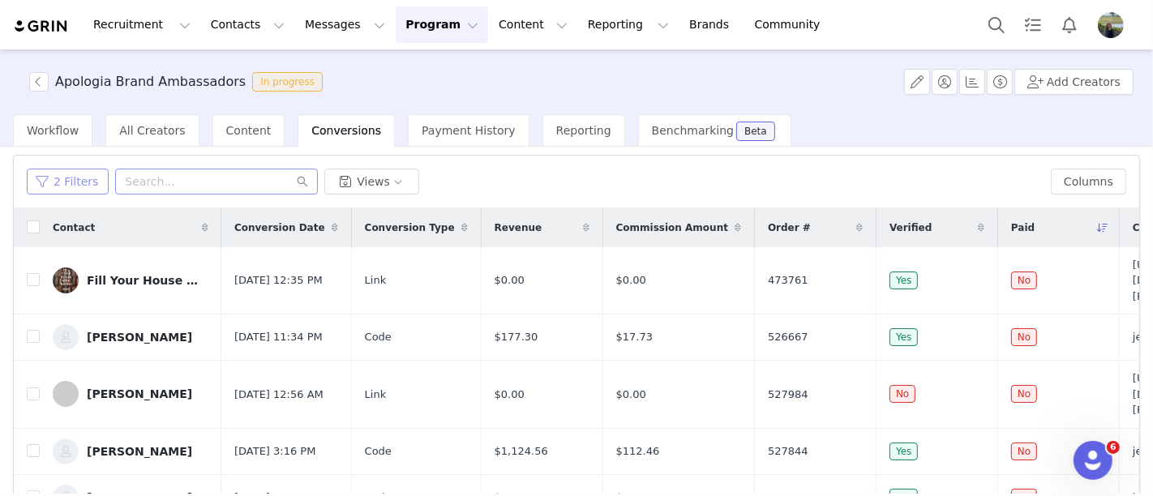
click at [79, 178] on button "2 Filters" at bounding box center [68, 182] width 82 height 26
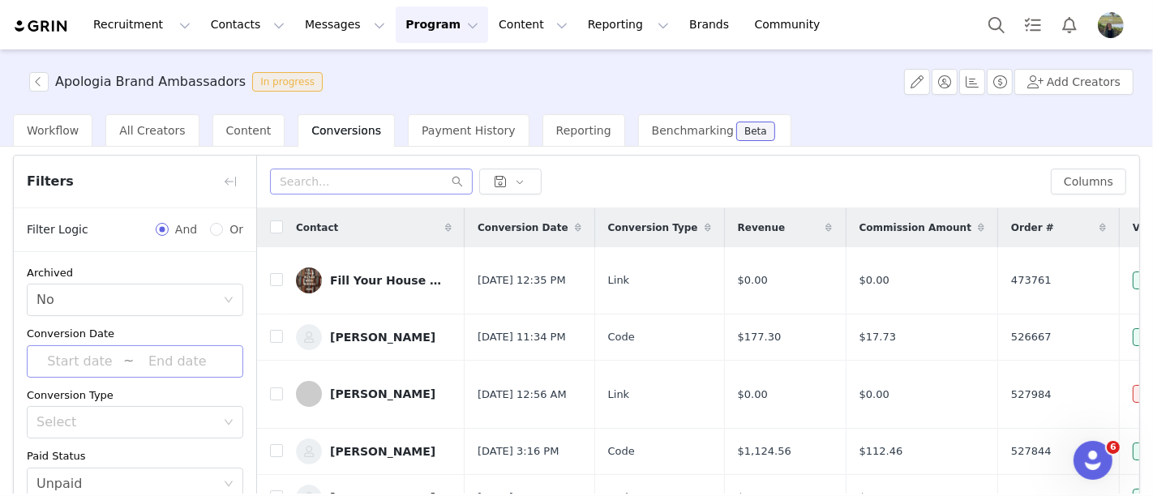
click at [71, 353] on input at bounding box center [79, 361] width 87 height 21
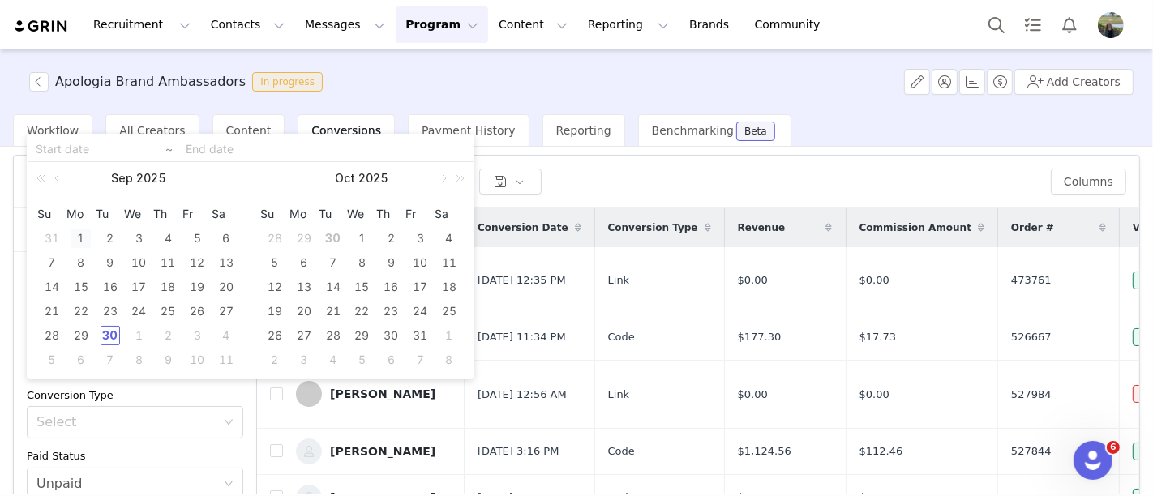
click at [79, 233] on div "1" at bounding box center [80, 238] width 19 height 19
type input "[DATE]"
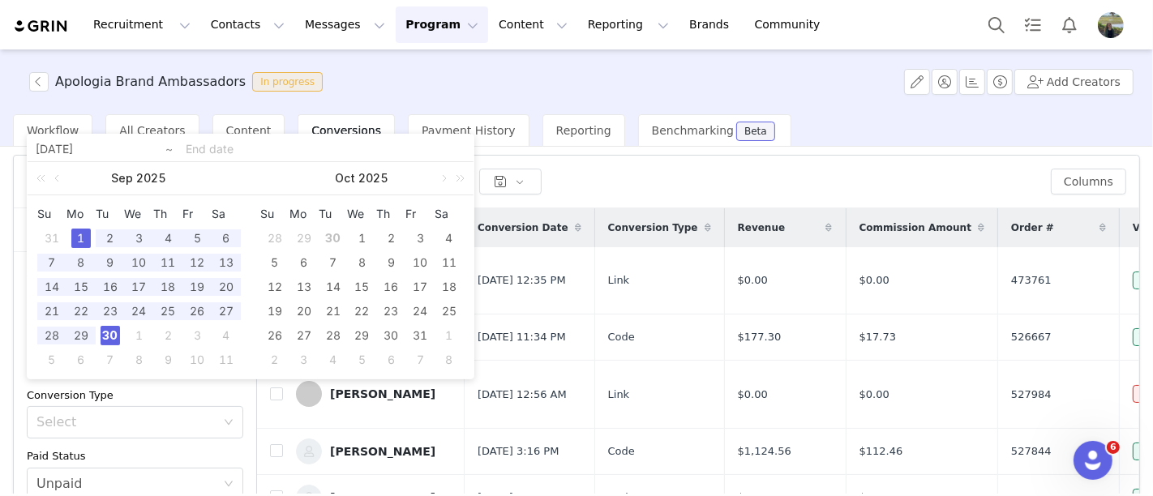
click at [115, 335] on div "30" at bounding box center [110, 335] width 19 height 19
type input "[DATE]"
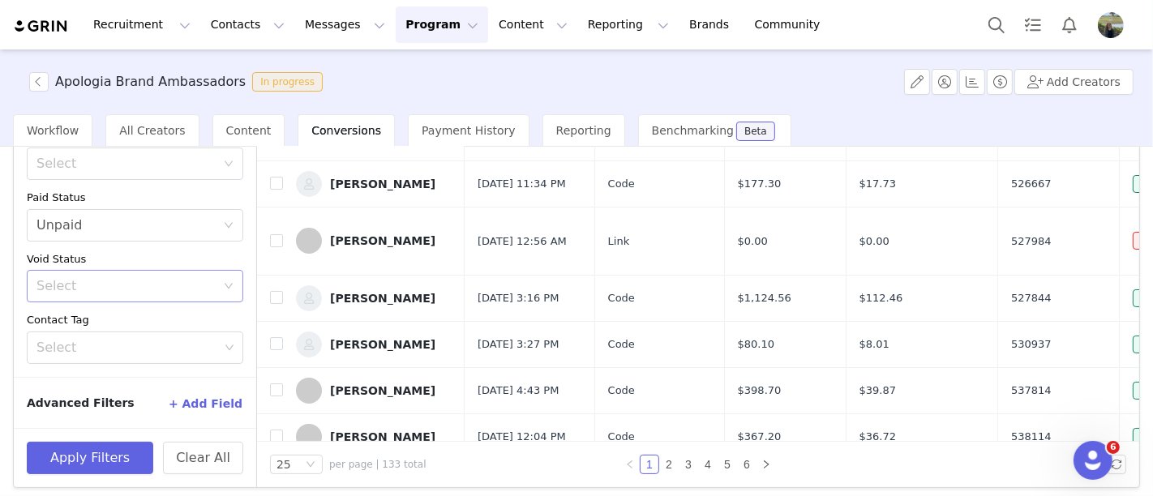
scroll to position [248, 0]
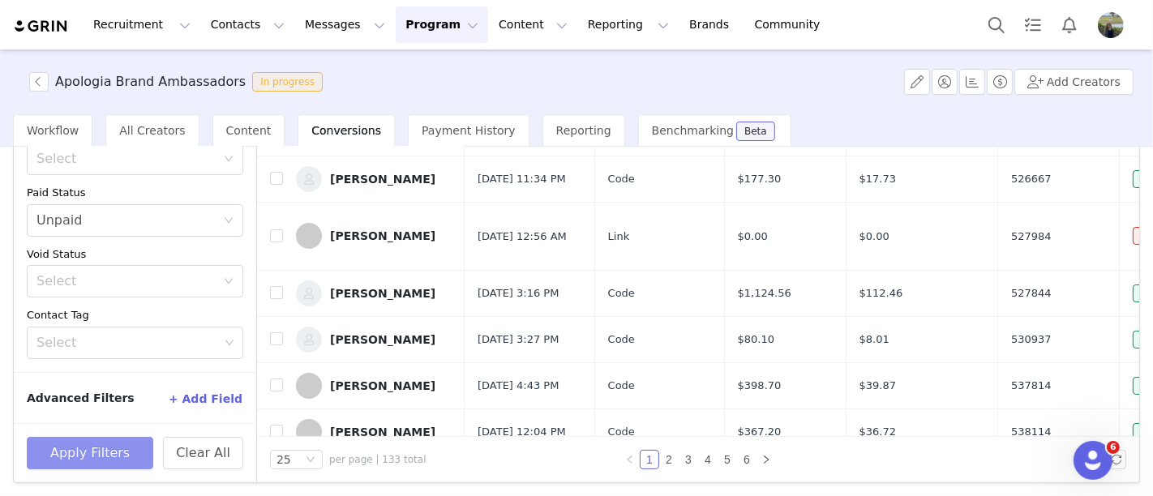
click at [129, 441] on button "Apply Filters" at bounding box center [90, 453] width 126 height 32
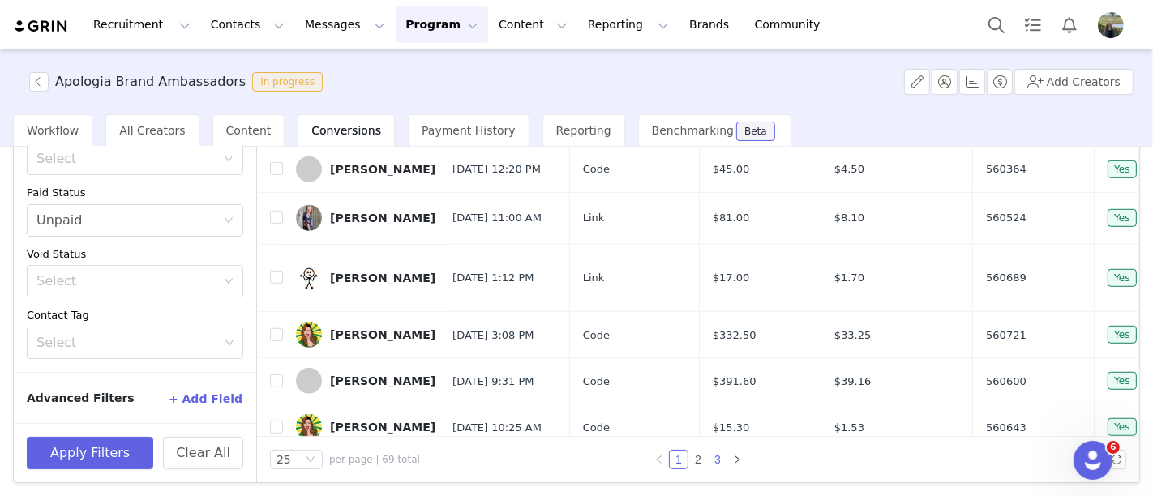
click at [713, 461] on link "3" at bounding box center [718, 460] width 18 height 18
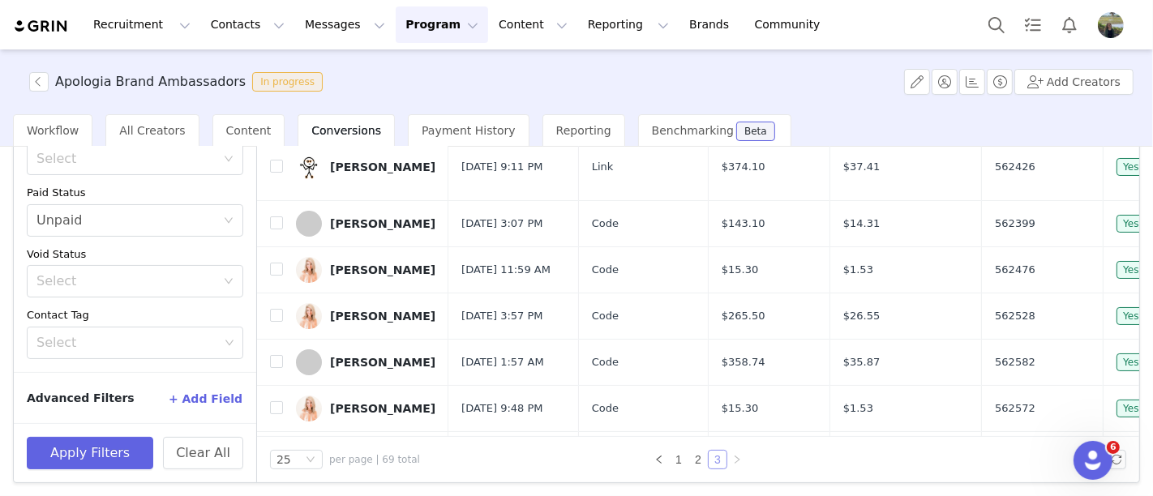
scroll to position [0, 0]
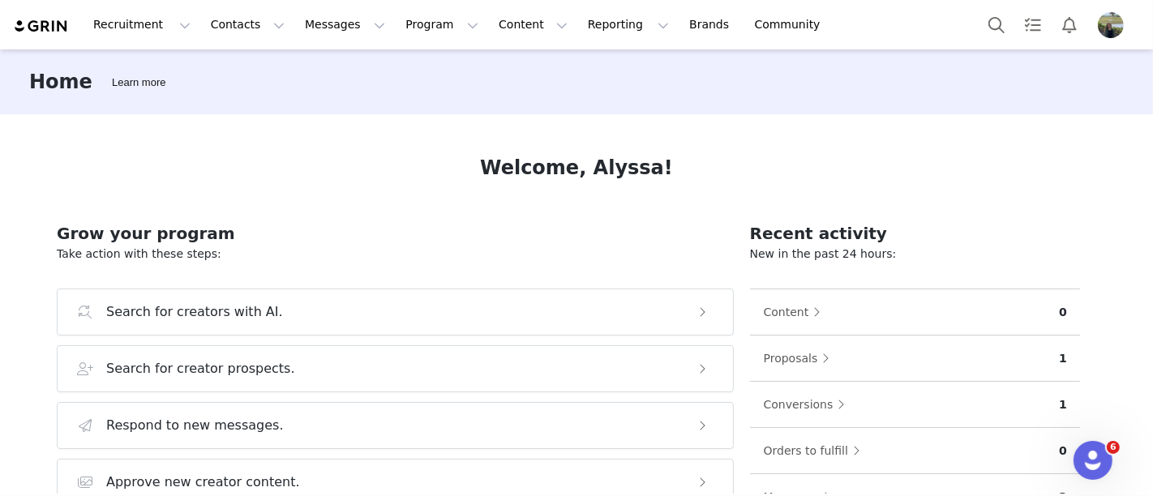
scroll to position [90, 0]
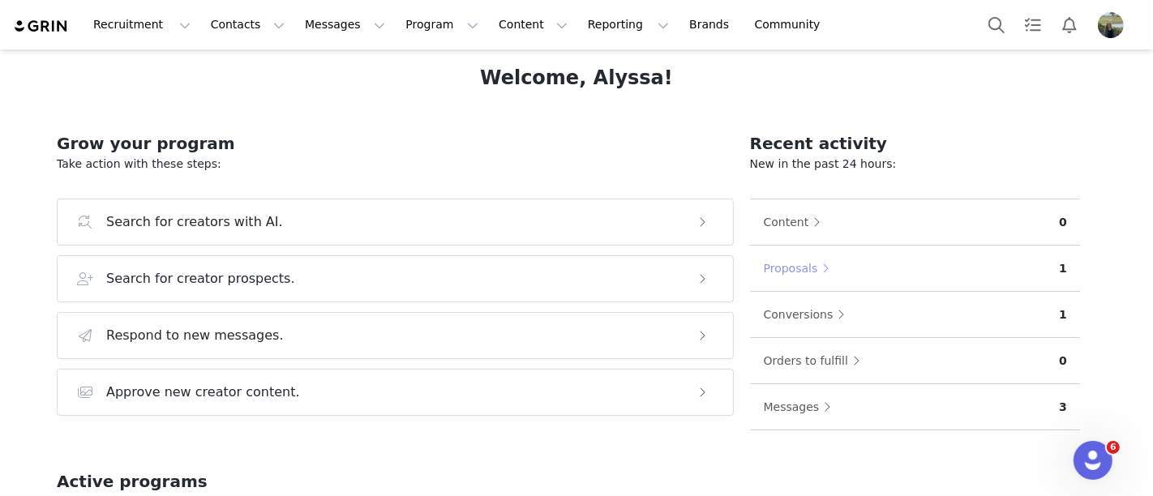
click at [799, 273] on button "Proposals" at bounding box center [800, 268] width 75 height 26
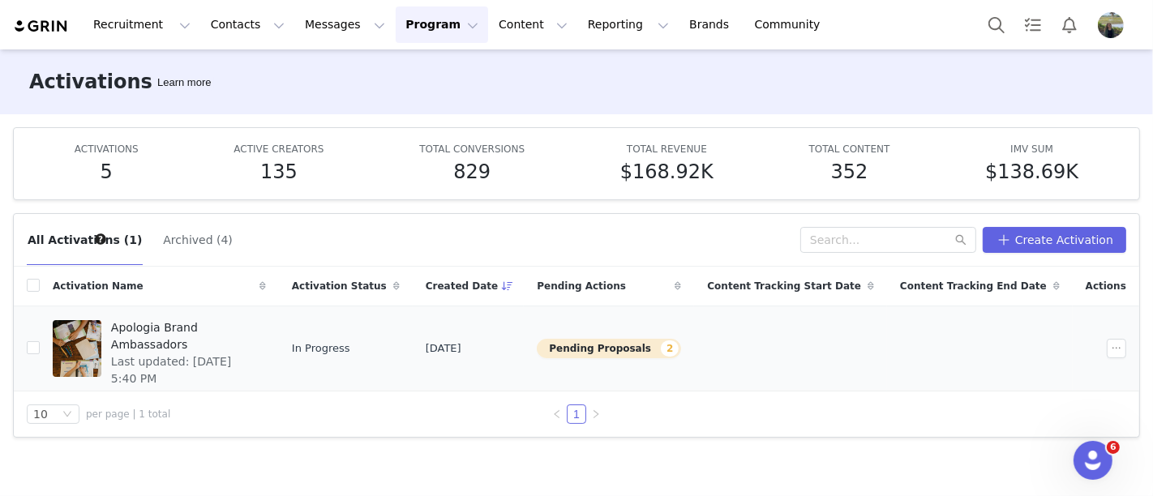
click at [681, 342] on button "Pending Proposals 2" at bounding box center [609, 348] width 144 height 19
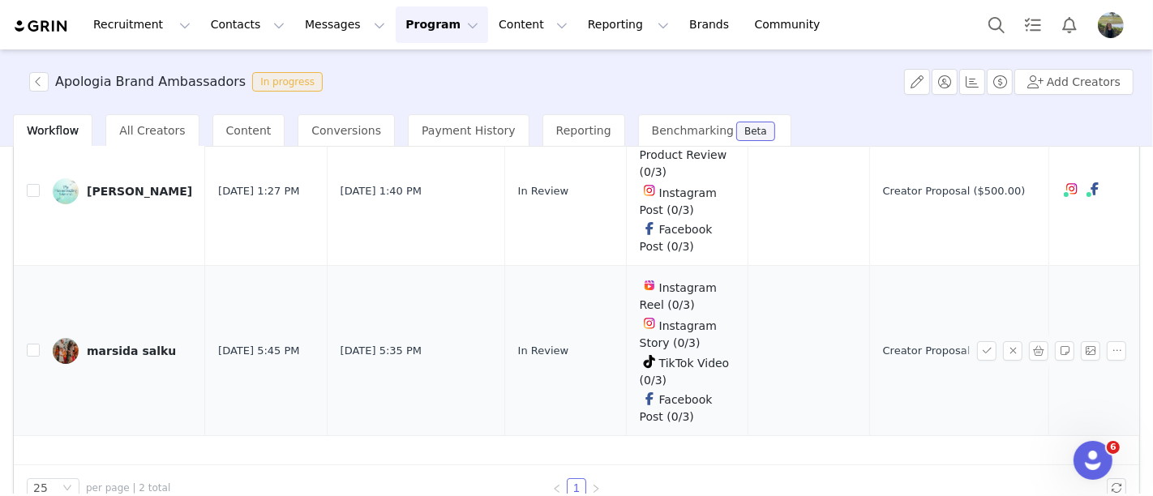
scroll to position [208, 0]
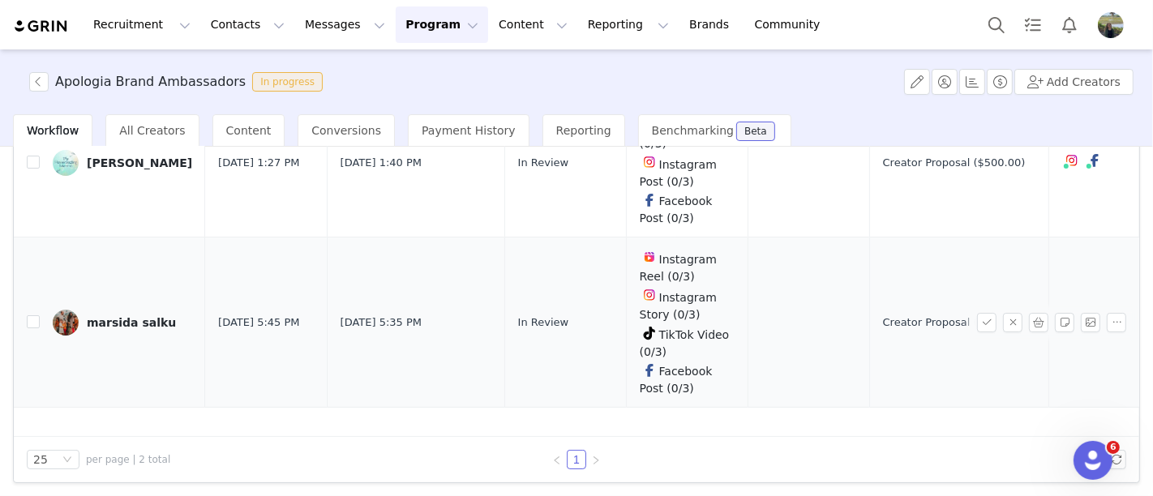
click at [112, 320] on div "marsida salku" at bounding box center [131, 322] width 89 height 13
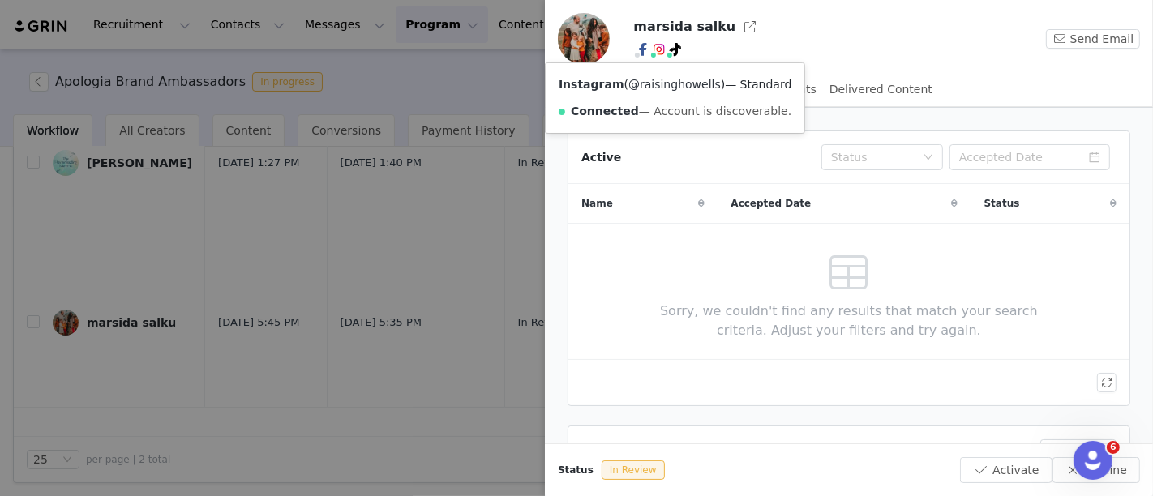
click at [657, 86] on link "@raisinghowells" at bounding box center [674, 84] width 92 height 13
click at [630, 96] on div "Products" at bounding box center [626, 89] width 49 height 36
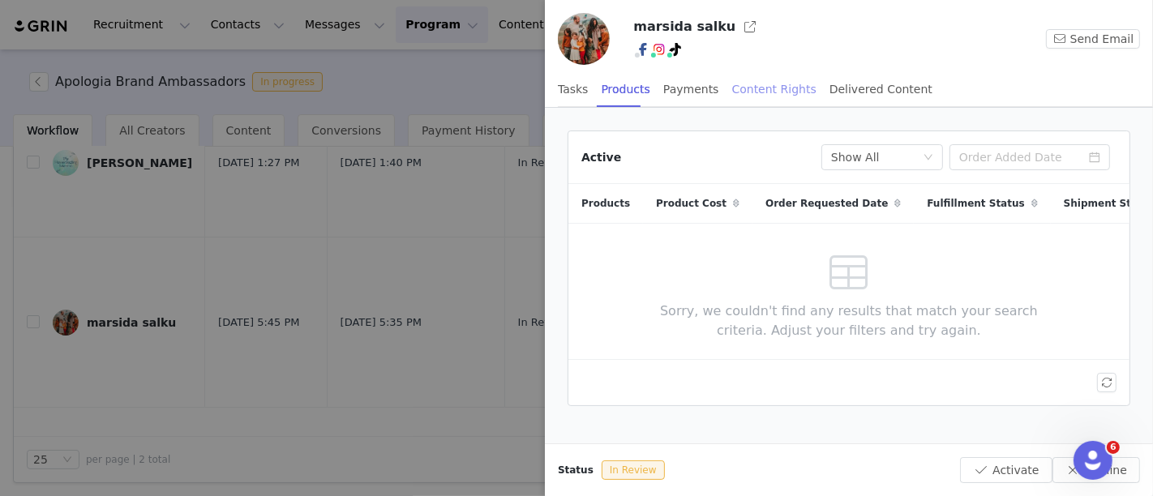
drag, startPoint x: 692, startPoint y: 85, endPoint x: 723, endPoint y: 85, distance: 31.6
click at [692, 85] on div "Payments" at bounding box center [691, 89] width 56 height 36
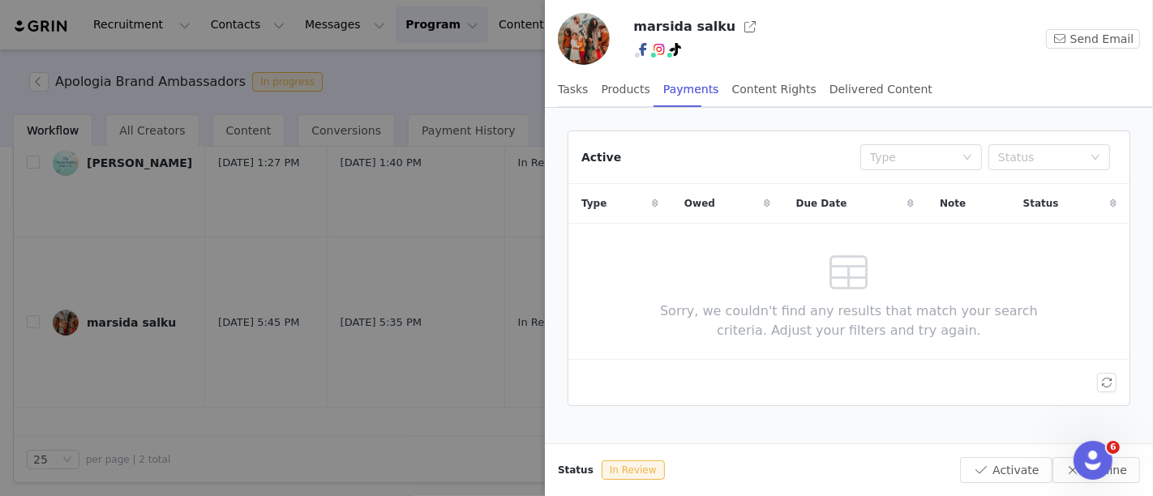
click at [414, 89] on div at bounding box center [576, 248] width 1153 height 496
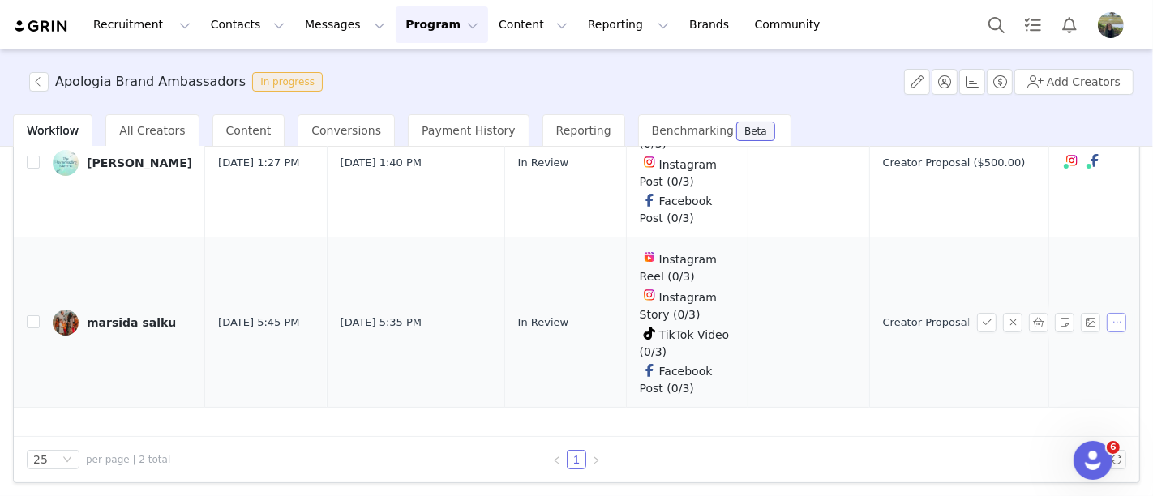
click at [1107, 319] on button "button" at bounding box center [1116, 322] width 19 height 19
click at [146, 316] on div "marsida salku" at bounding box center [131, 322] width 89 height 13
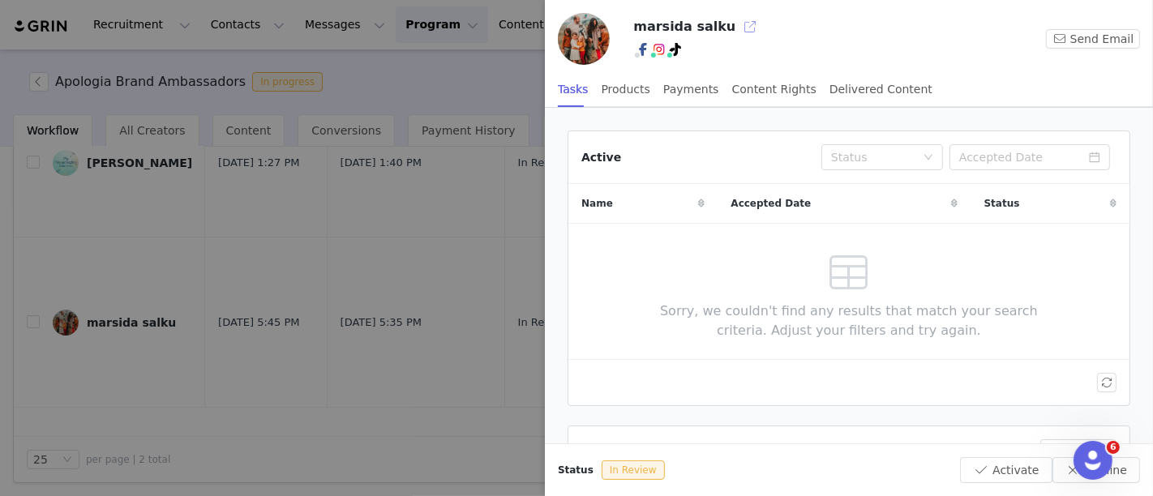
click at [737, 32] on button "button" at bounding box center [750, 27] width 26 height 26
click at [465, 101] on div at bounding box center [576, 248] width 1153 height 496
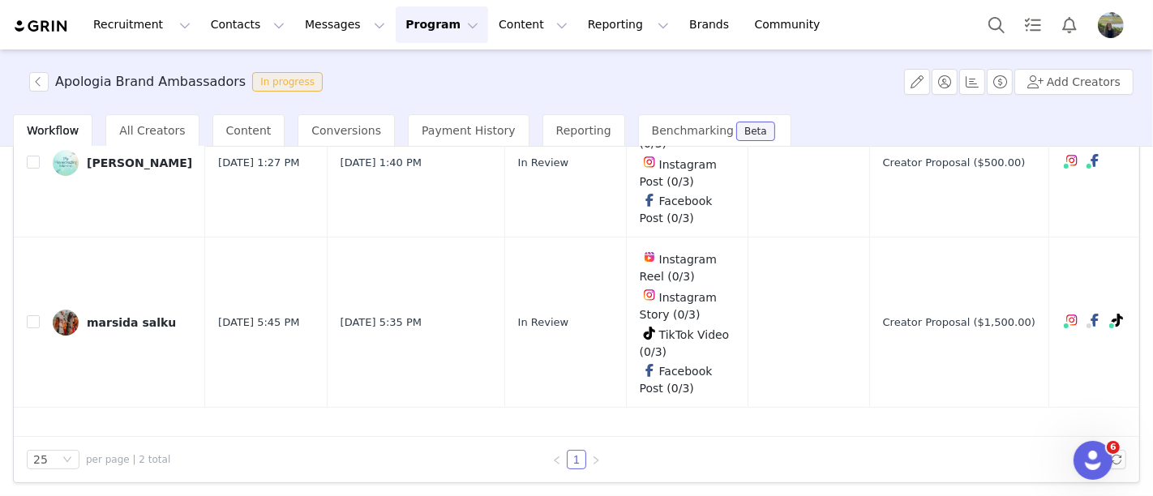
click at [405, 29] on button "Program Program" at bounding box center [442, 24] width 92 height 36
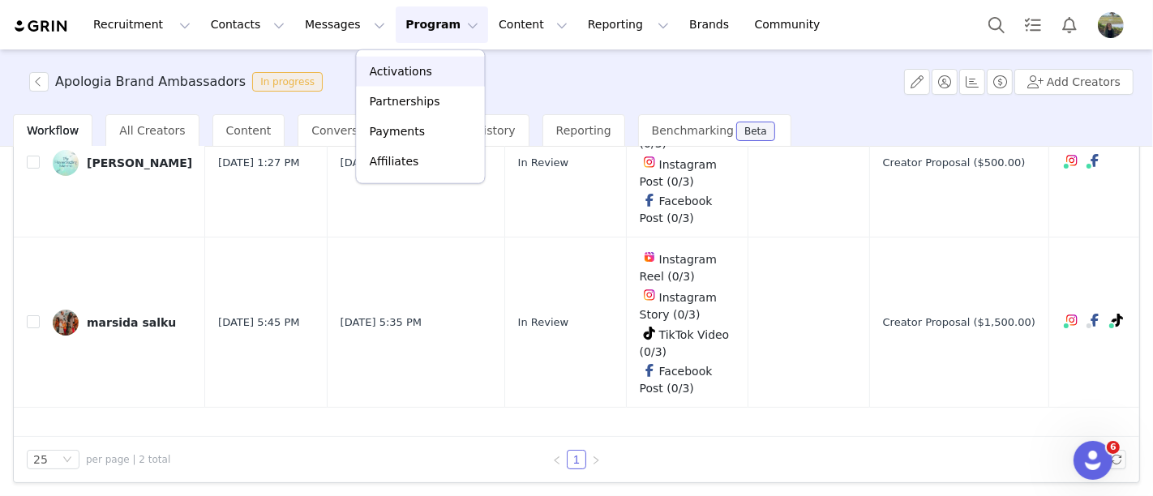
click at [412, 80] on link "Activations" at bounding box center [421, 72] width 128 height 30
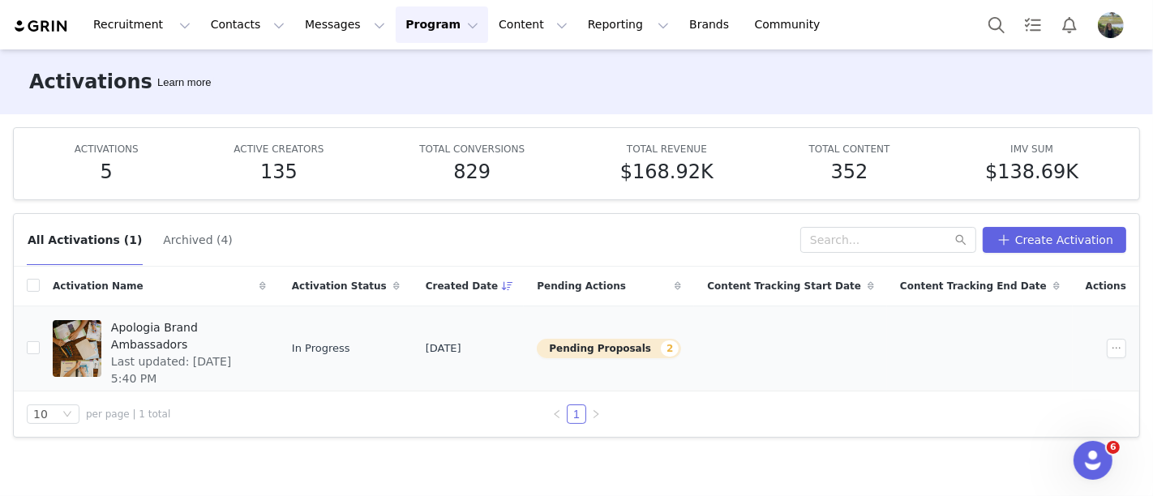
click at [195, 353] on span "Last updated: [DATE] 5:40 PM" at bounding box center [183, 370] width 145 height 34
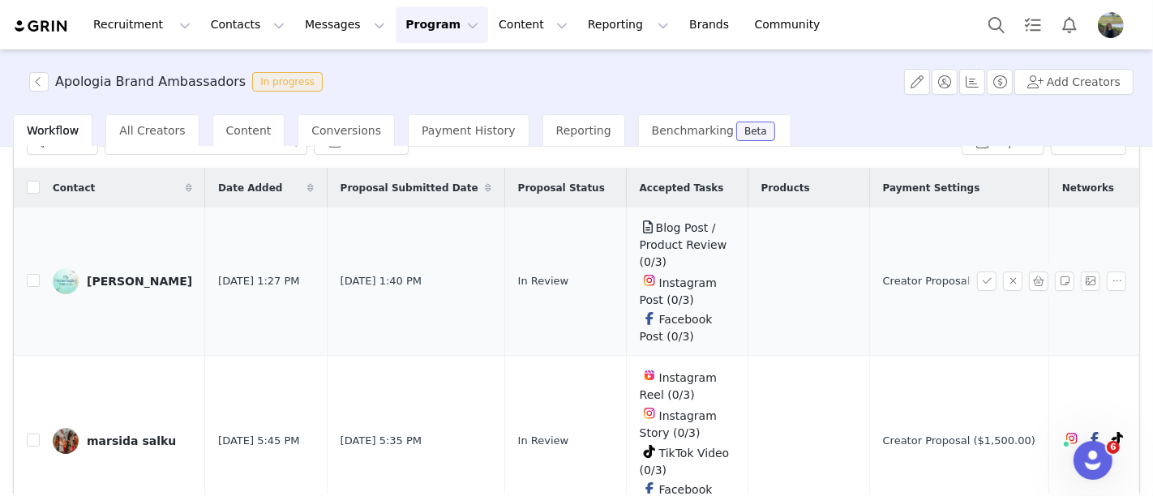
scroll to position [180, 0]
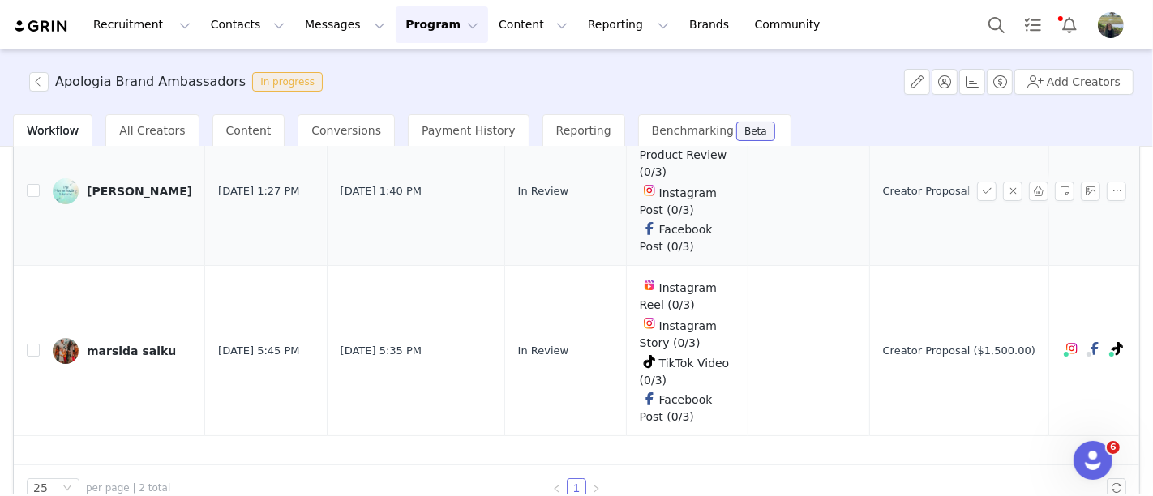
click at [101, 191] on div "Krista" at bounding box center [139, 191] width 105 height 13
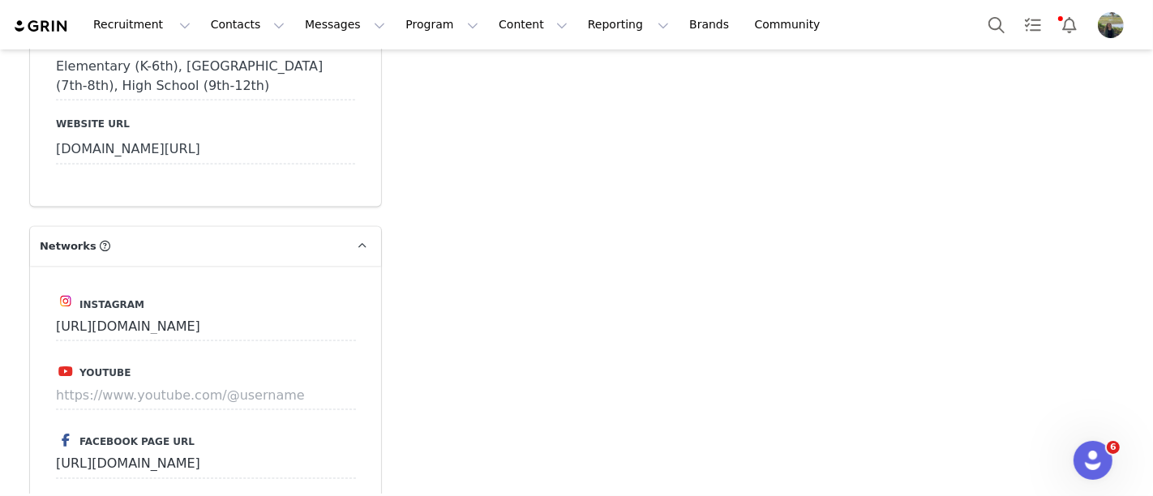
scroll to position [2024, 0]
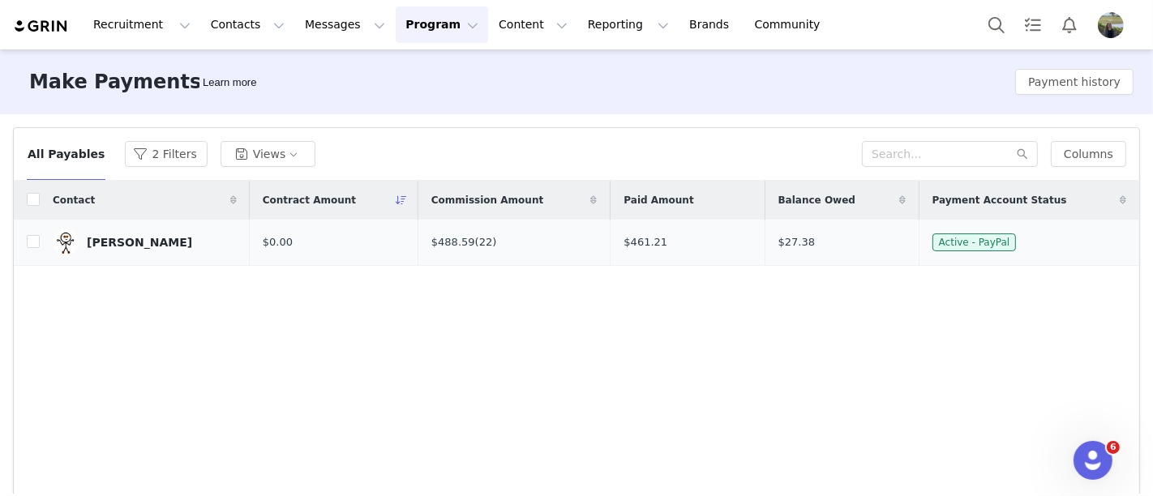
click at [475, 244] on link "(22)" at bounding box center [486, 242] width 22 height 12
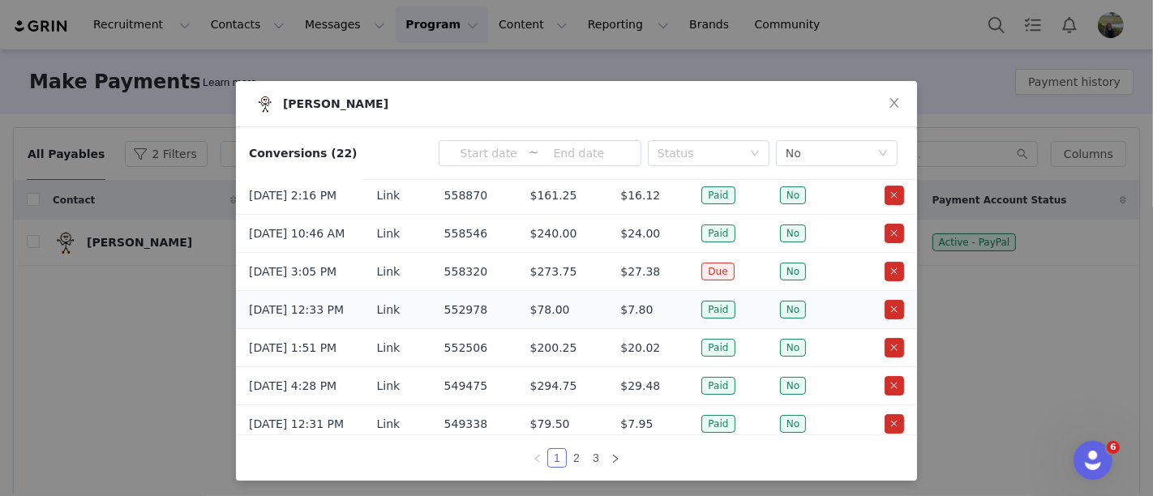
scroll to position [3, 0]
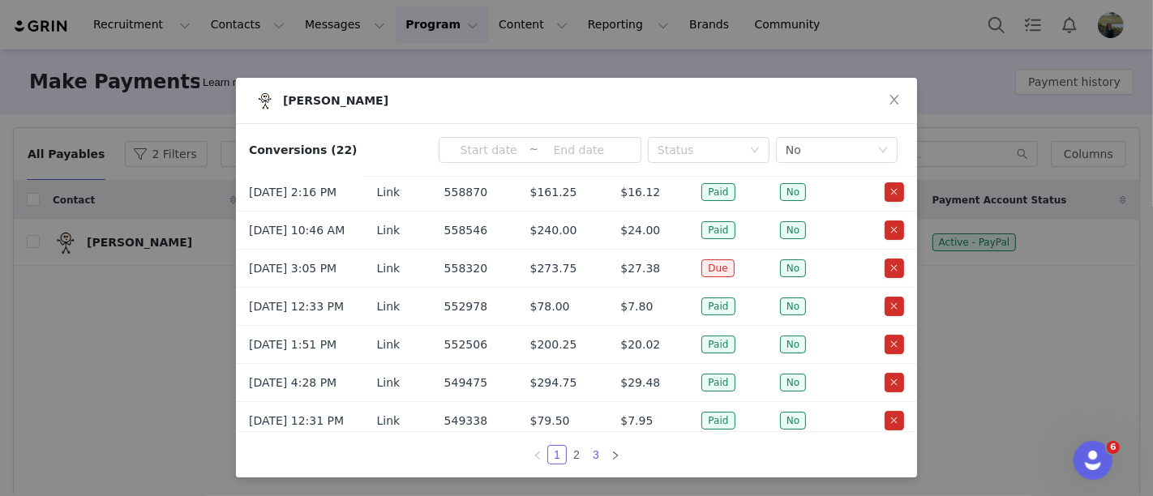
click at [588, 452] on link "3" at bounding box center [596, 455] width 18 height 18
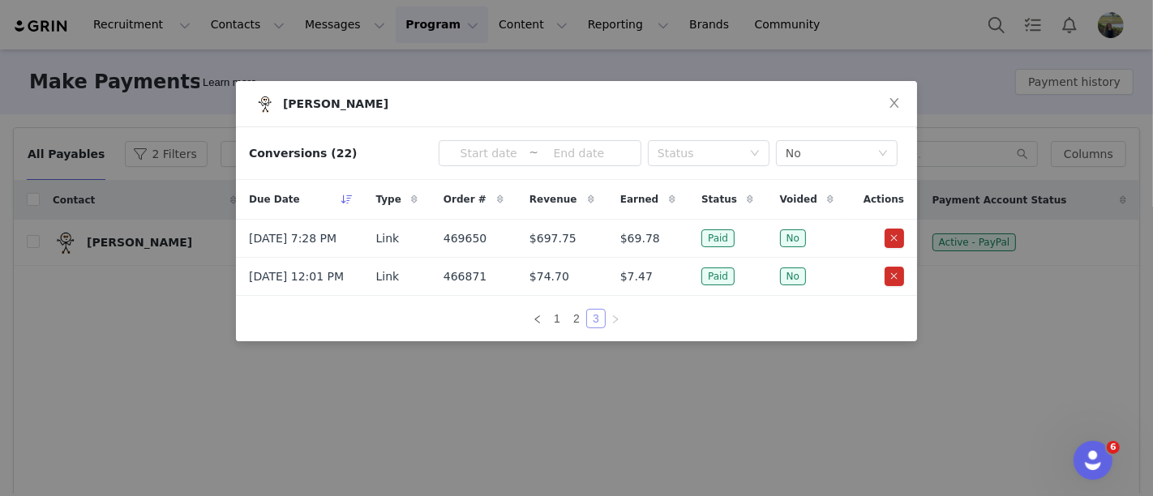
scroll to position [0, 0]
click at [575, 323] on link "2" at bounding box center [577, 319] width 18 height 18
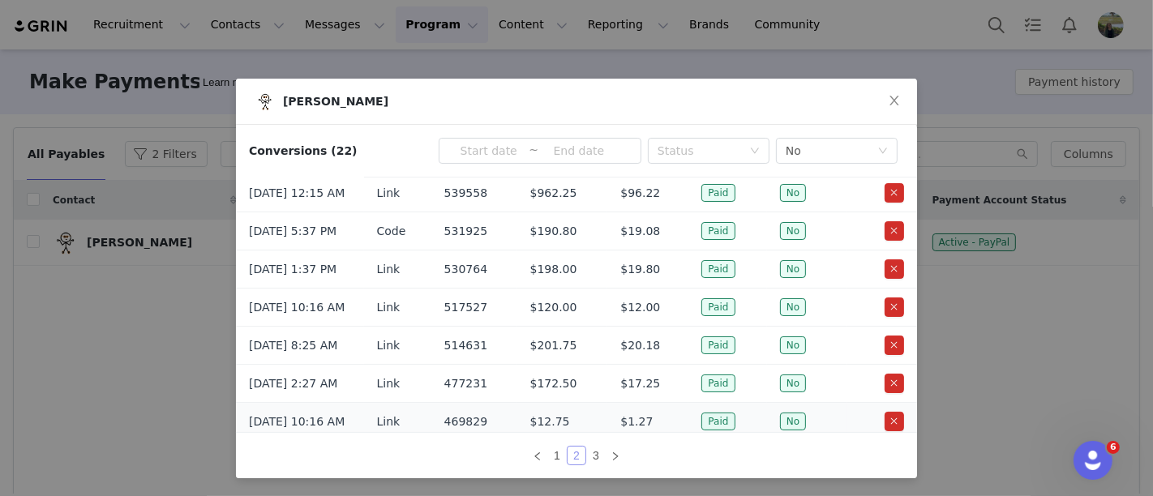
scroll to position [3, 0]
click at [551, 458] on link "1" at bounding box center [557, 455] width 18 height 18
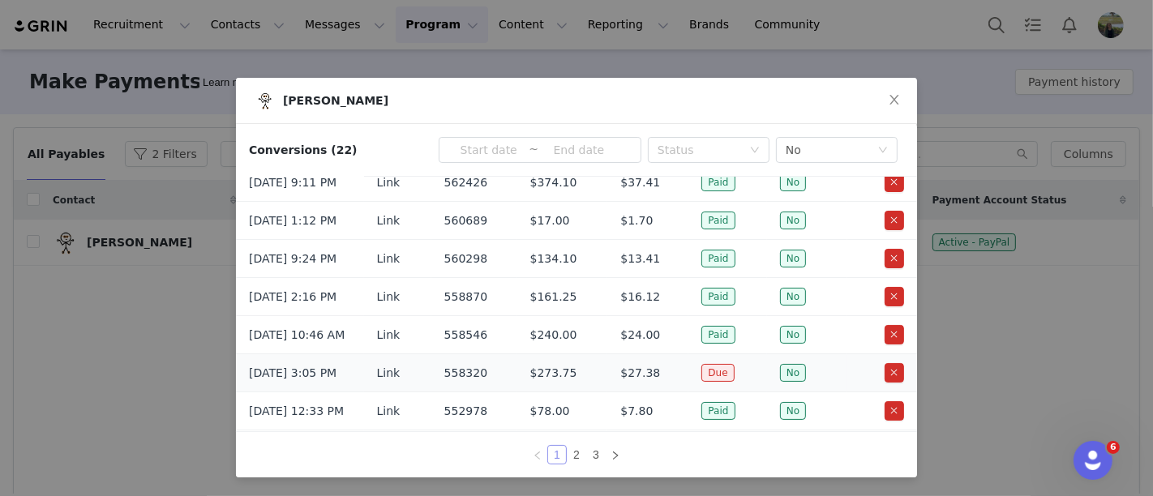
scroll to position [157, 0]
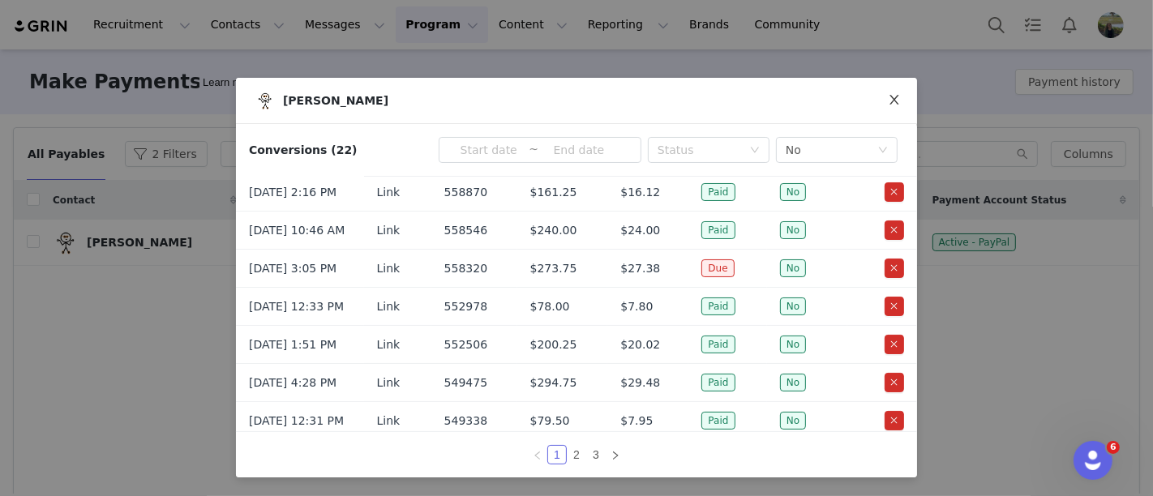
click at [880, 110] on span "Close" at bounding box center [894, 100] width 45 height 45
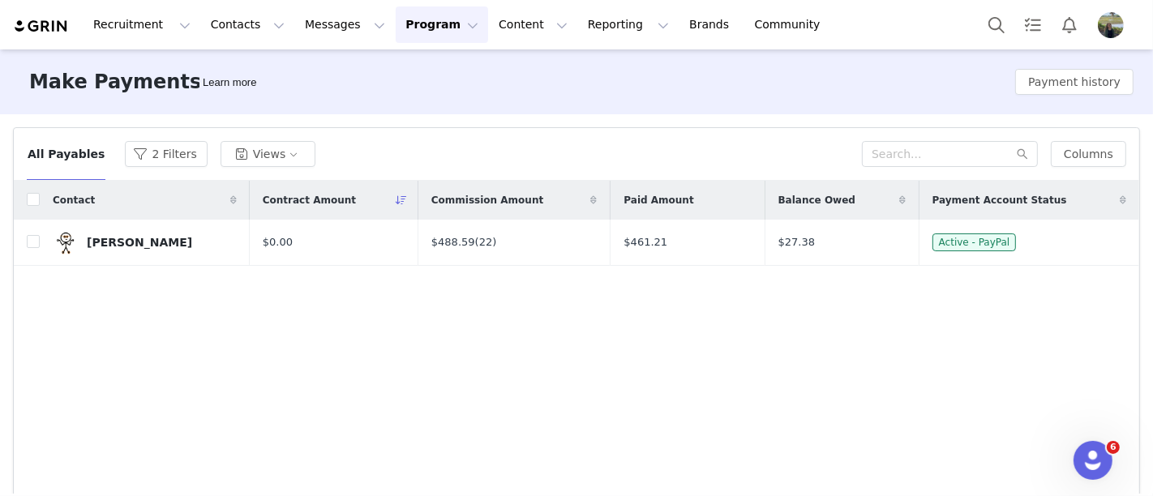
scroll to position [0, 0]
click at [549, 248] on div "$488.59 (22)" at bounding box center [514, 242] width 166 height 16
click at [28, 239] on input "checkbox" at bounding box center [33, 241] width 13 height 13
checkbox input "true"
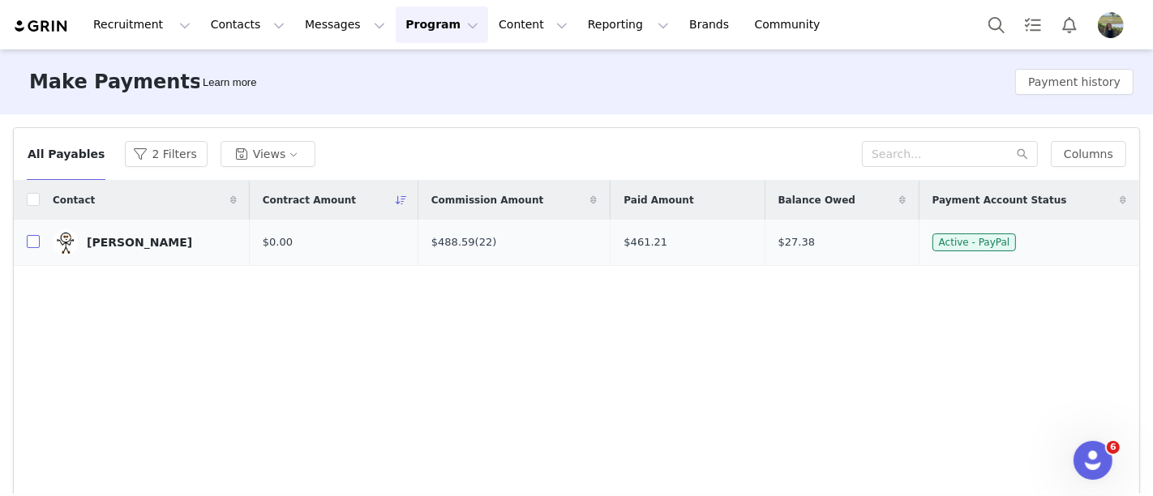
checkbox input "true"
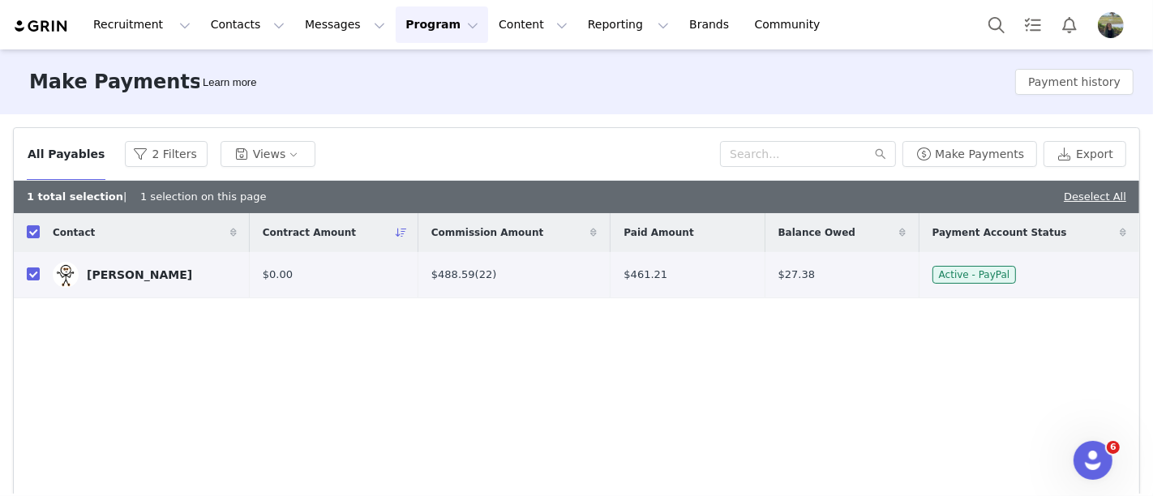
click at [943, 170] on div "All Payables 2 Filters Views Make Payments Export" at bounding box center [576, 154] width 1125 height 53
click at [944, 161] on button "Make Payments" at bounding box center [969, 154] width 135 height 26
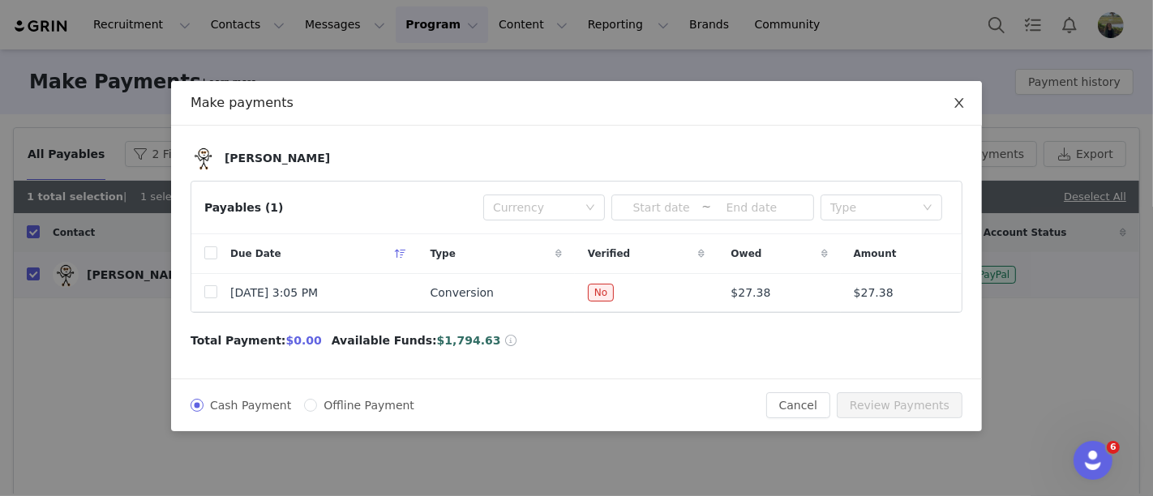
click at [960, 103] on icon "icon: close" at bounding box center [959, 102] width 13 height 13
